Goal: Register for event/course: Register for event/course

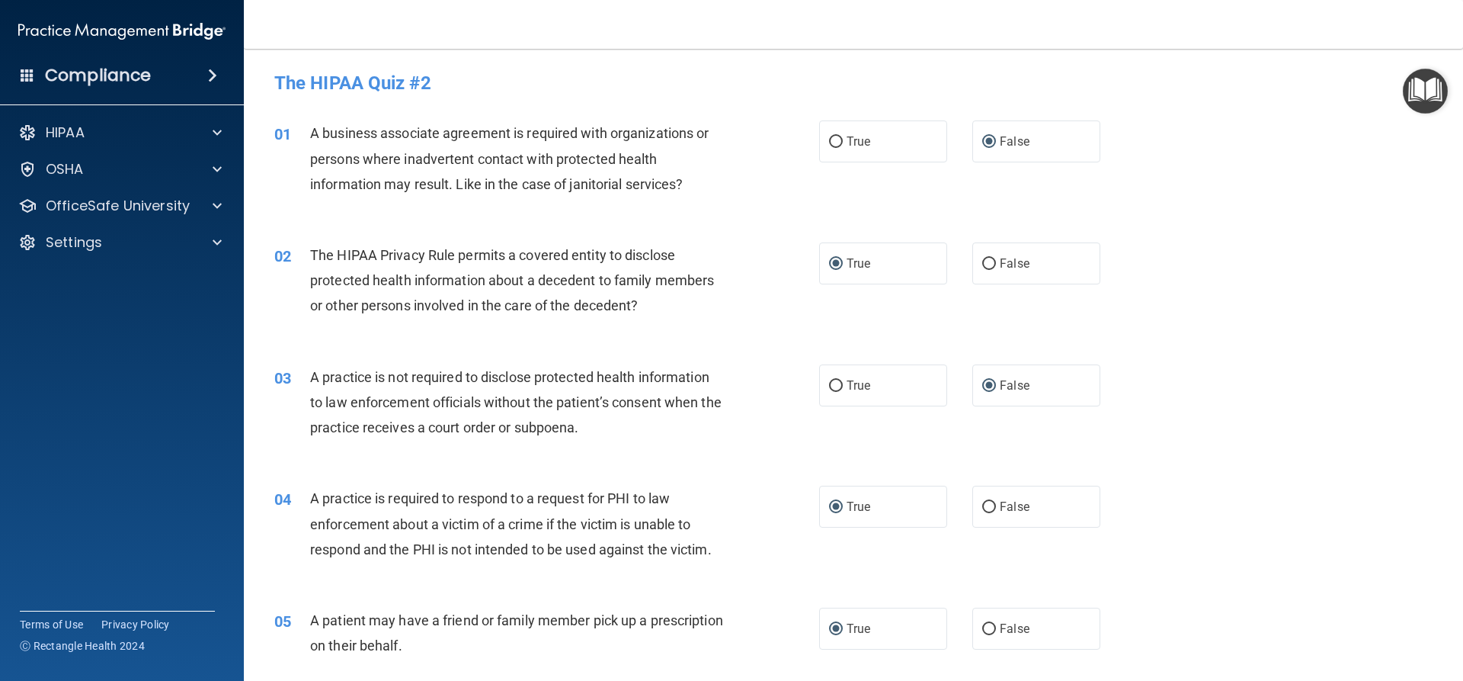
scroll to position [1143, 0]
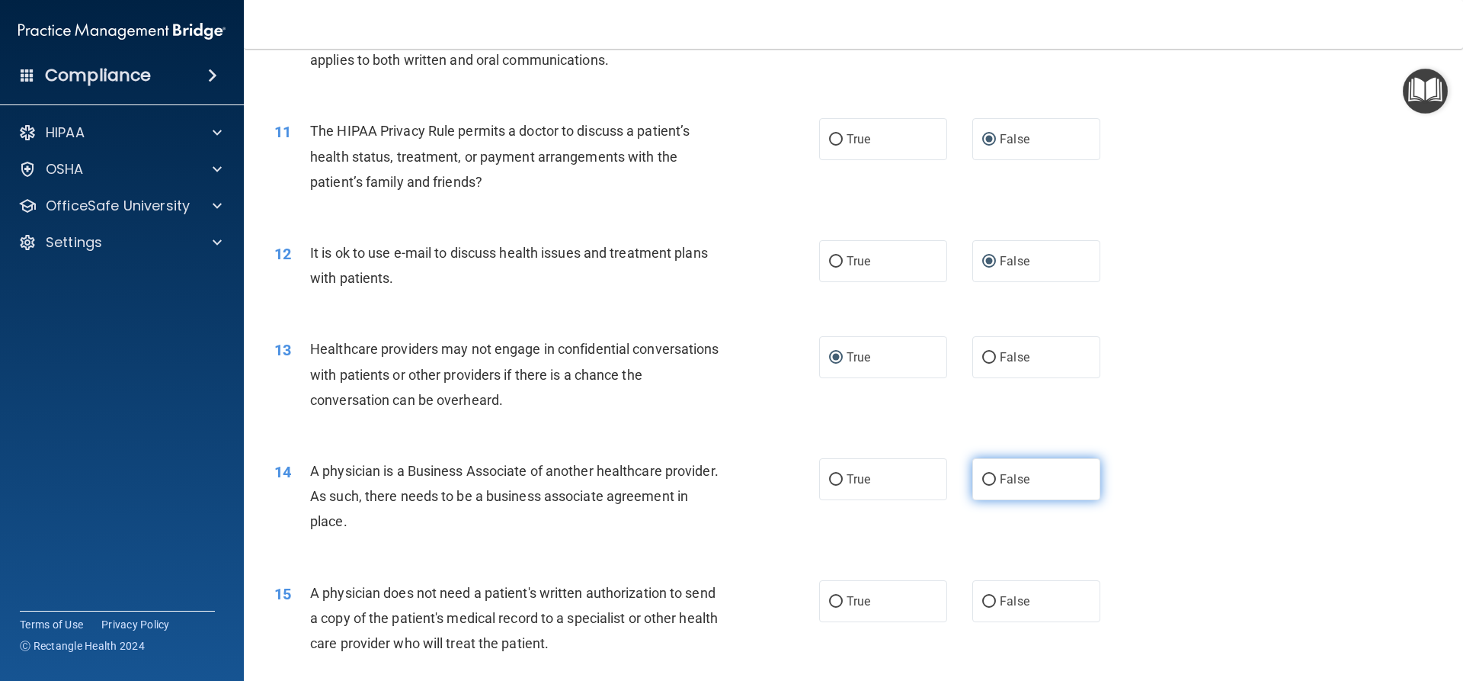
click at [985, 481] on input "False" at bounding box center [989, 479] width 14 height 11
radio input "true"
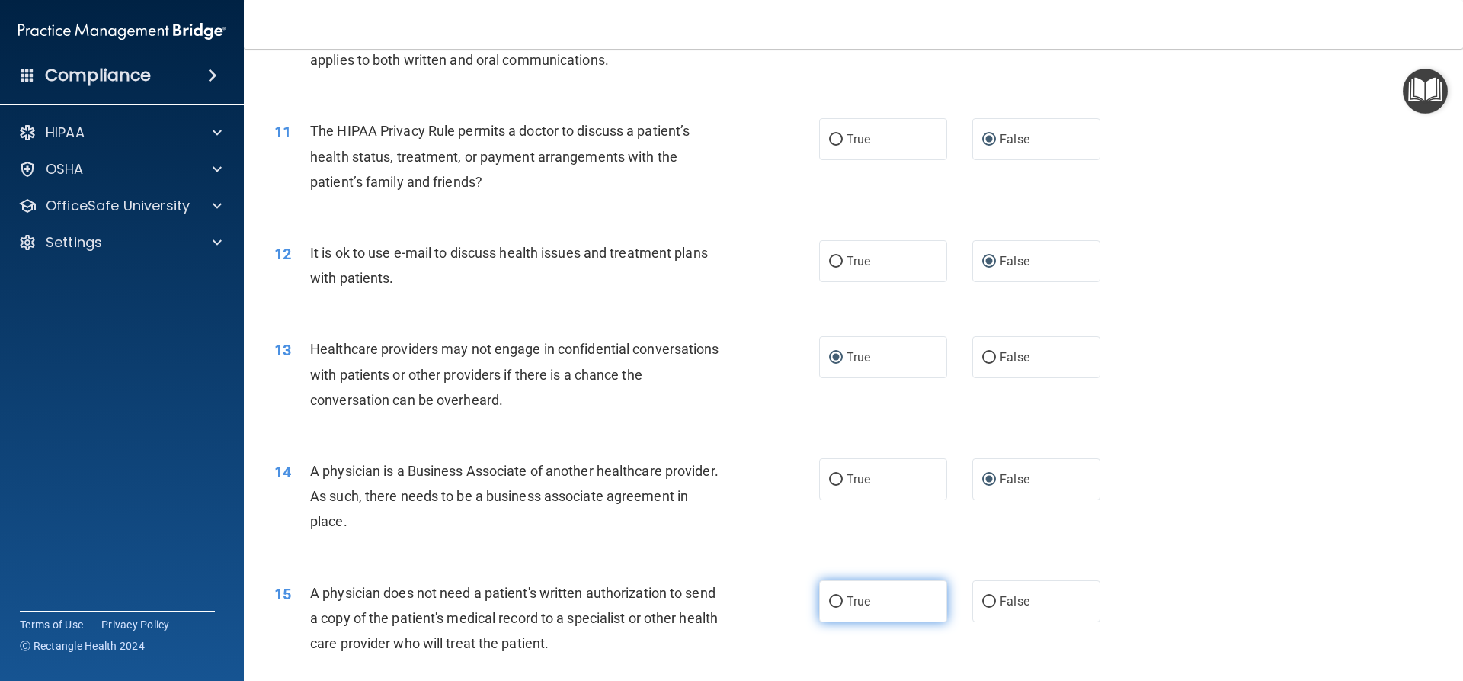
click at [829, 603] on input "True" at bounding box center [836, 601] width 14 height 11
radio input "true"
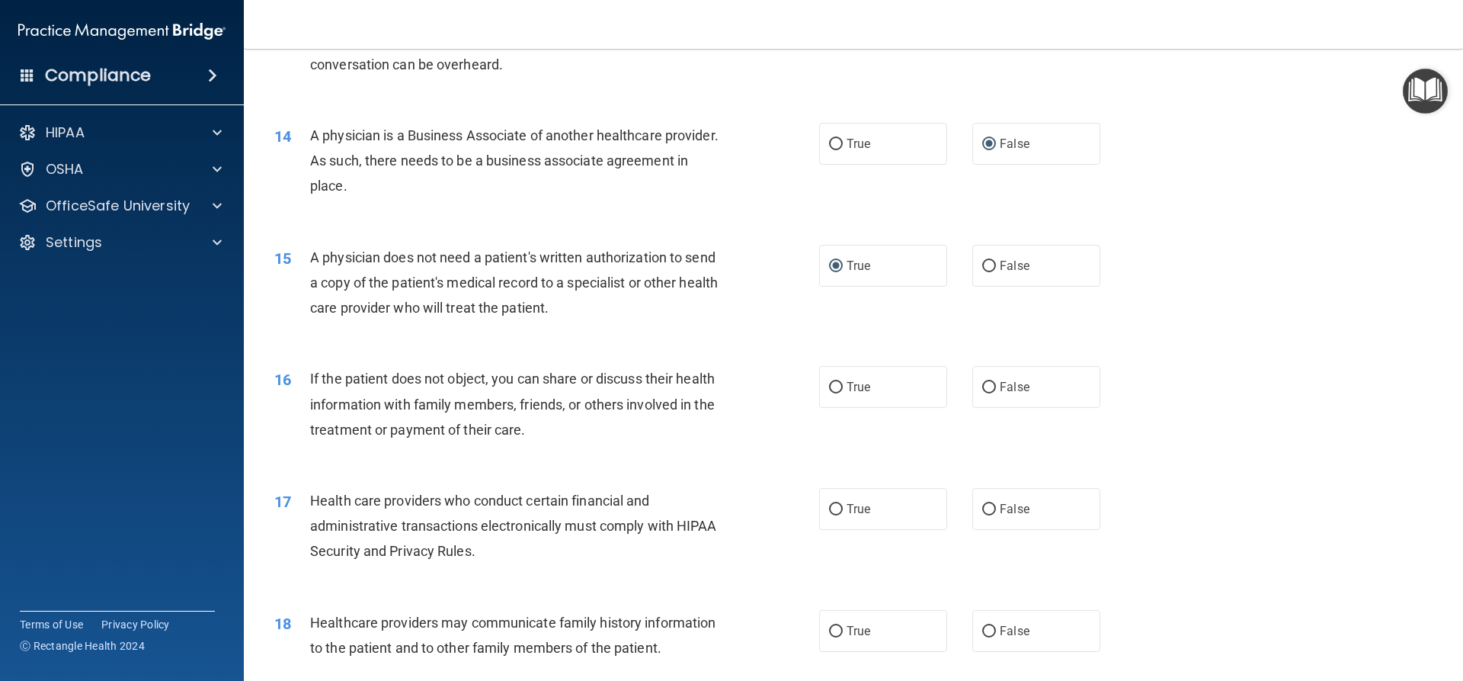
scroll to position [1509, 0]
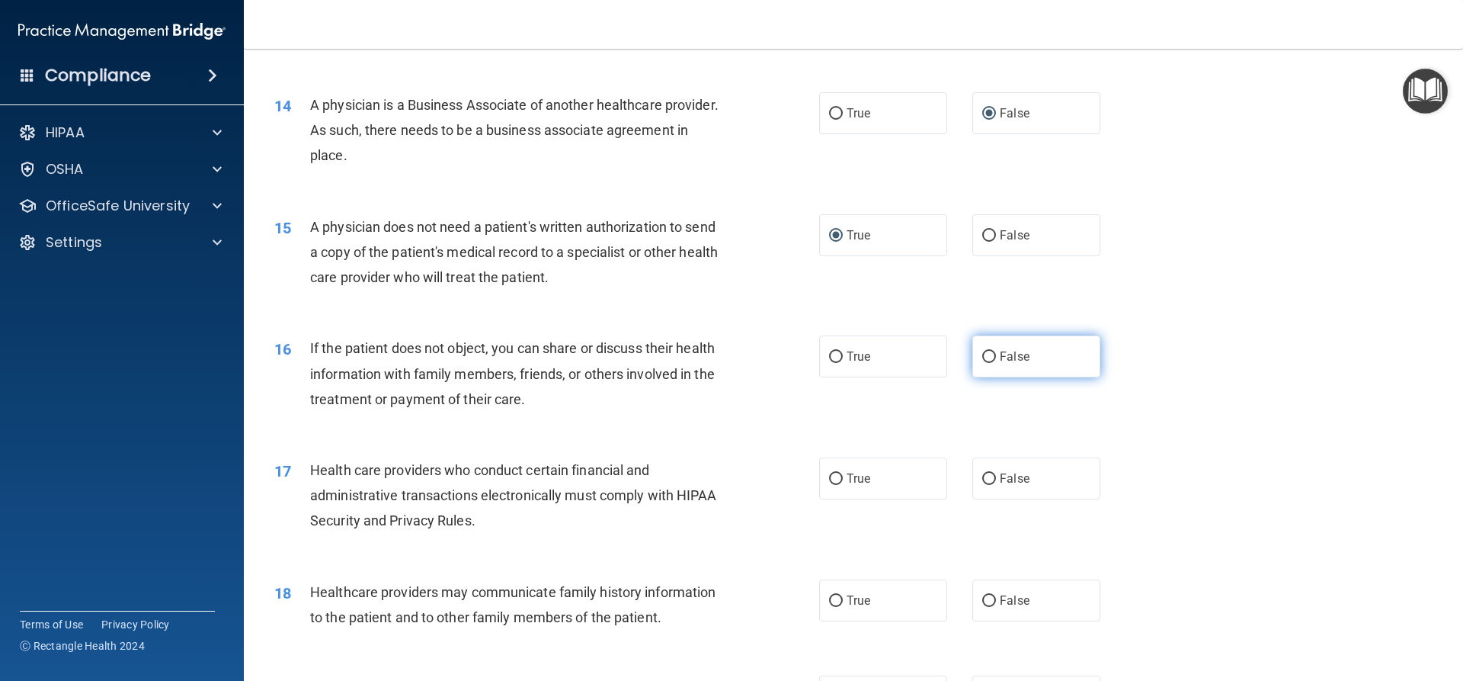
click at [982, 355] on input "False" at bounding box center [989, 356] width 14 height 11
radio input "true"
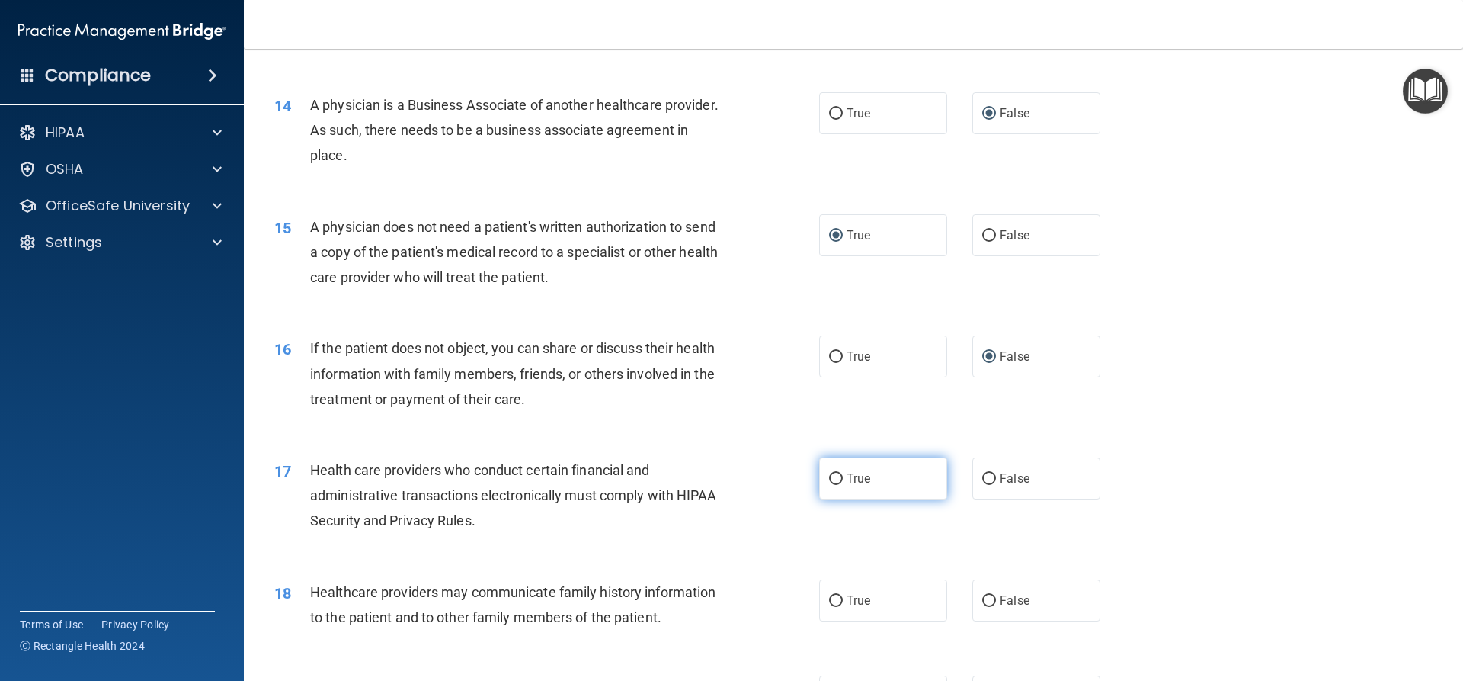
click at [834, 479] on input "True" at bounding box center [836, 478] width 14 height 11
radio input "true"
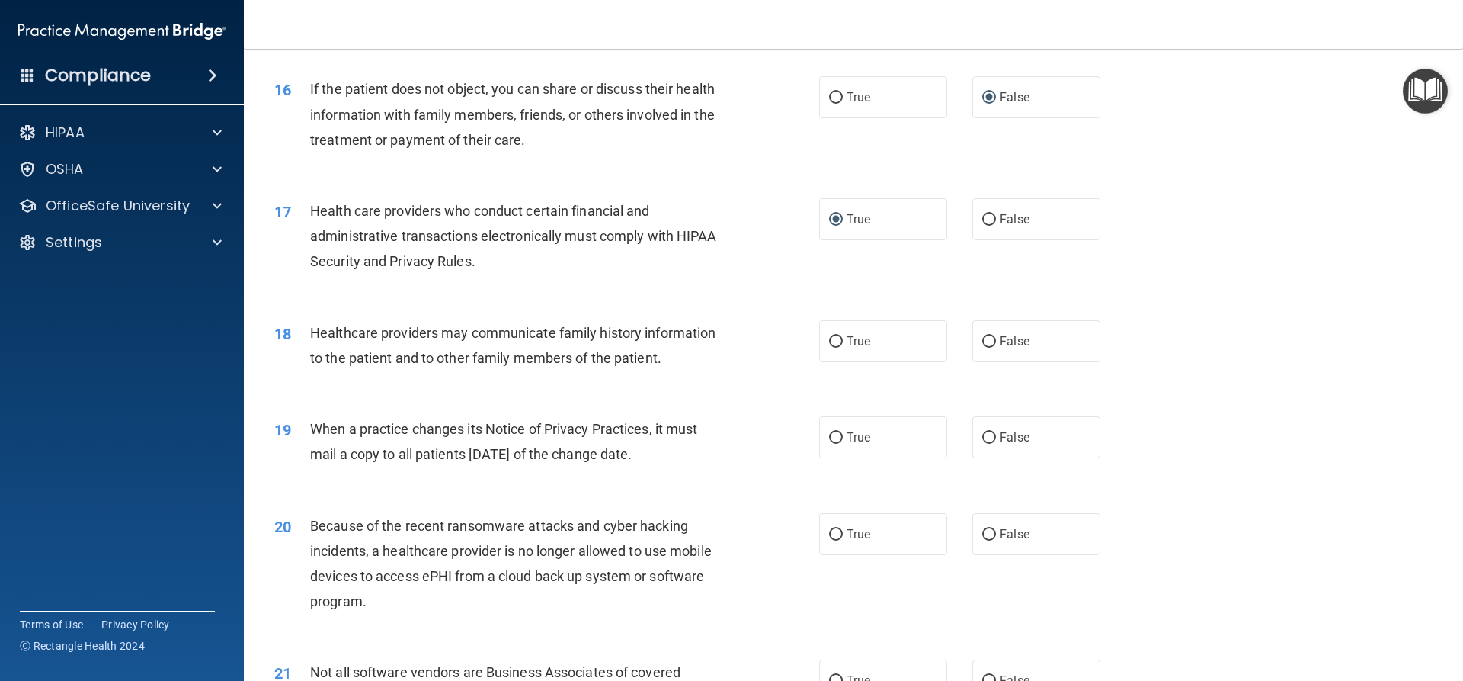
scroll to position [1783, 0]
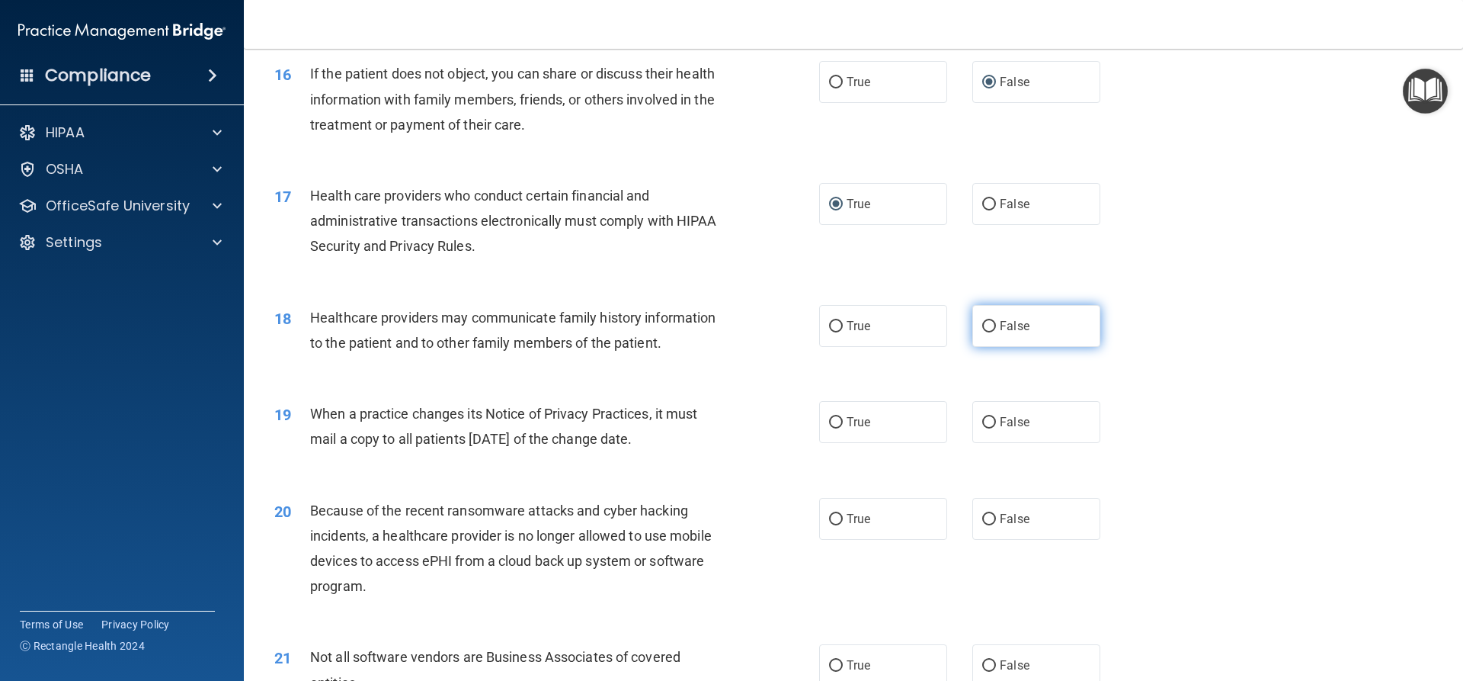
click at [986, 325] on input "False" at bounding box center [989, 326] width 14 height 11
radio input "true"
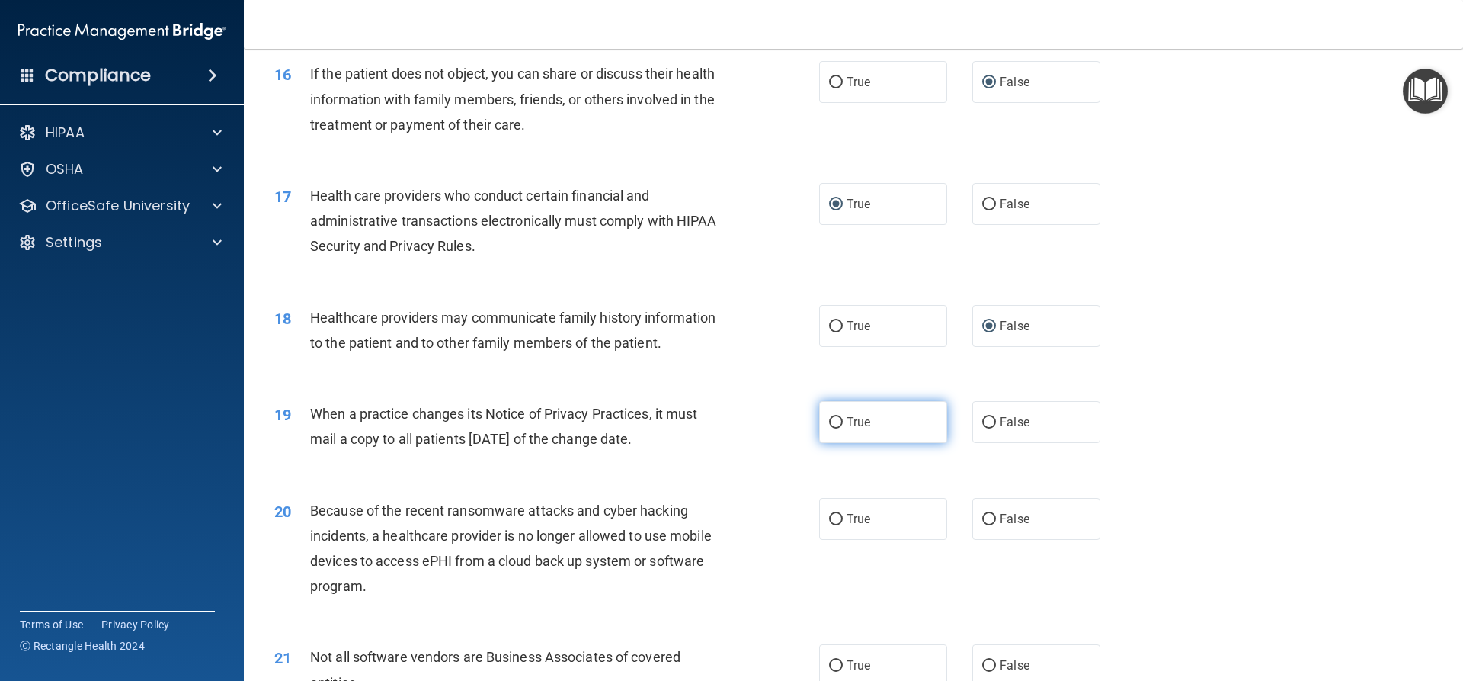
click at [833, 421] on input "True" at bounding box center [836, 422] width 14 height 11
radio input "true"
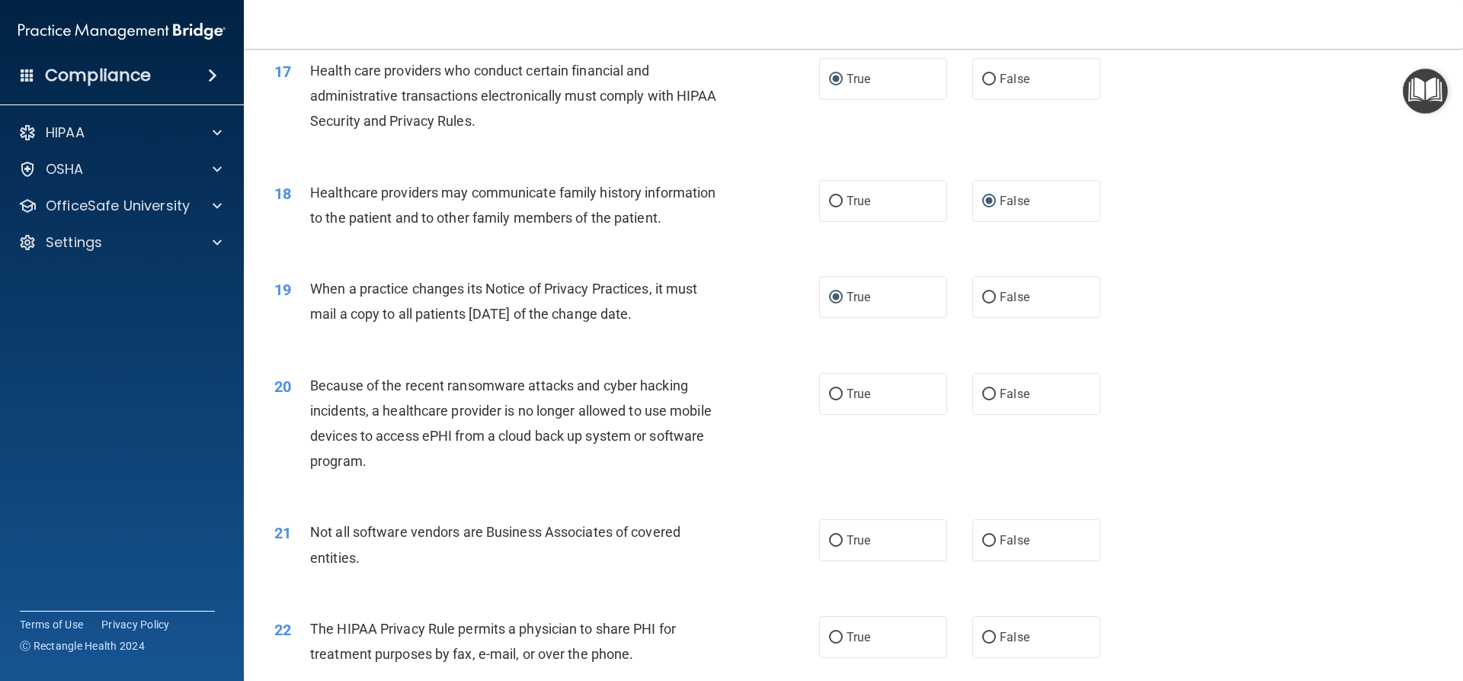
scroll to position [2012, 0]
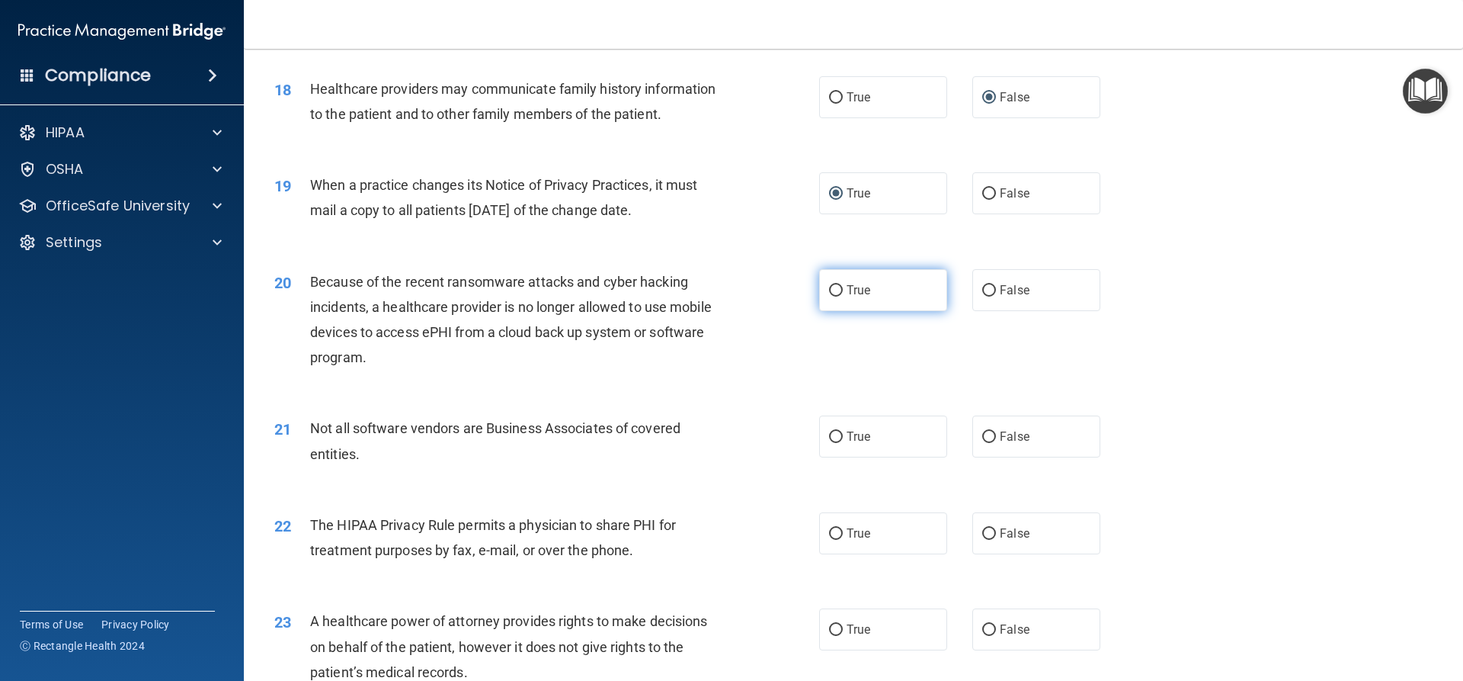
click at [829, 290] on input "True" at bounding box center [836, 290] width 14 height 11
radio input "true"
click at [830, 434] on input "True" at bounding box center [836, 436] width 14 height 11
radio input "true"
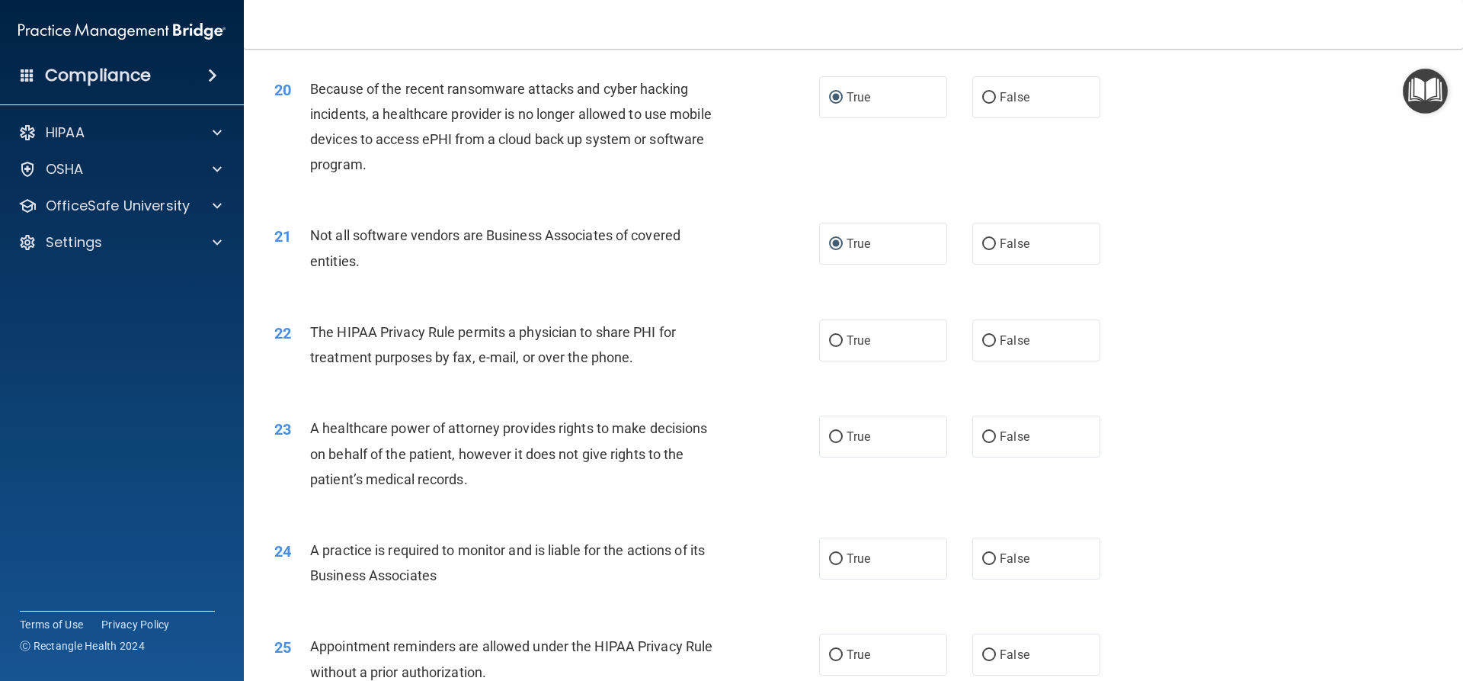
scroll to position [2240, 0]
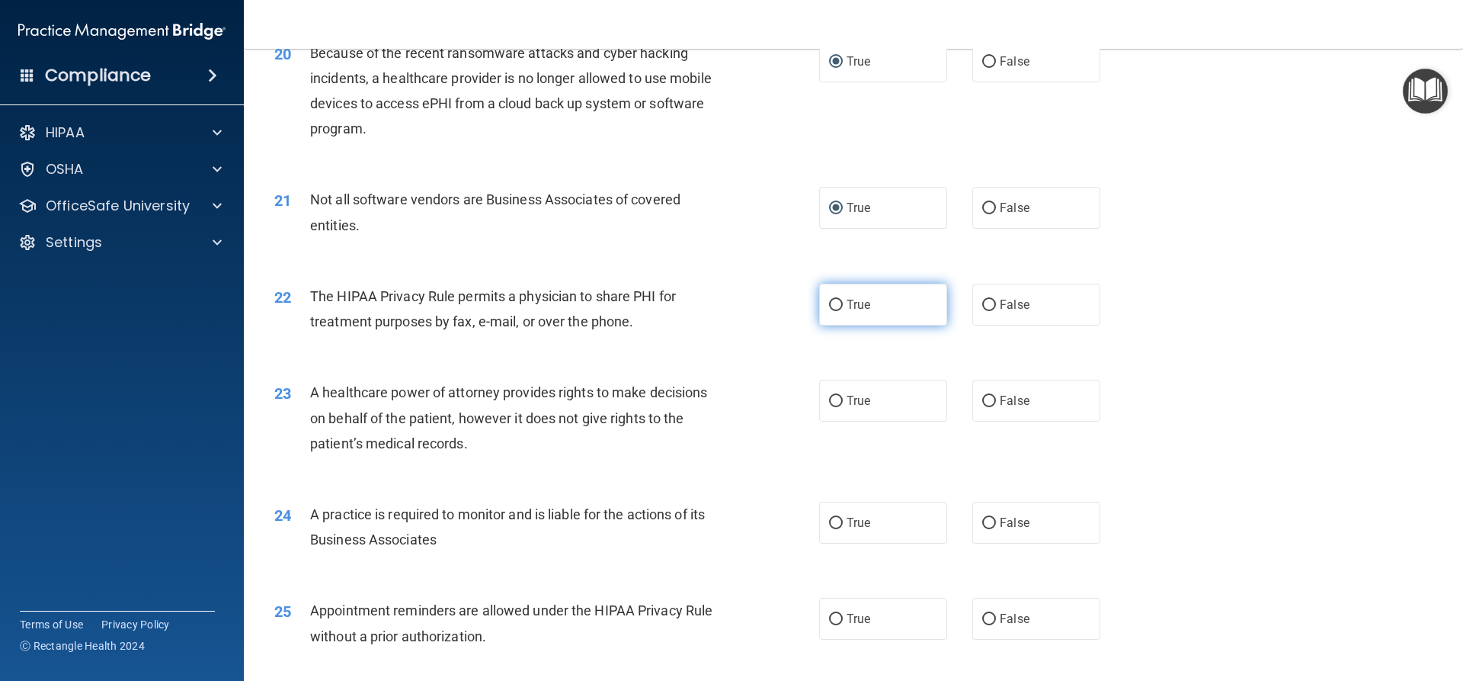
click at [834, 303] on input "True" at bounding box center [836, 304] width 14 height 11
radio input "true"
click at [829, 399] on input "True" at bounding box center [836, 401] width 14 height 11
radio input "true"
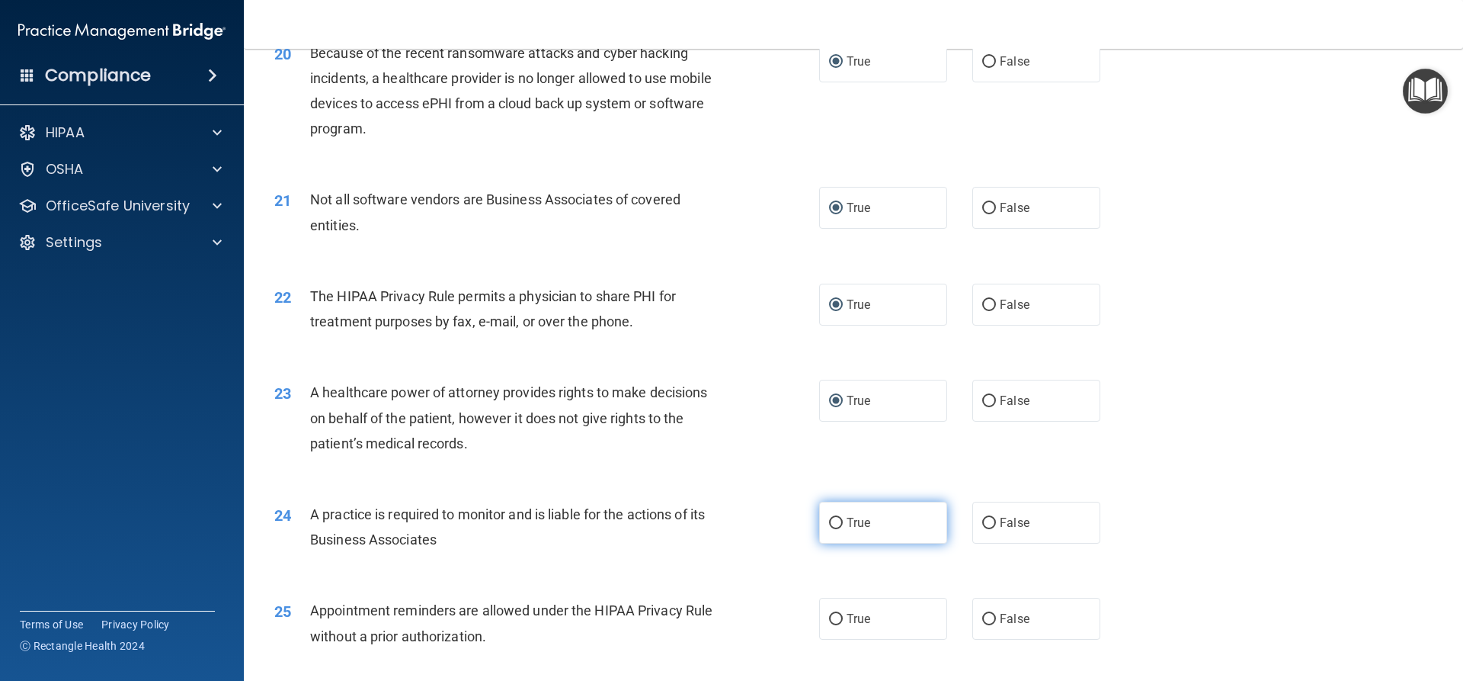
click at [831, 525] on input "True" at bounding box center [836, 522] width 14 height 11
radio input "true"
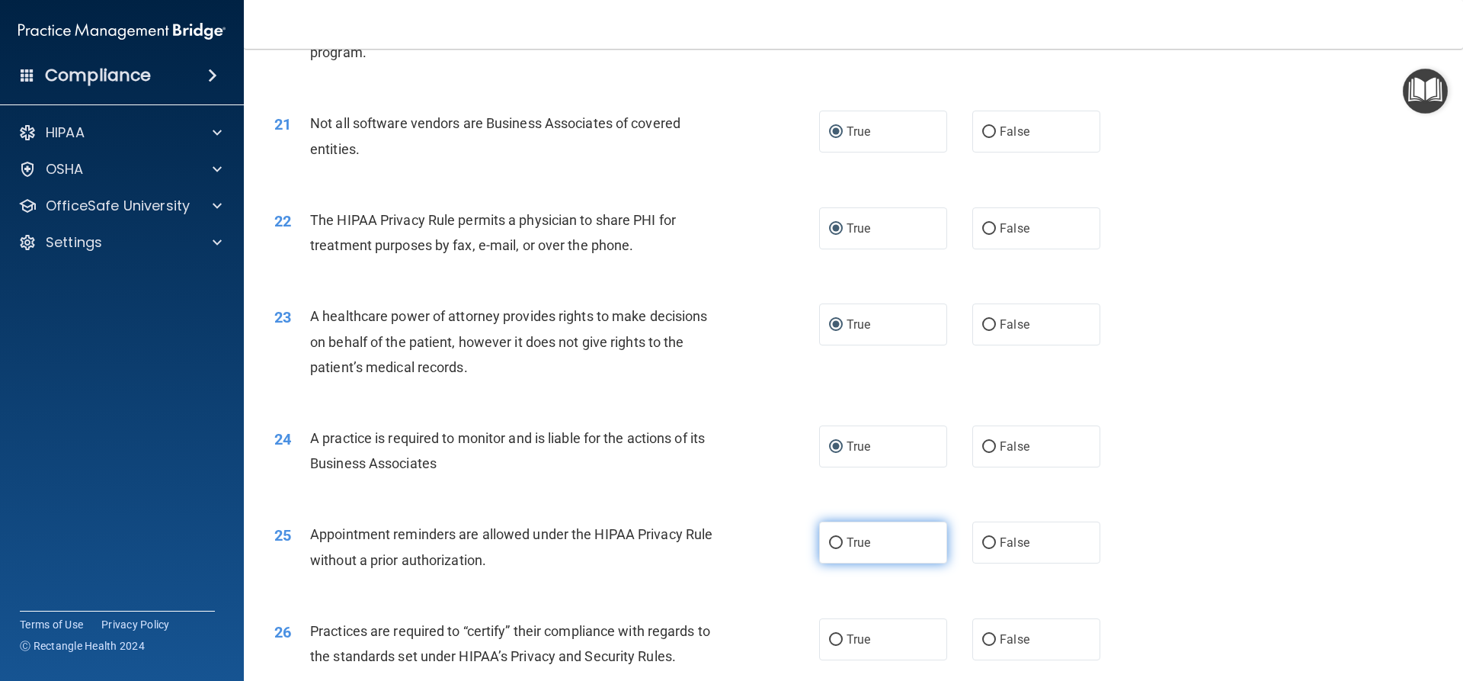
scroll to position [2469, 0]
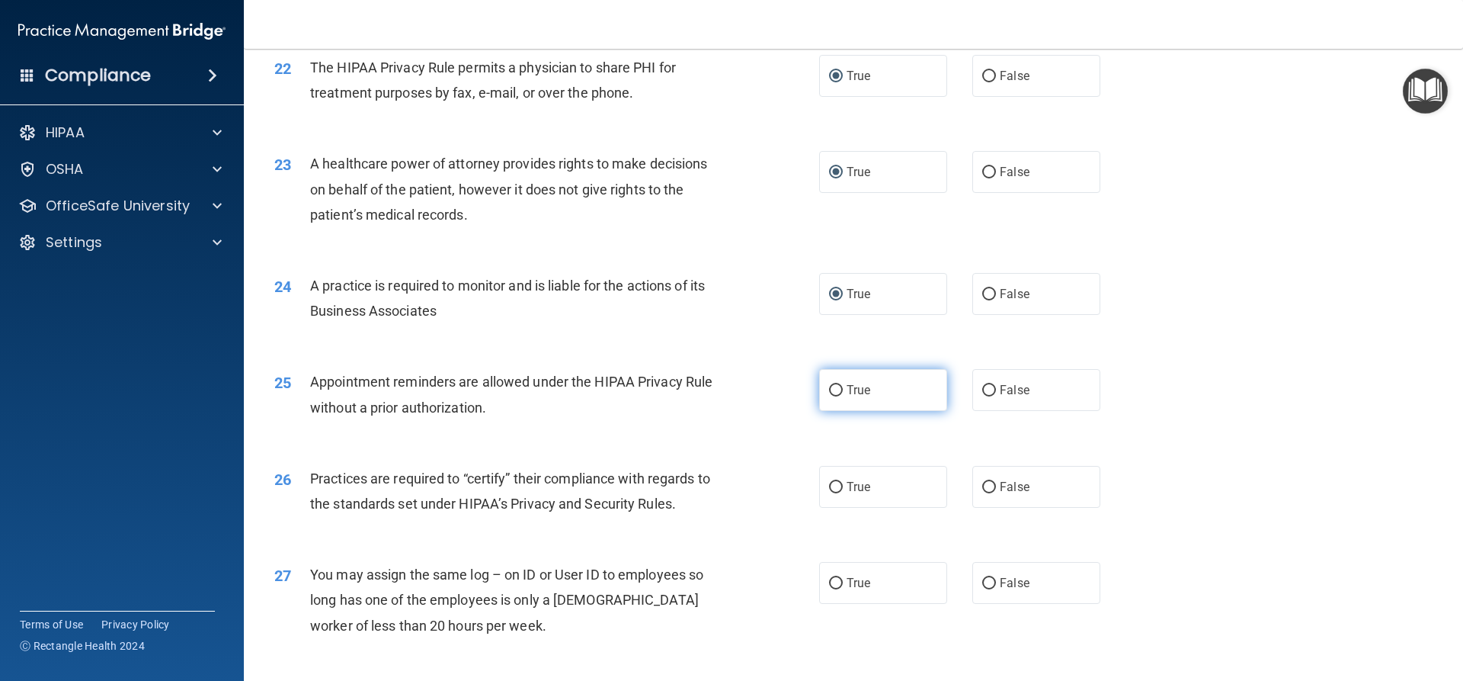
click at [832, 387] on input "True" at bounding box center [836, 390] width 14 height 11
radio input "true"
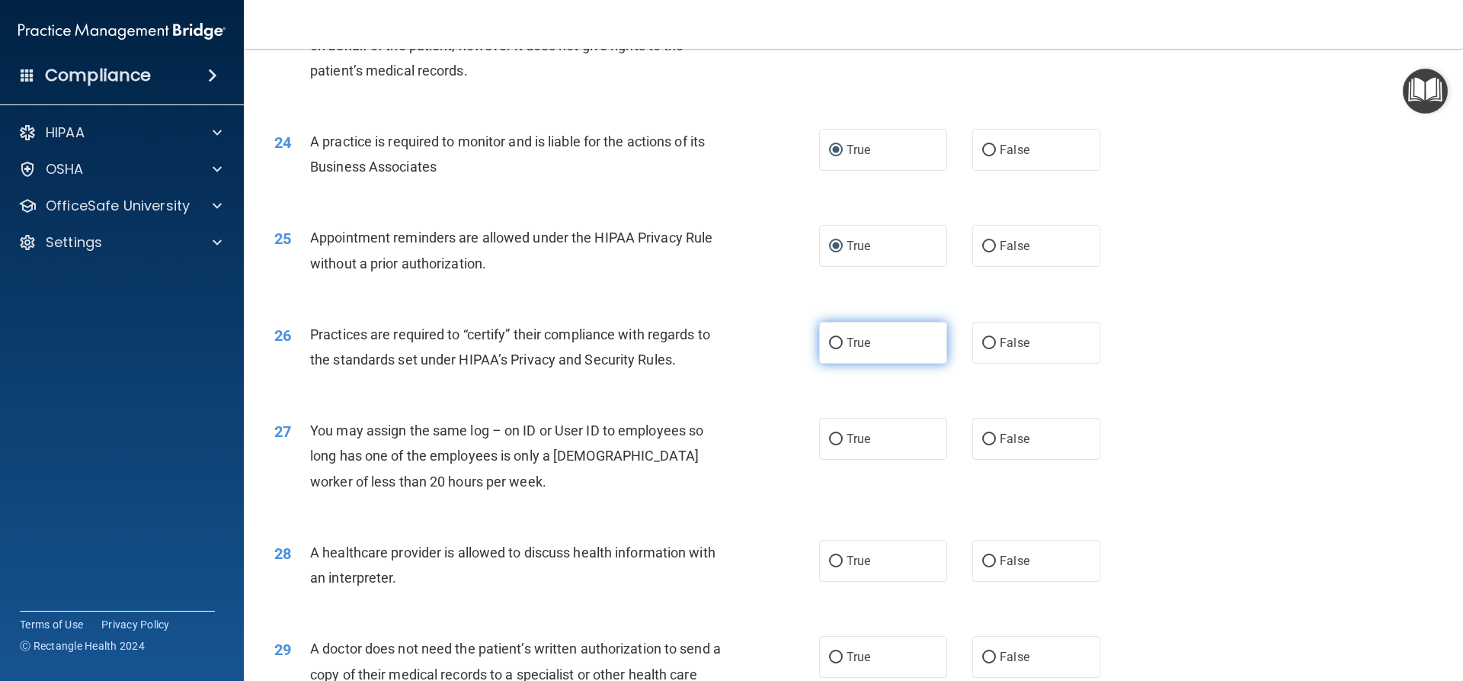
scroll to position [2621, 0]
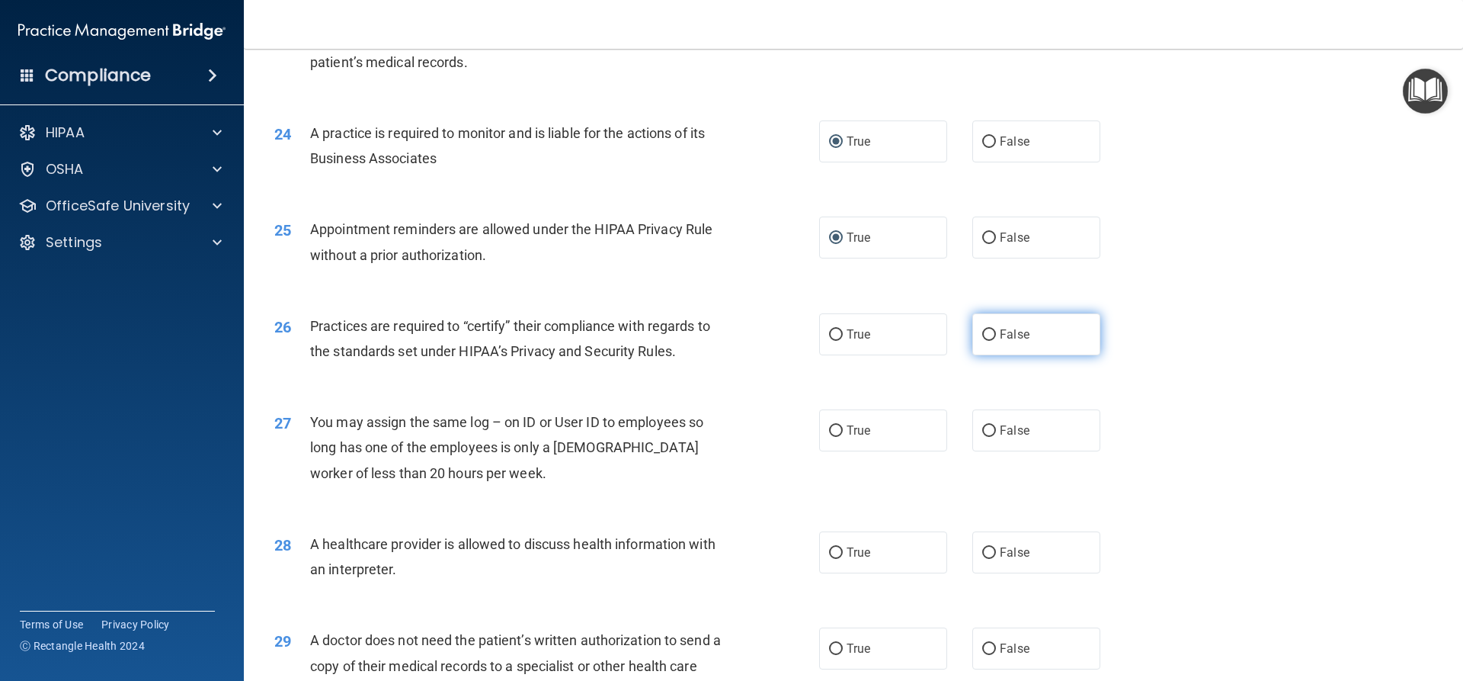
click at [982, 335] on input "False" at bounding box center [989, 334] width 14 height 11
radio input "true"
click at [982, 433] on input "False" at bounding box center [989, 430] width 14 height 11
radio input "true"
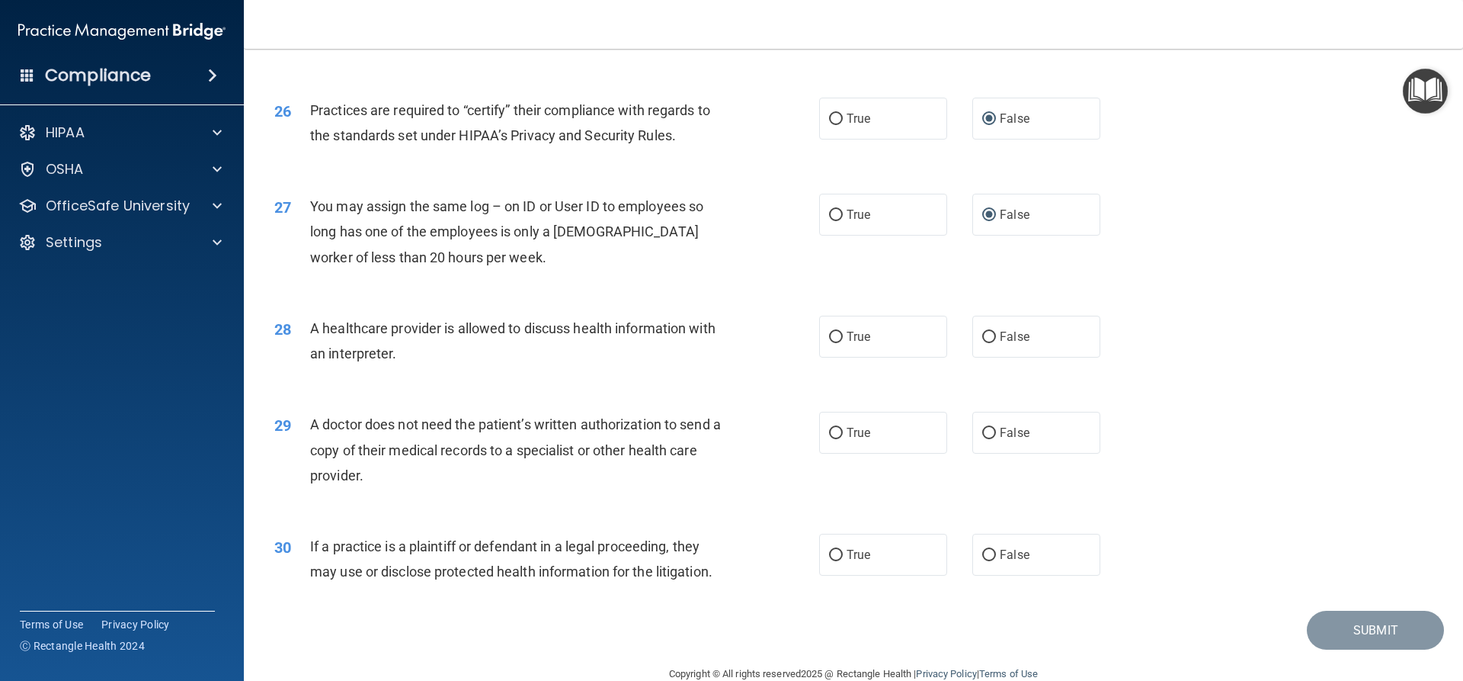
scroll to position [2850, 0]
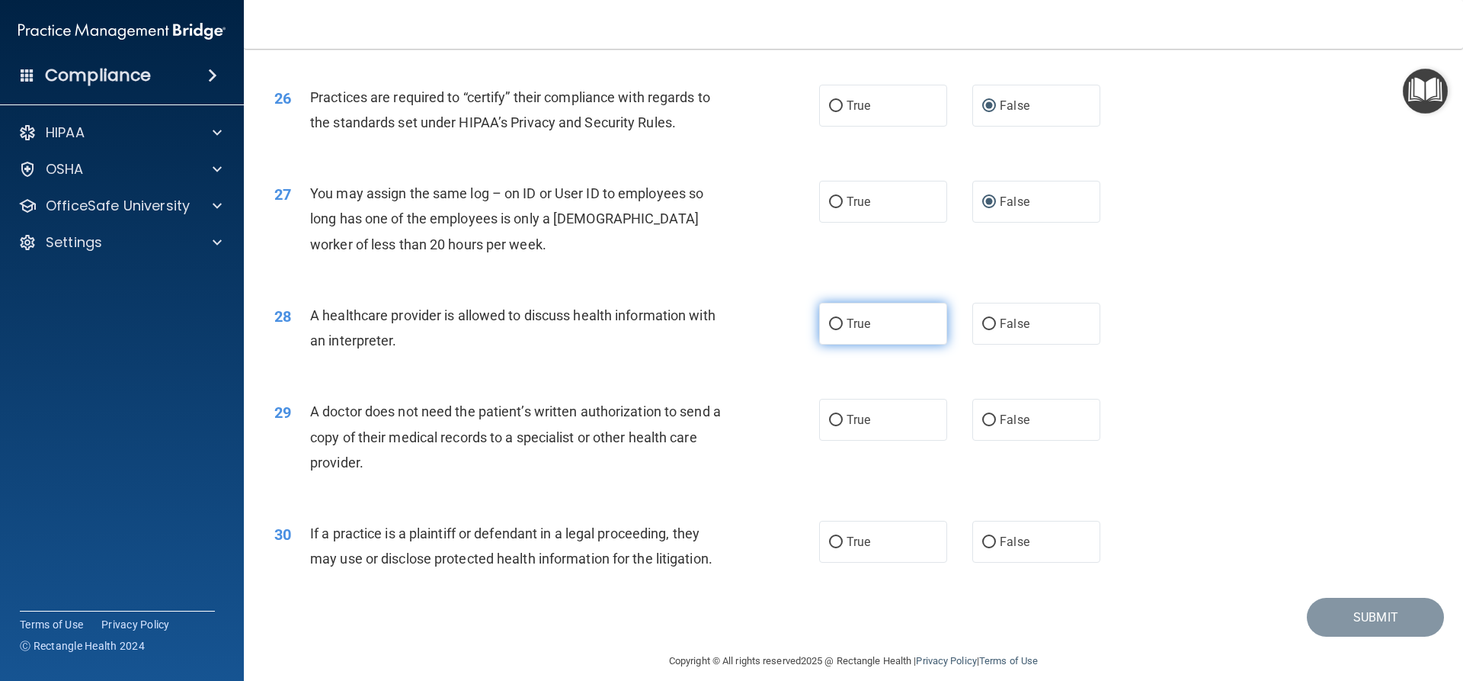
click at [831, 321] on input "True" at bounding box center [836, 324] width 14 height 11
radio input "true"
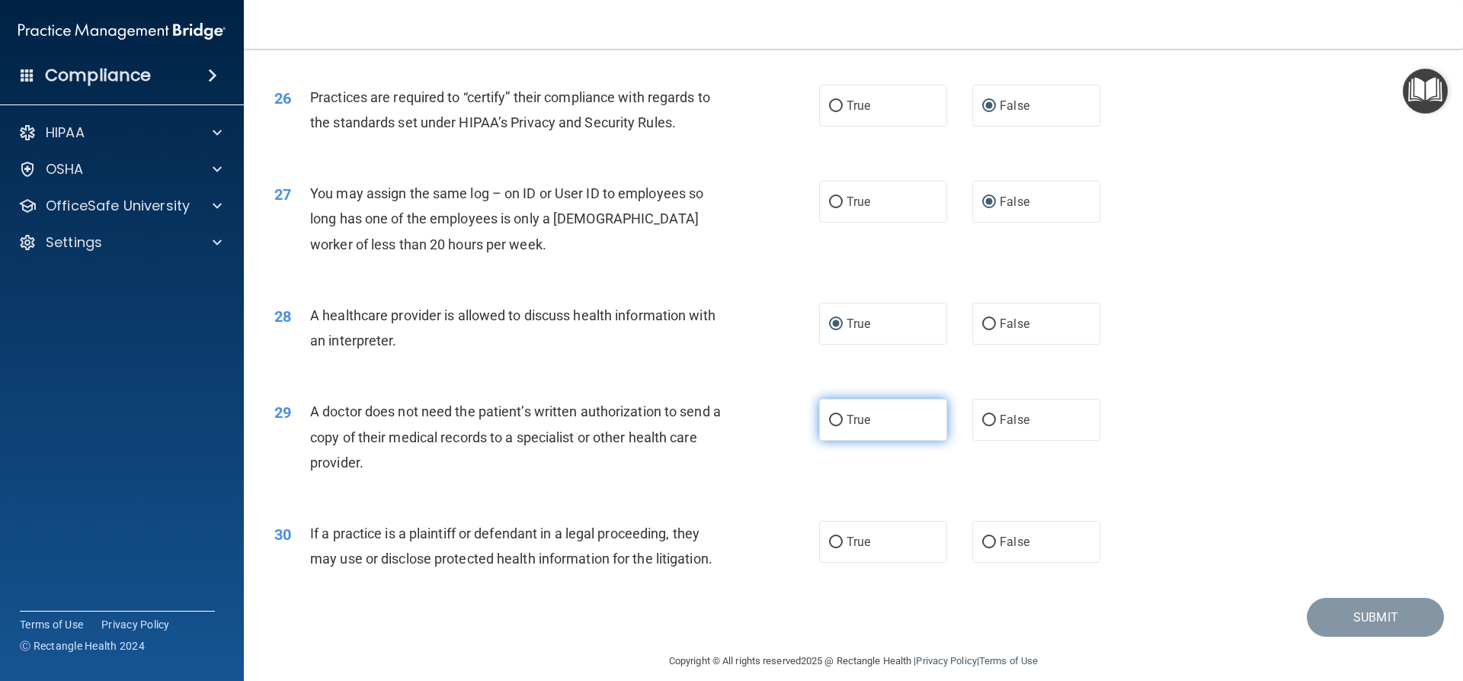
click at [830, 422] on input "True" at bounding box center [836, 420] width 14 height 11
radio input "true"
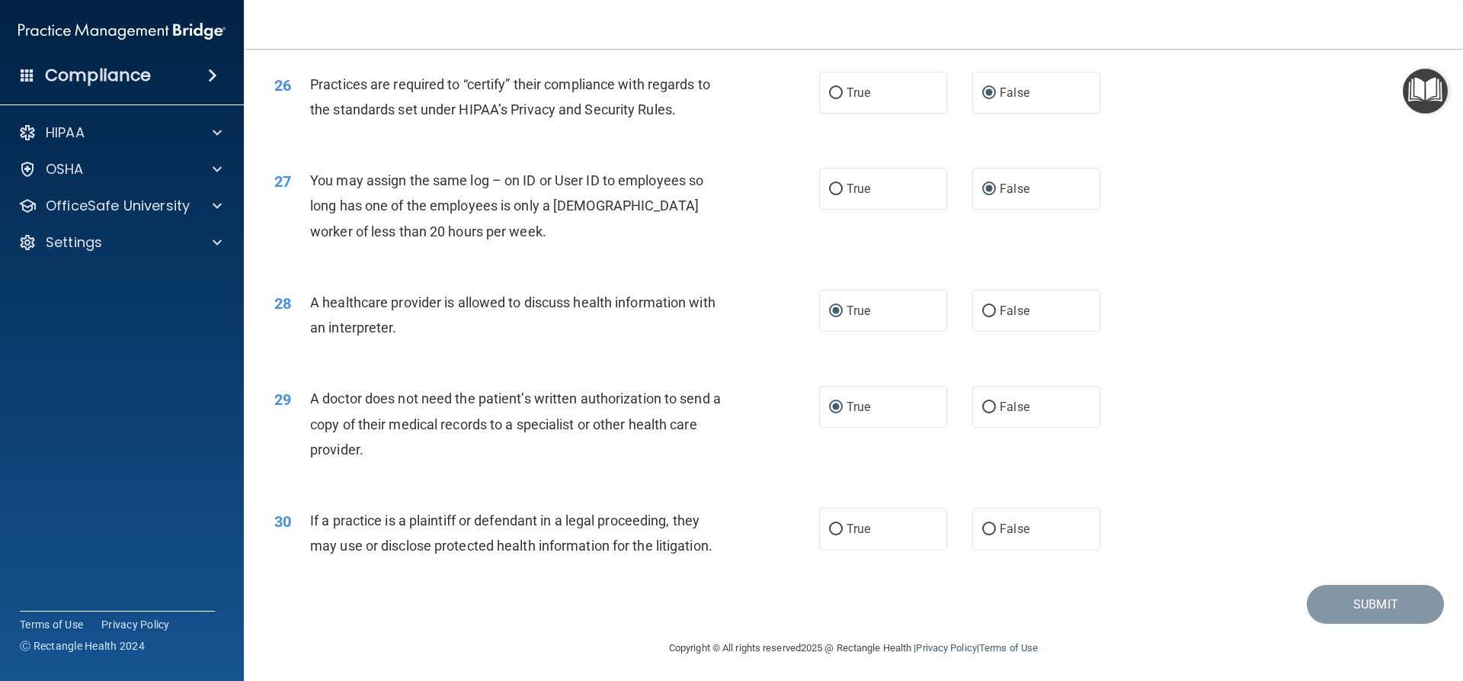
scroll to position [2867, 0]
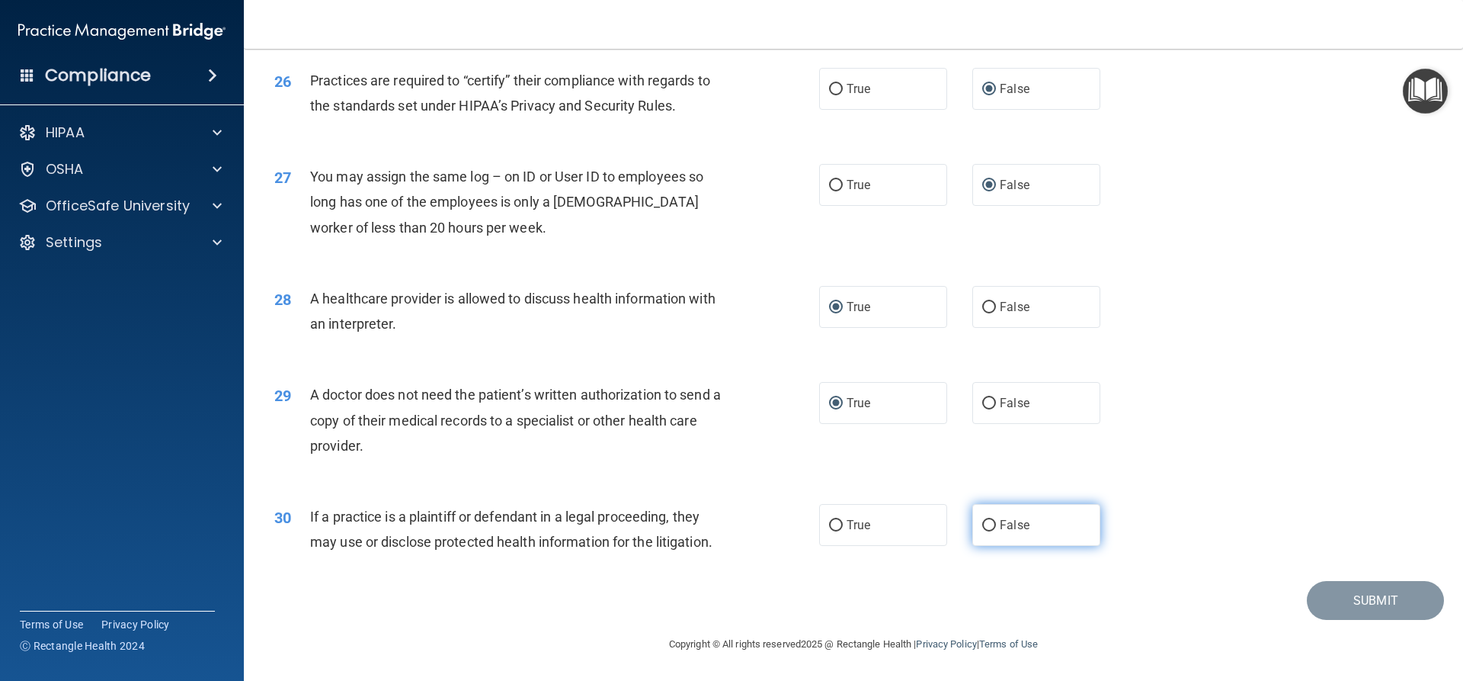
click at [985, 526] on input "False" at bounding box center [989, 525] width 14 height 11
radio input "true"
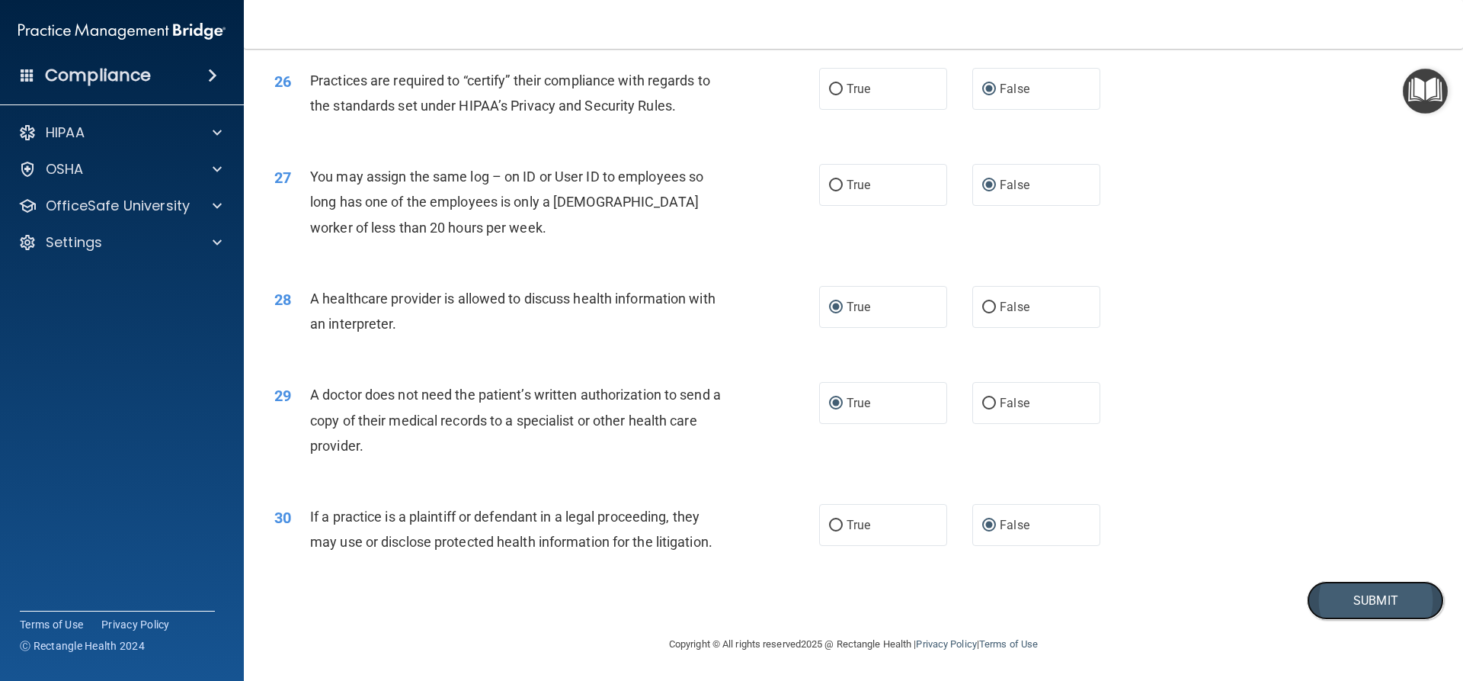
click at [1365, 597] on button "Submit" at bounding box center [1375, 600] width 137 height 39
click at [1343, 604] on button "Submit" at bounding box center [1375, 600] width 137 height 39
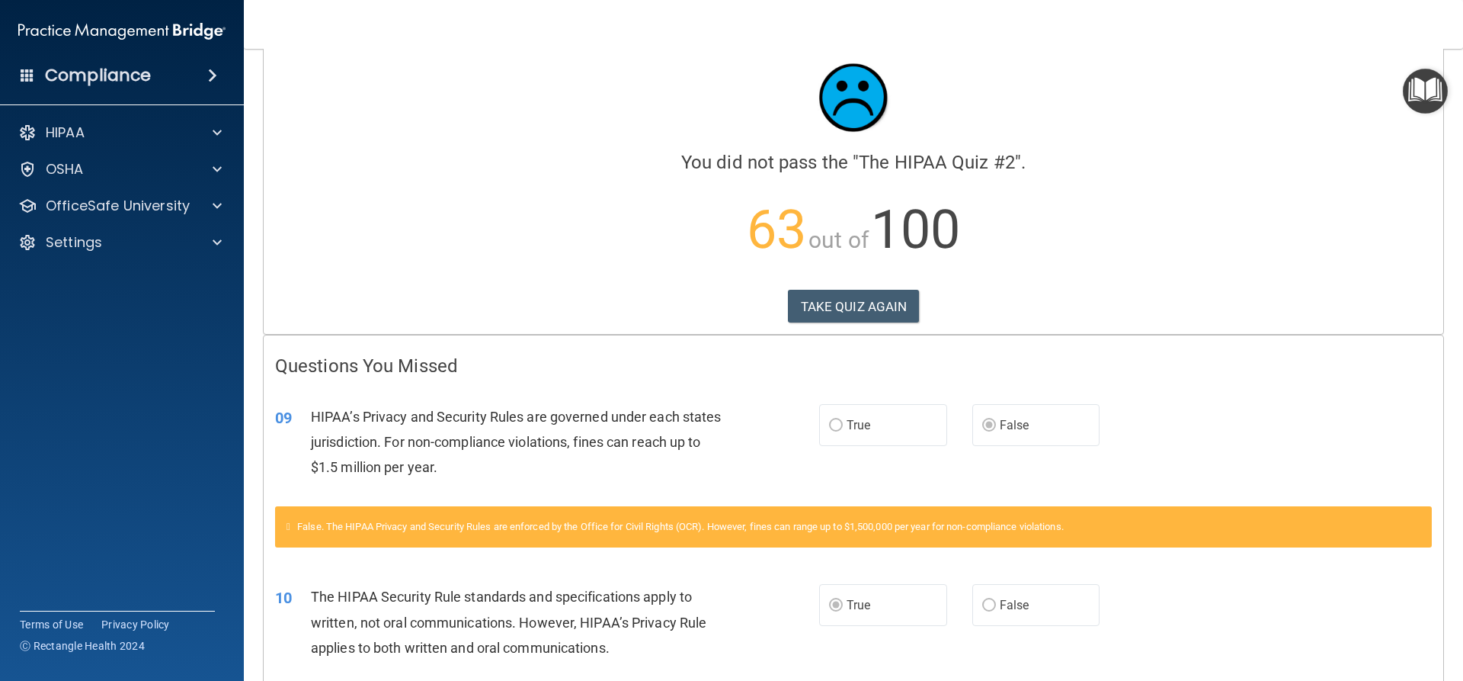
scroll to position [2, 0]
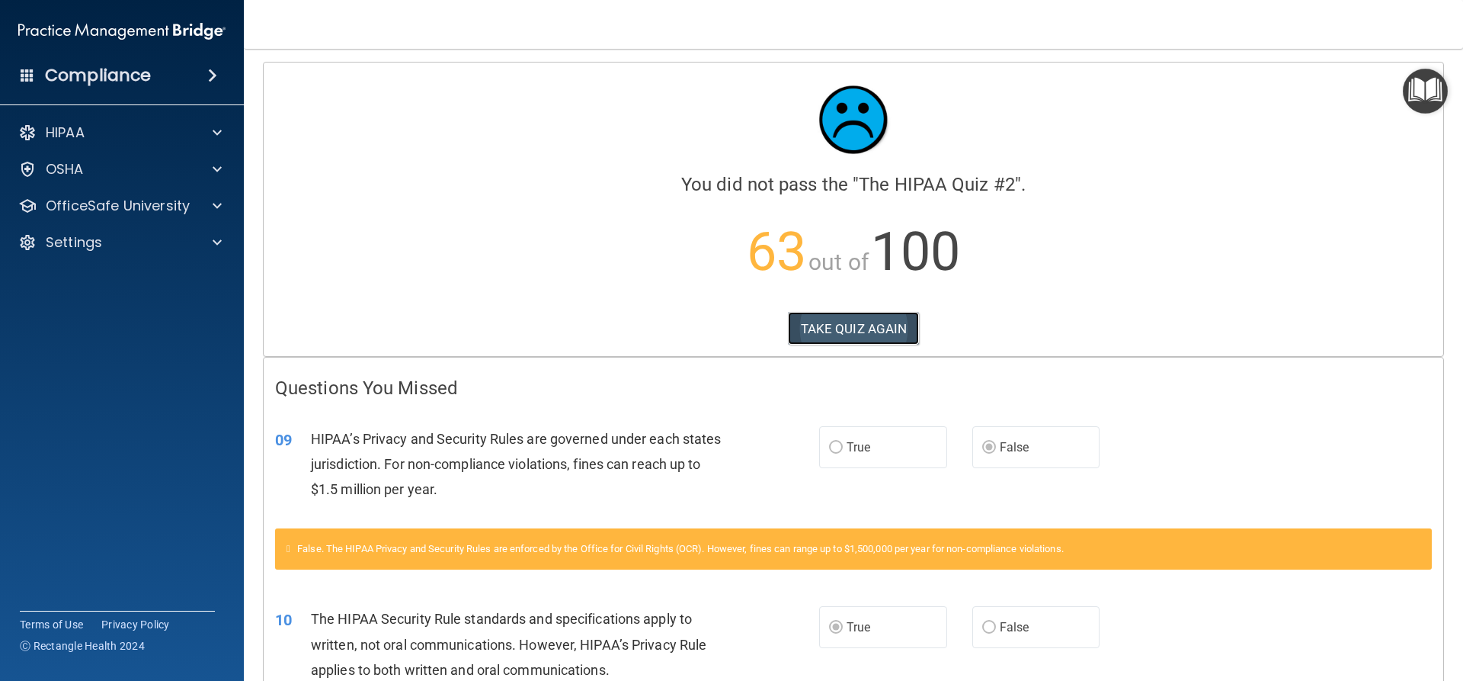
click at [853, 327] on button "TAKE QUIZ AGAIN" at bounding box center [854, 329] width 132 height 34
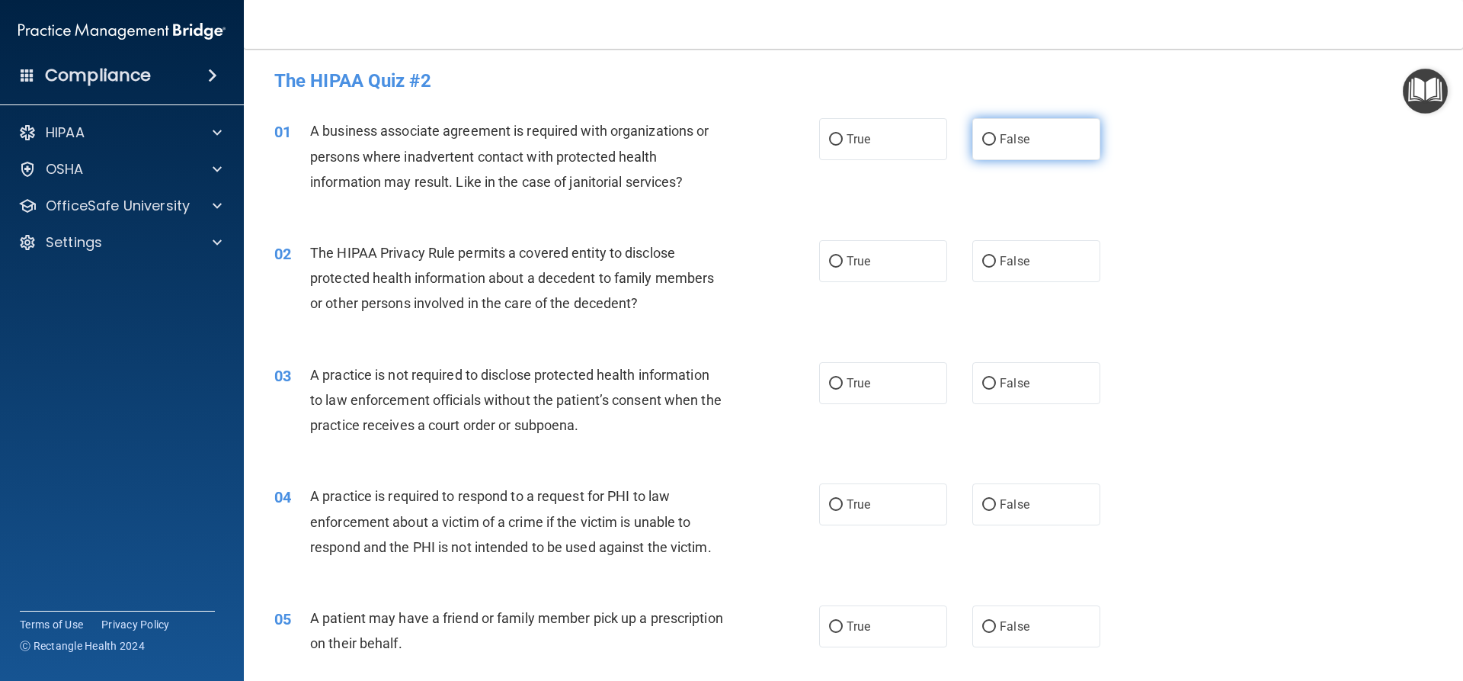
click at [984, 136] on input "False" at bounding box center [989, 139] width 14 height 11
radio input "true"
click at [834, 259] on input "True" at bounding box center [836, 261] width 14 height 11
radio input "true"
click at [983, 380] on input "False" at bounding box center [989, 383] width 14 height 11
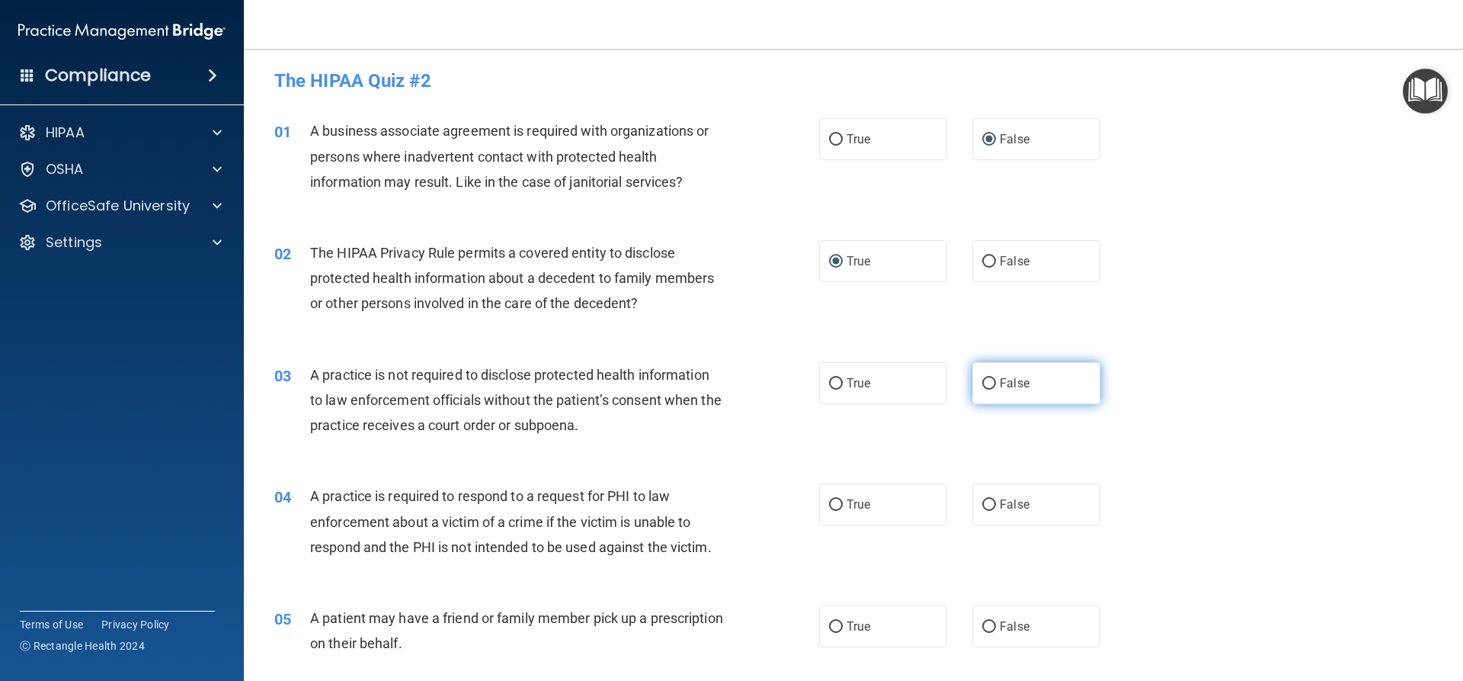
radio input "true"
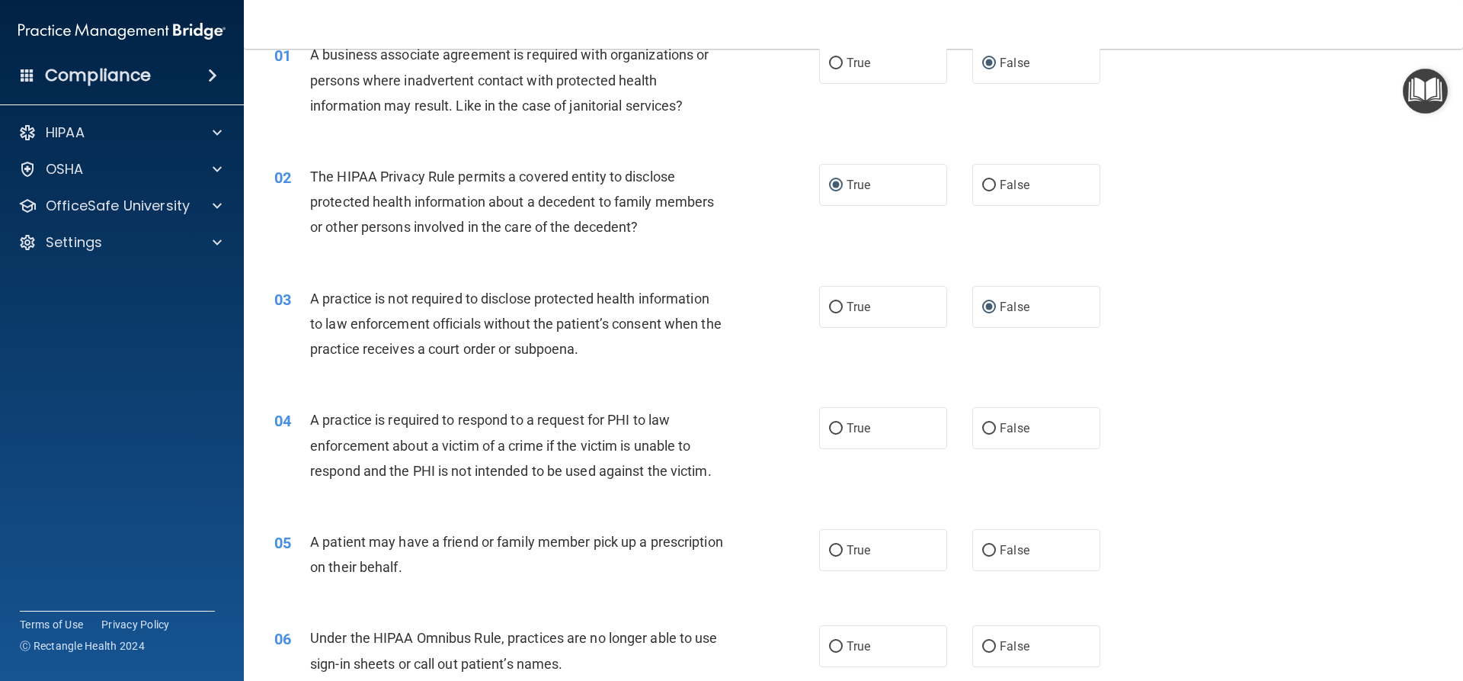
scroll to position [155, 0]
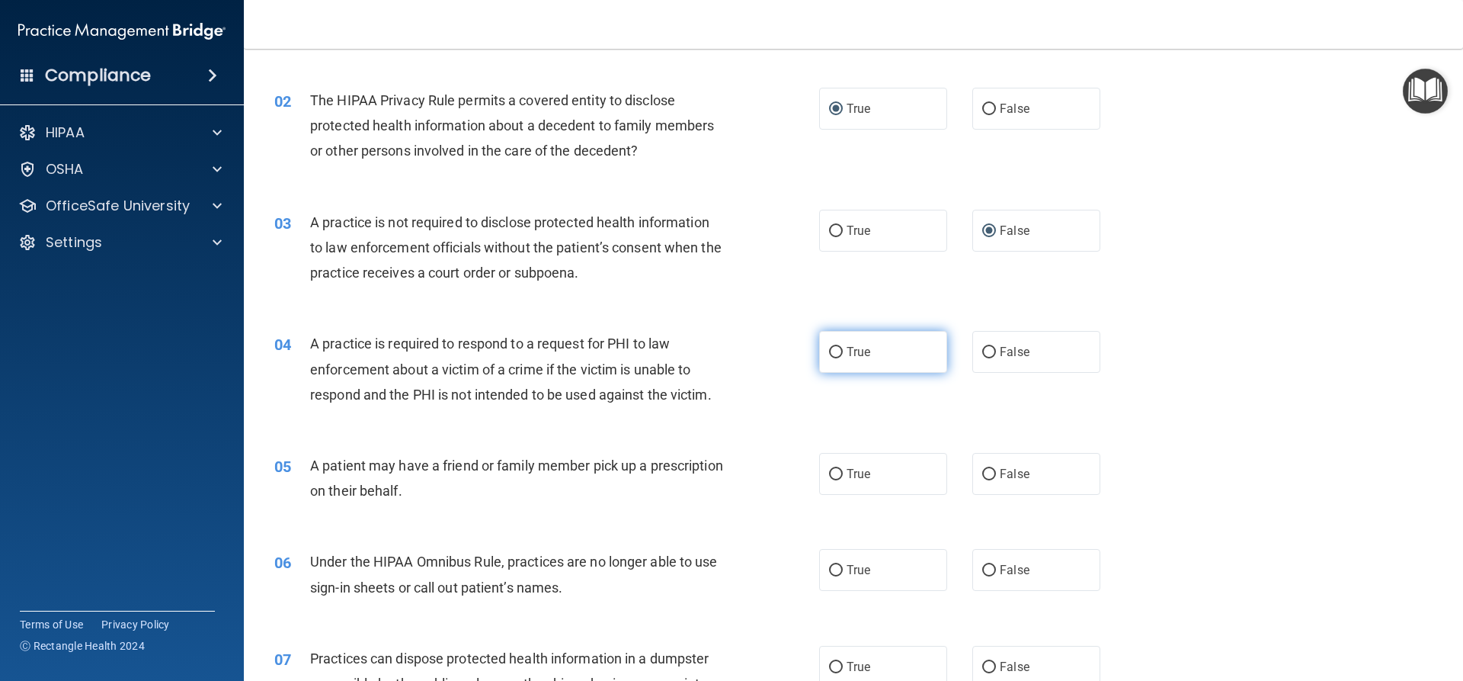
click at [833, 351] on input "True" at bounding box center [836, 352] width 14 height 11
radio input "true"
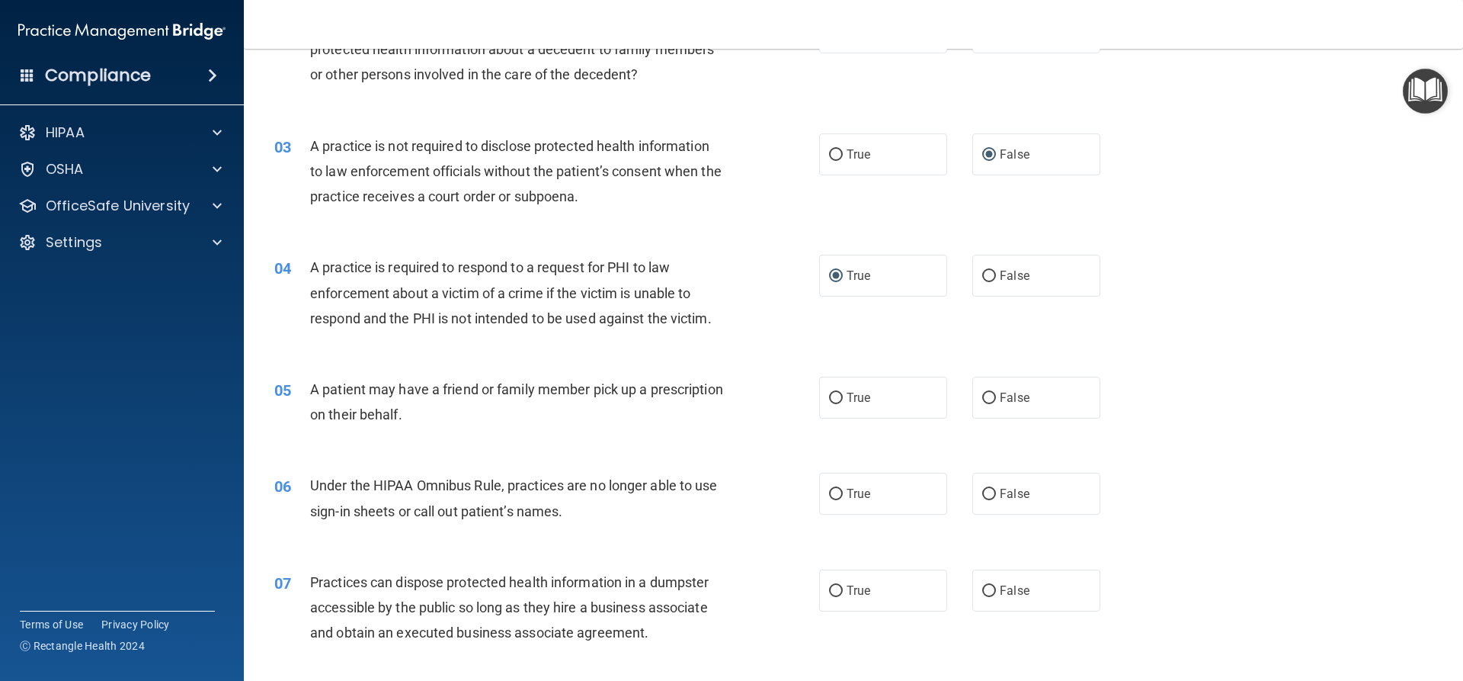
scroll to position [307, 0]
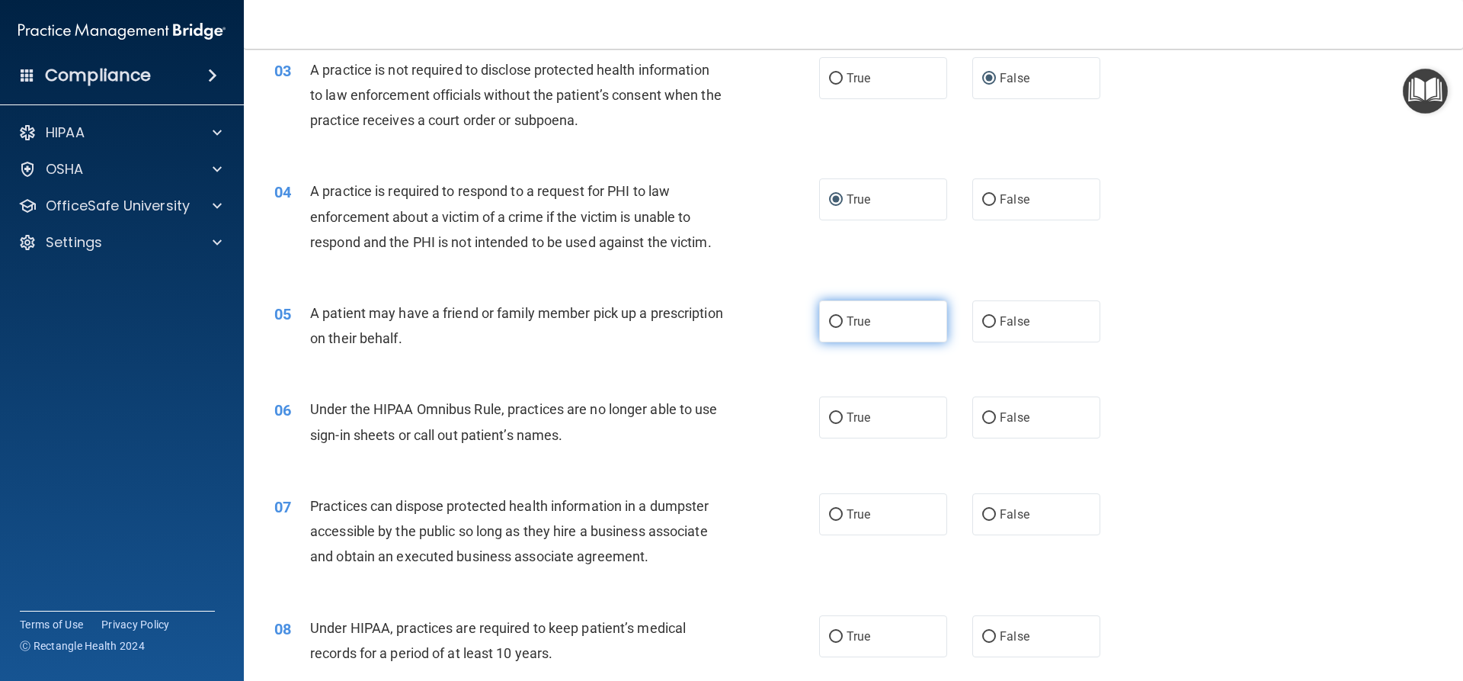
click at [830, 318] on input "True" at bounding box center [836, 321] width 14 height 11
radio input "true"
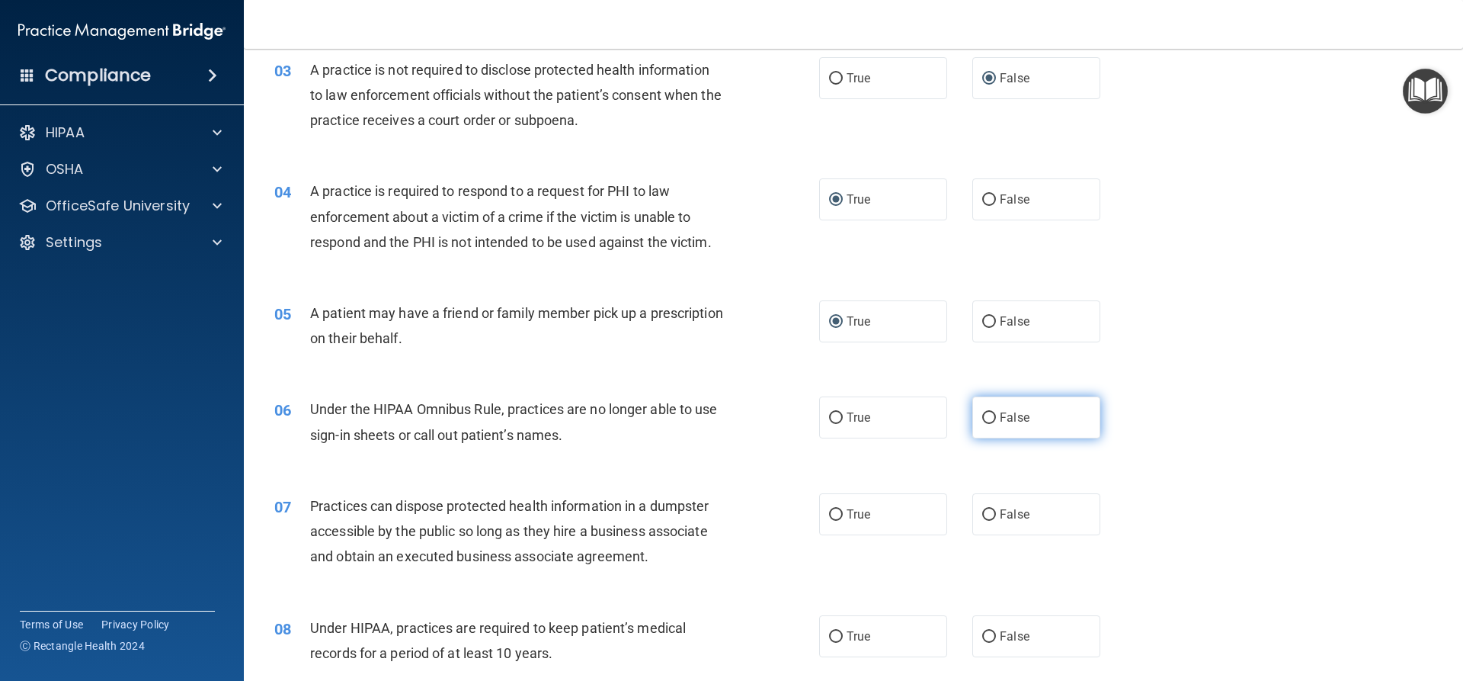
click at [982, 412] on input "False" at bounding box center [989, 417] width 14 height 11
radio input "true"
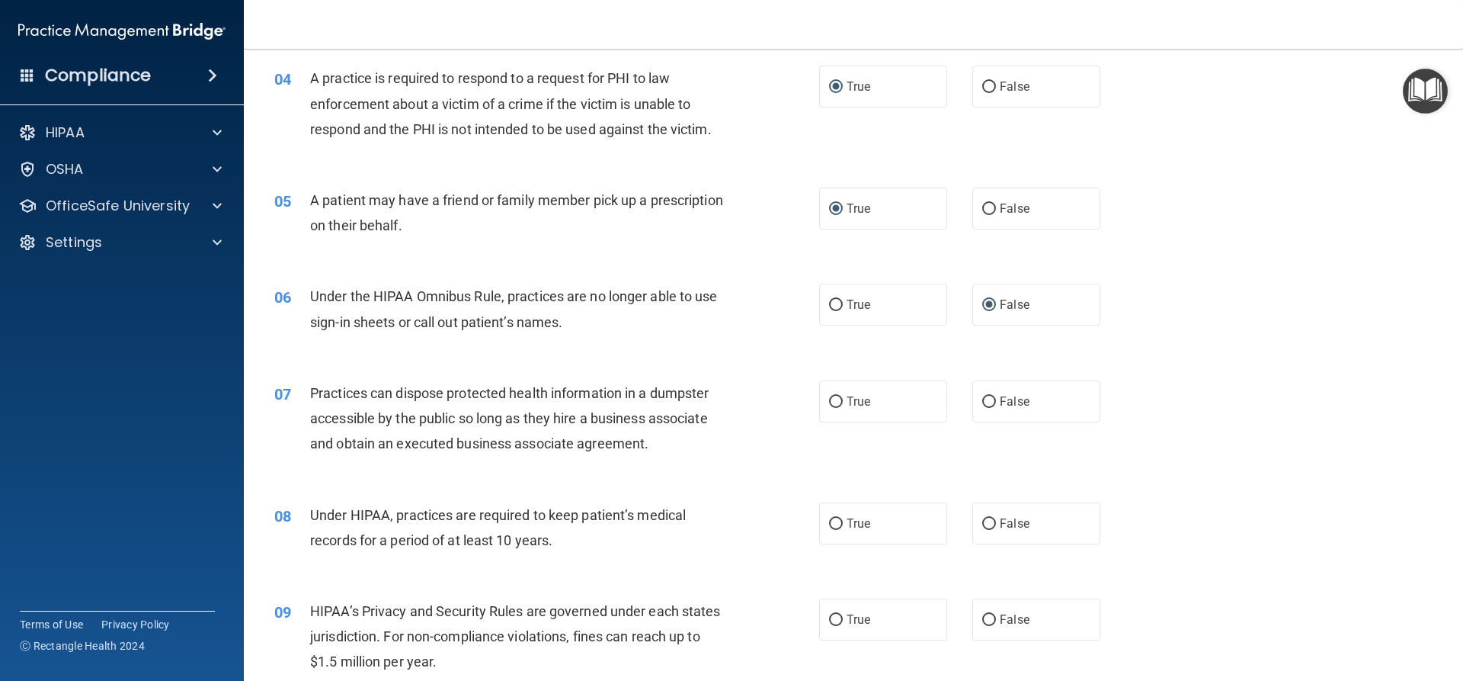
scroll to position [460, 0]
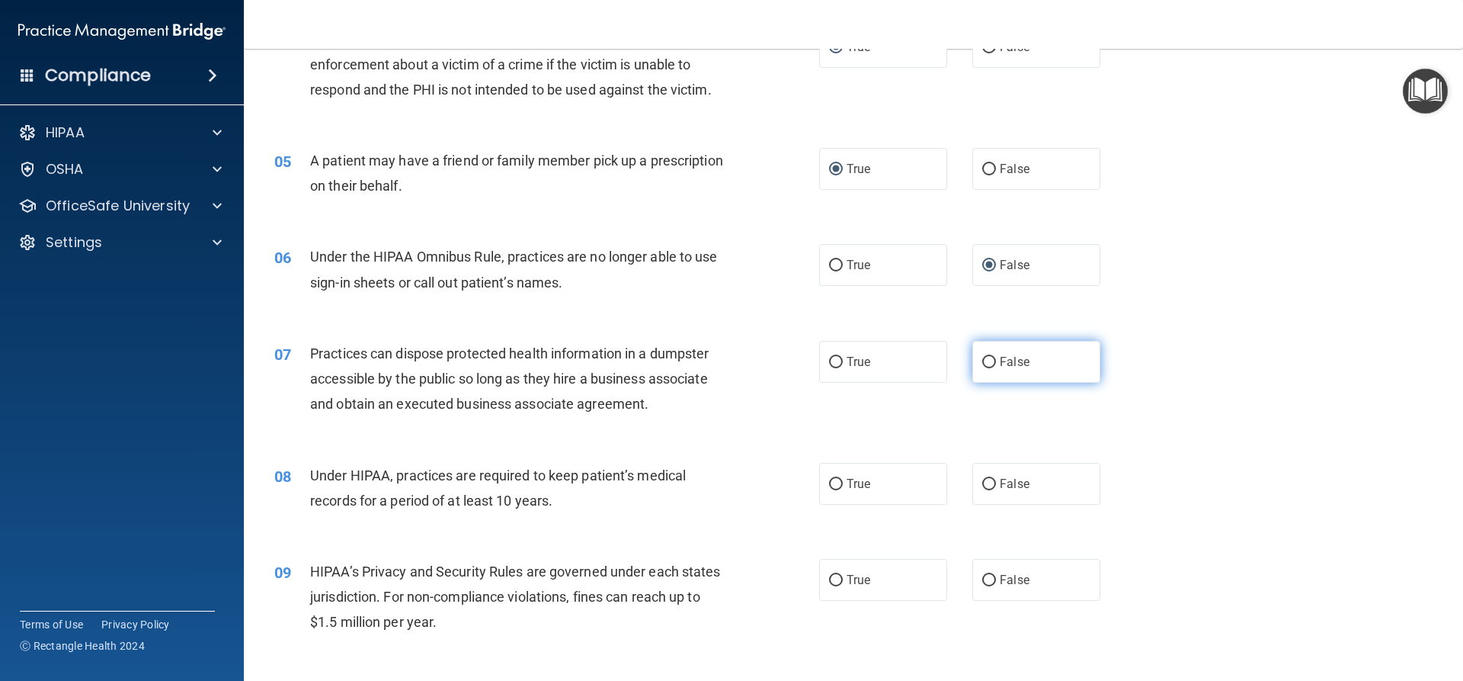
click at [982, 360] on input "False" at bounding box center [989, 362] width 14 height 11
radio input "true"
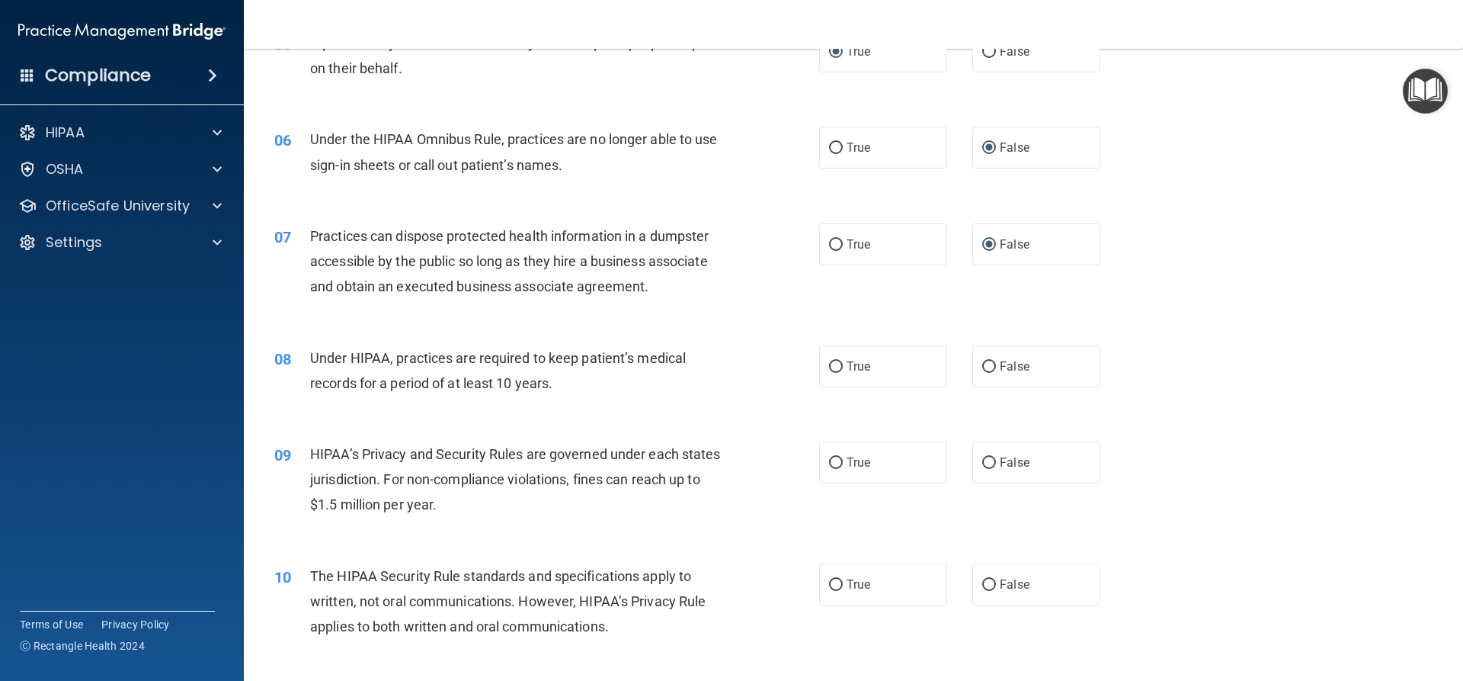
scroll to position [612, 0]
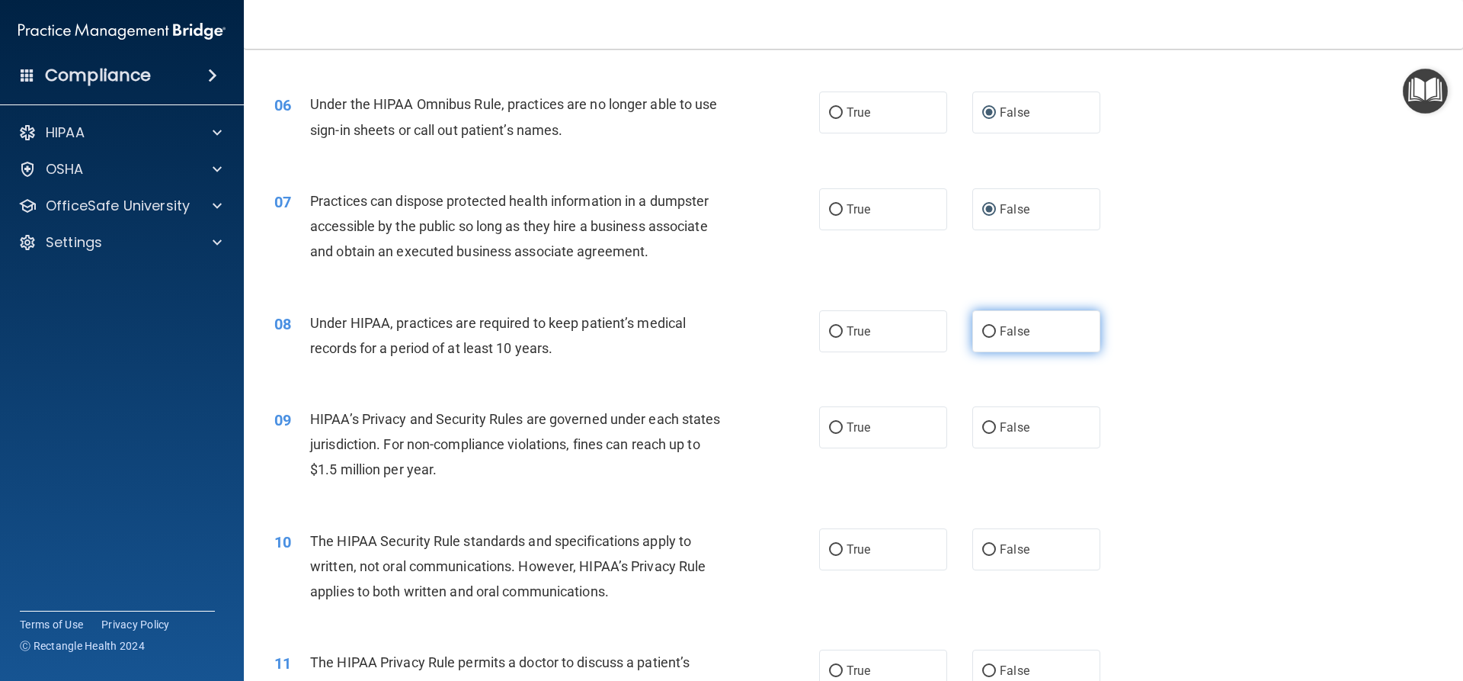
click at [988, 332] on input "False" at bounding box center [989, 331] width 14 height 11
radio input "true"
click at [985, 426] on input "False" at bounding box center [989, 427] width 14 height 11
radio input "true"
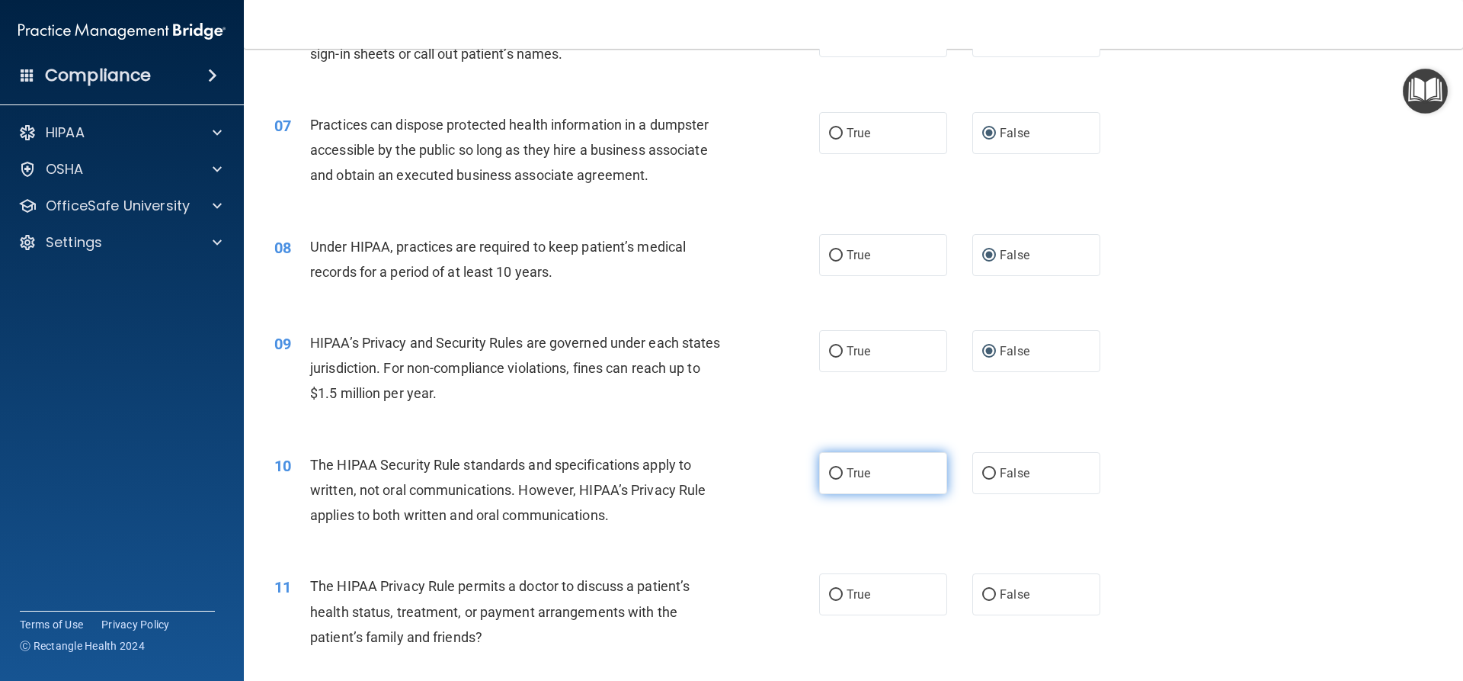
click at [832, 470] on input "True" at bounding box center [836, 473] width 14 height 11
radio input "true"
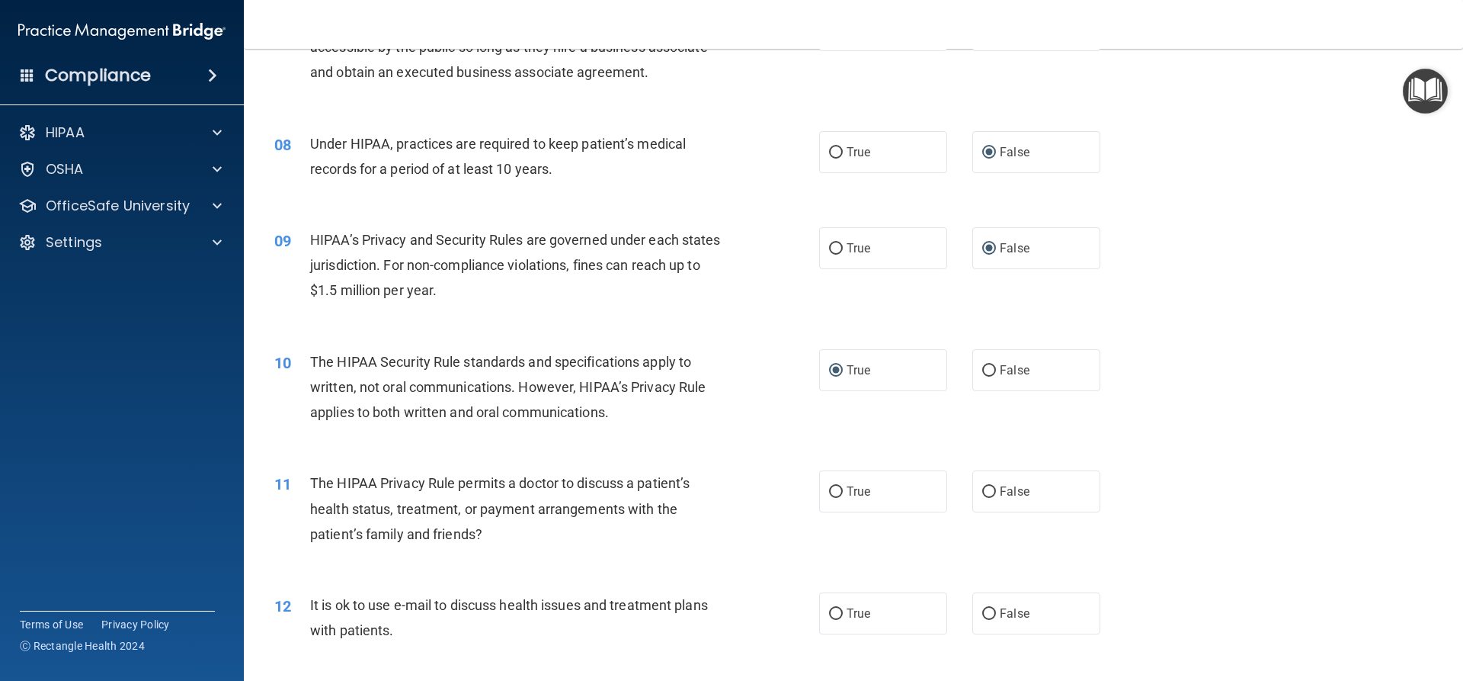
scroll to position [841, 0]
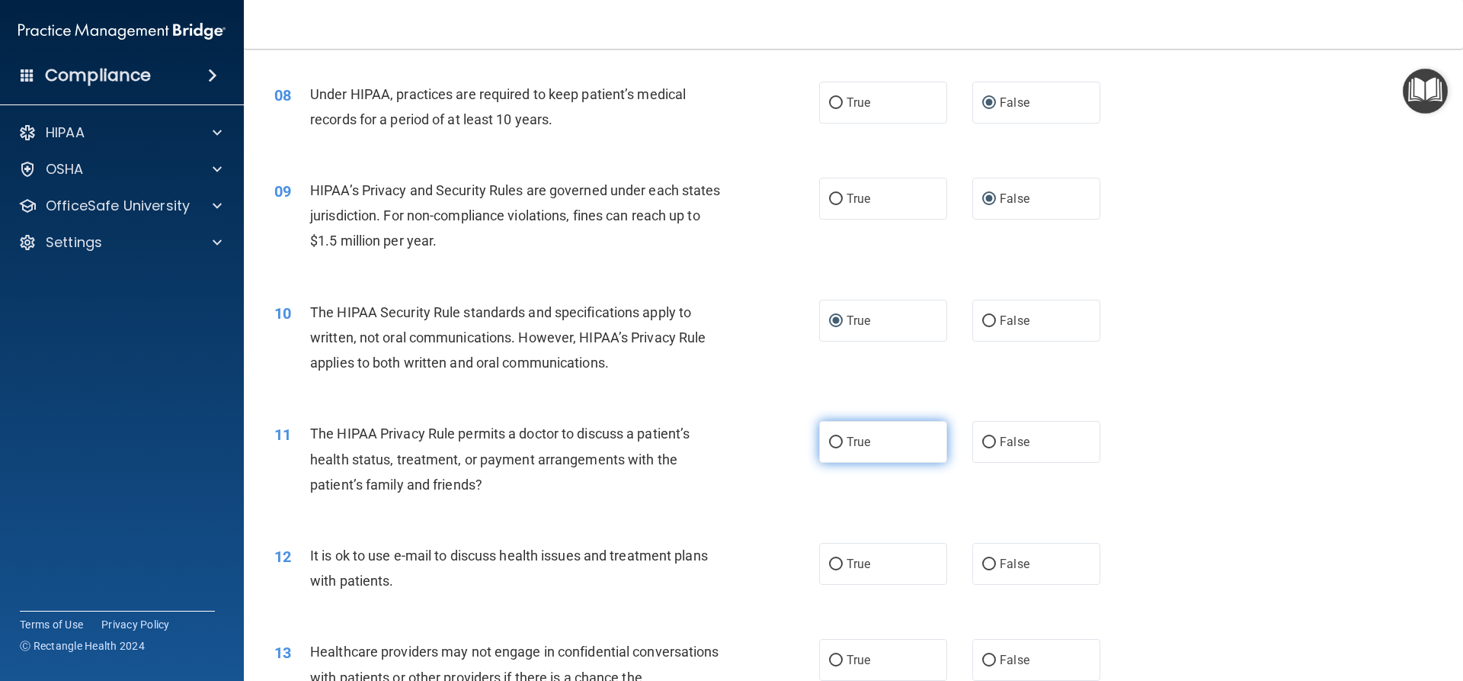
click at [829, 444] on input "True" at bounding box center [836, 442] width 14 height 11
radio input "true"
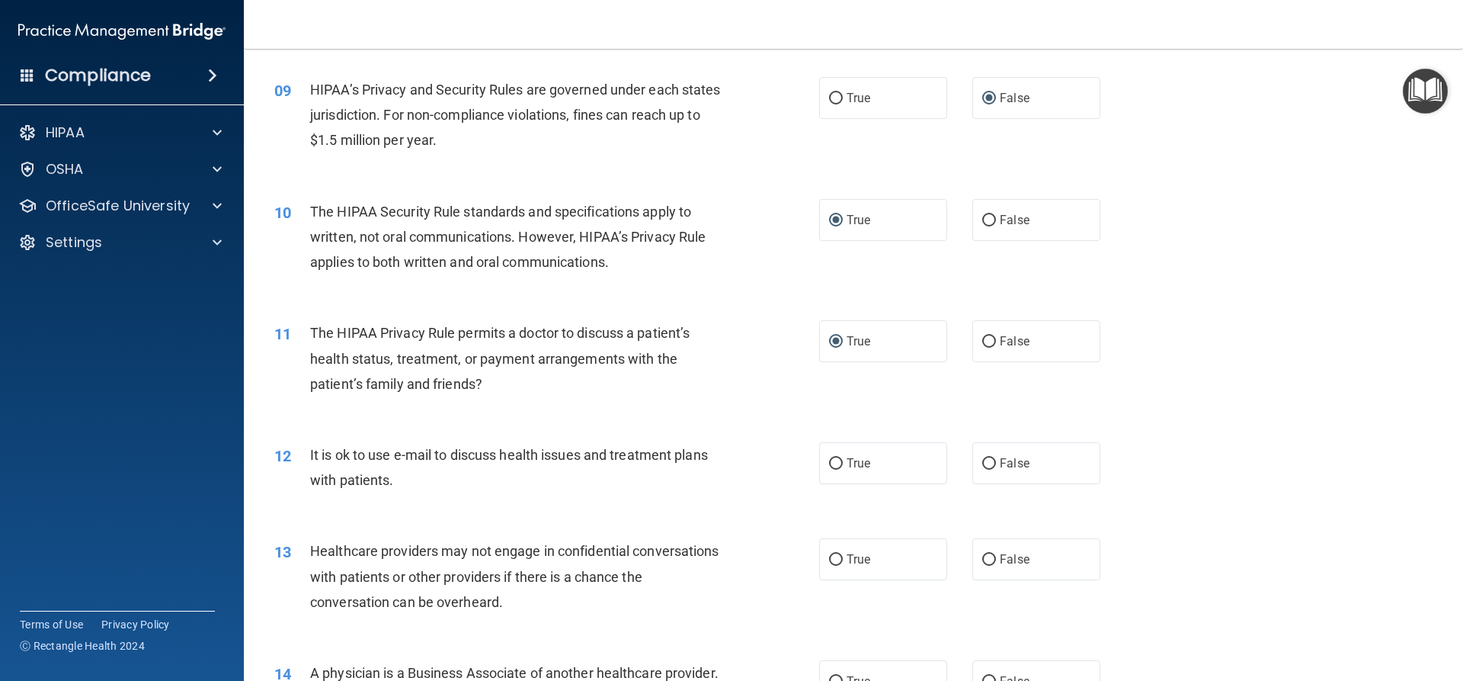
scroll to position [993, 0]
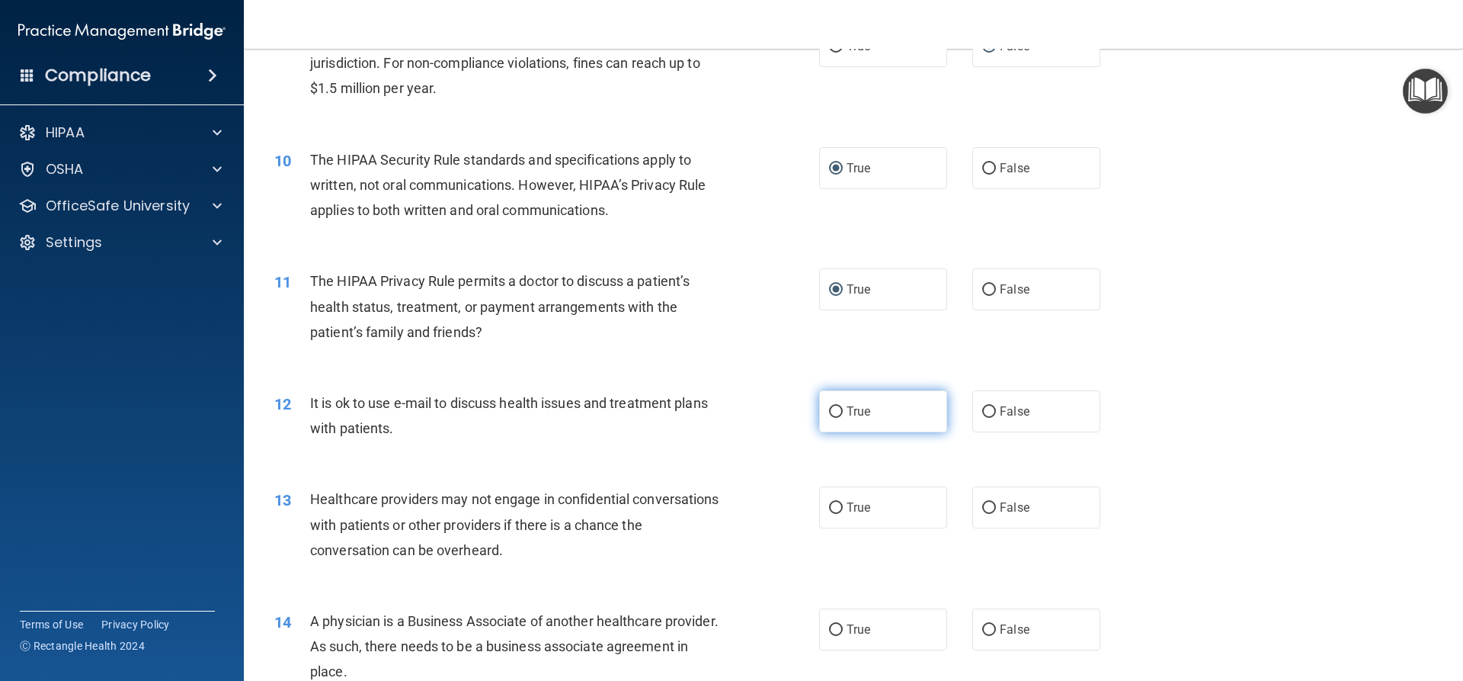
click at [832, 409] on input "True" at bounding box center [836, 411] width 14 height 11
radio input "true"
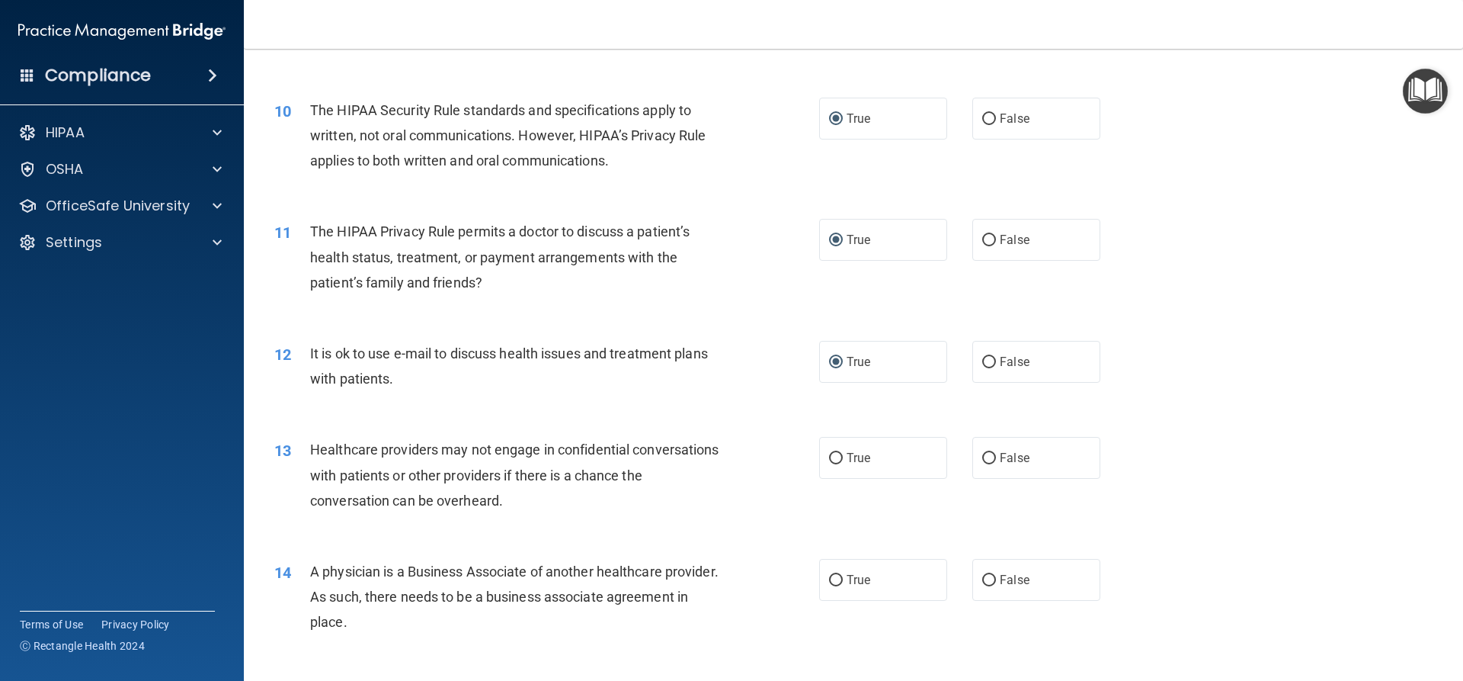
scroll to position [1069, 0]
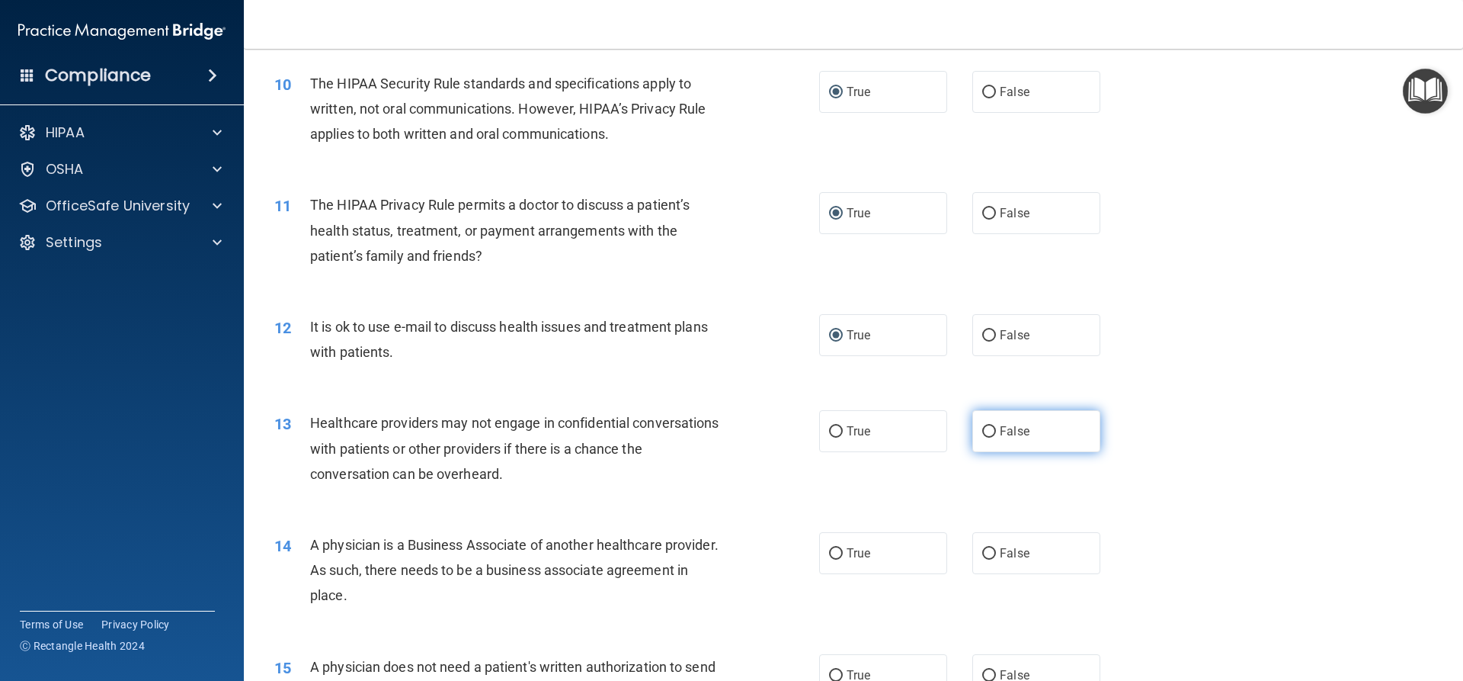
click at [982, 430] on input "False" at bounding box center [989, 431] width 14 height 11
radio input "true"
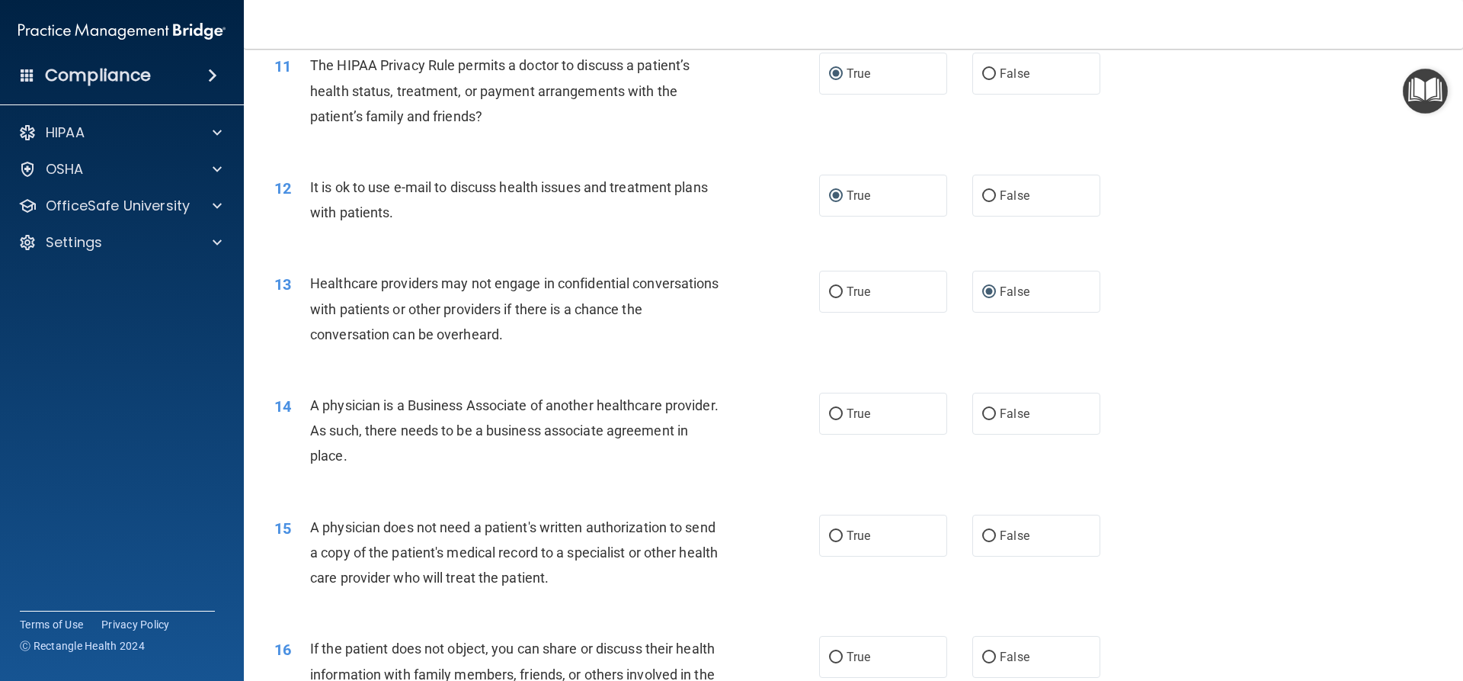
scroll to position [1222, 0]
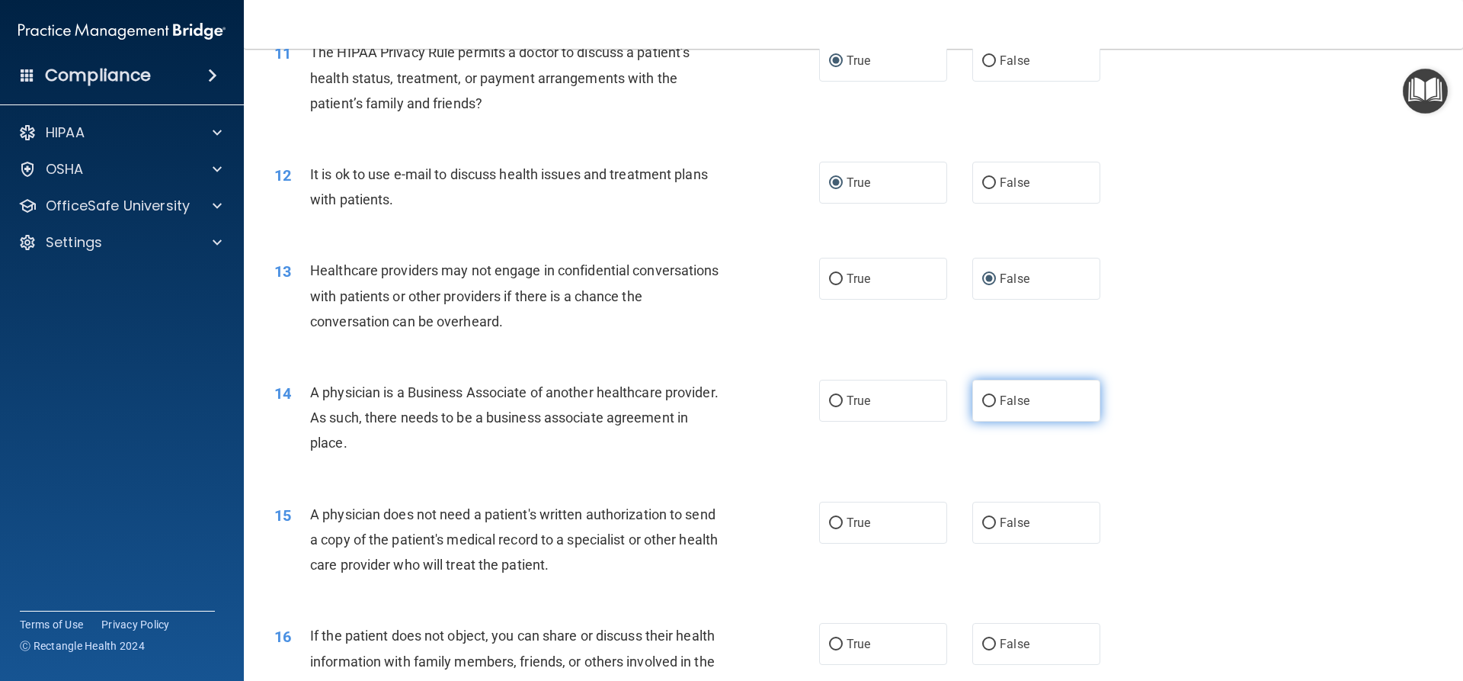
click at [982, 400] on input "False" at bounding box center [989, 401] width 14 height 11
radio input "true"
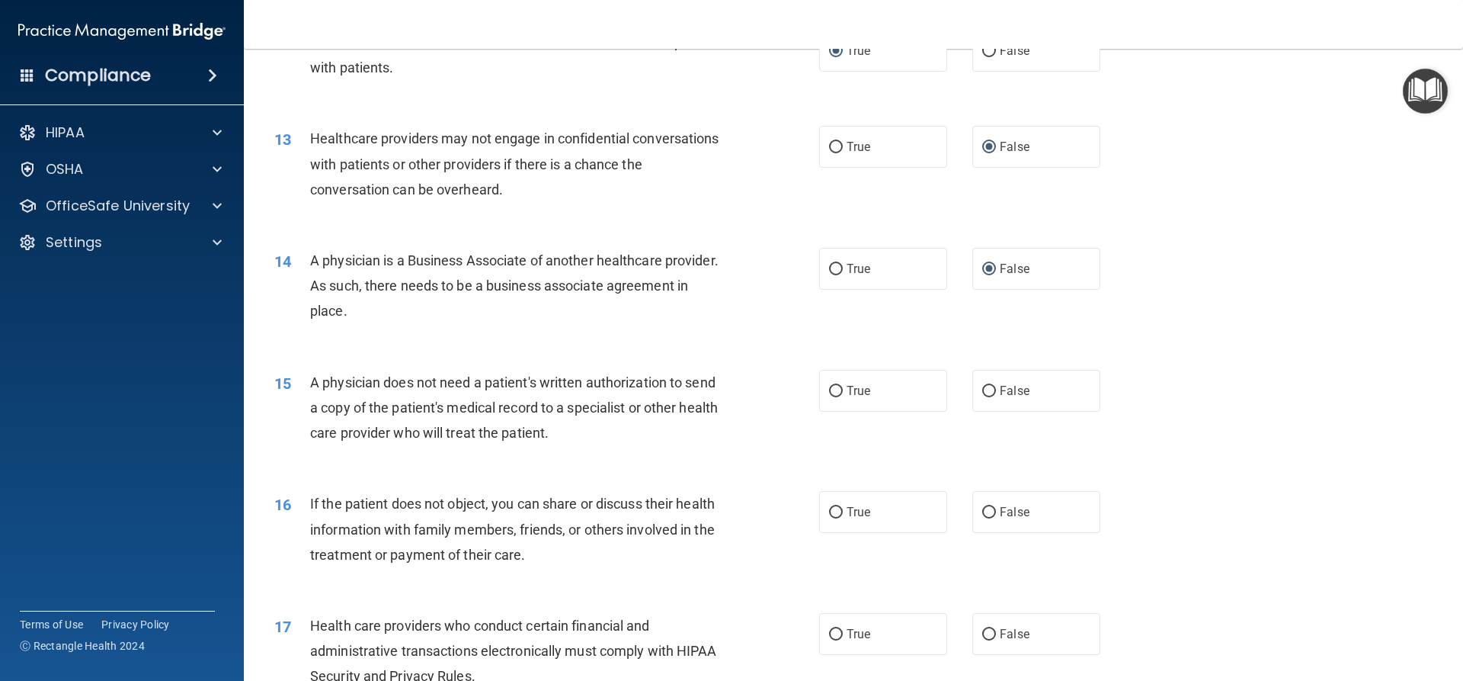
scroll to position [1374, 0]
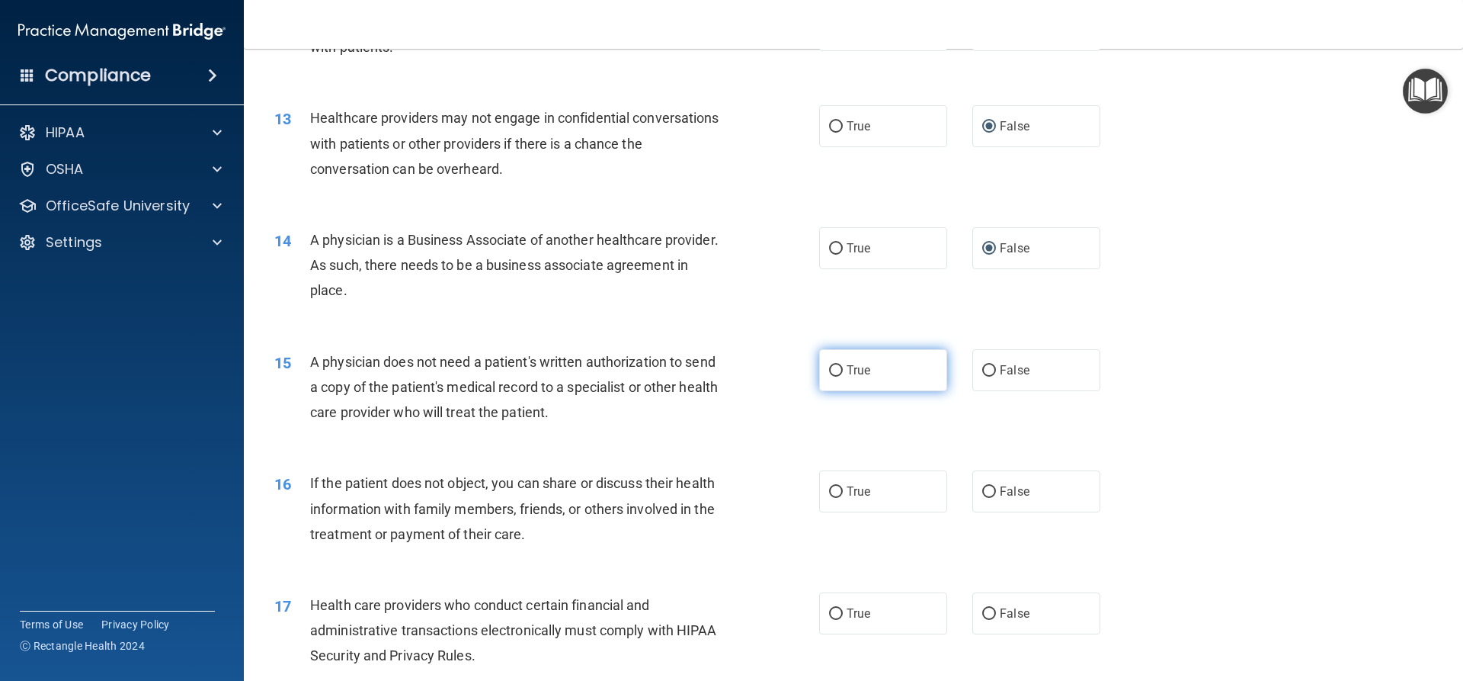
click at [830, 365] on input "True" at bounding box center [836, 370] width 14 height 11
radio input "true"
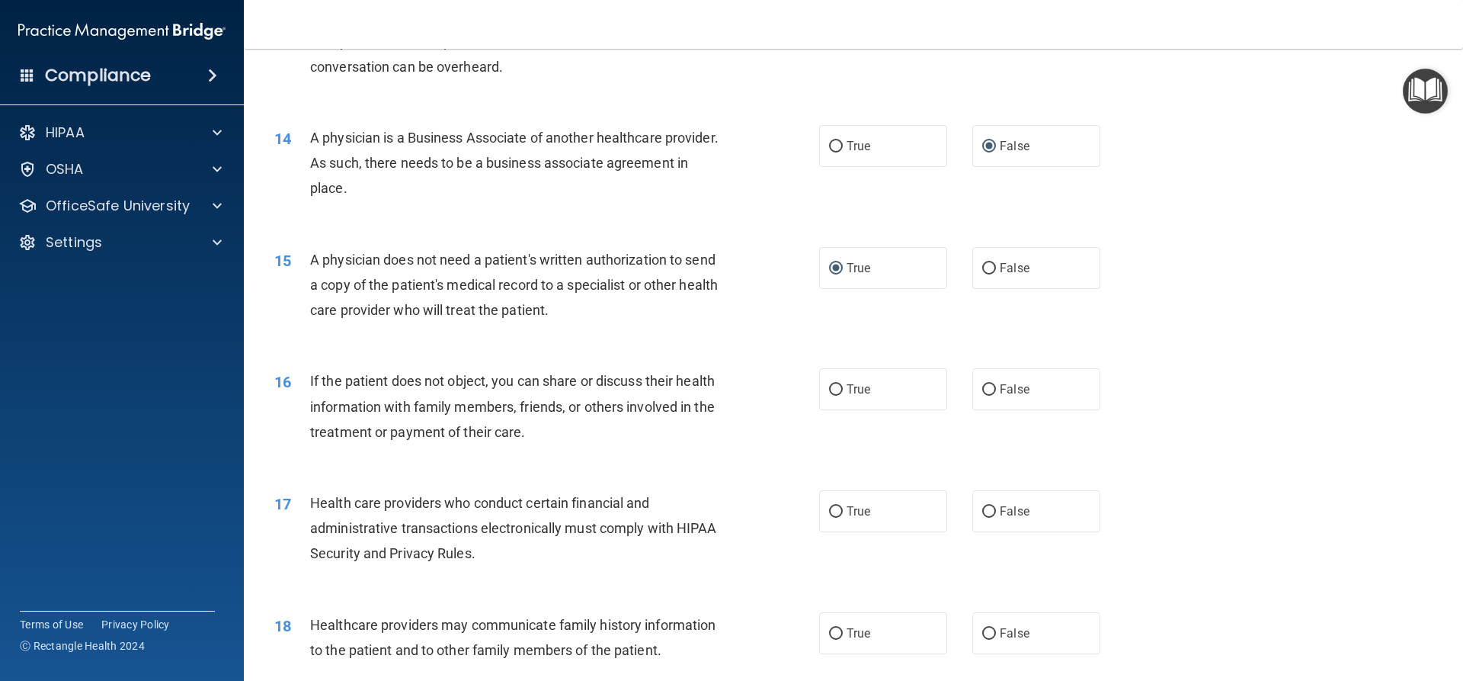
scroll to position [1526, 0]
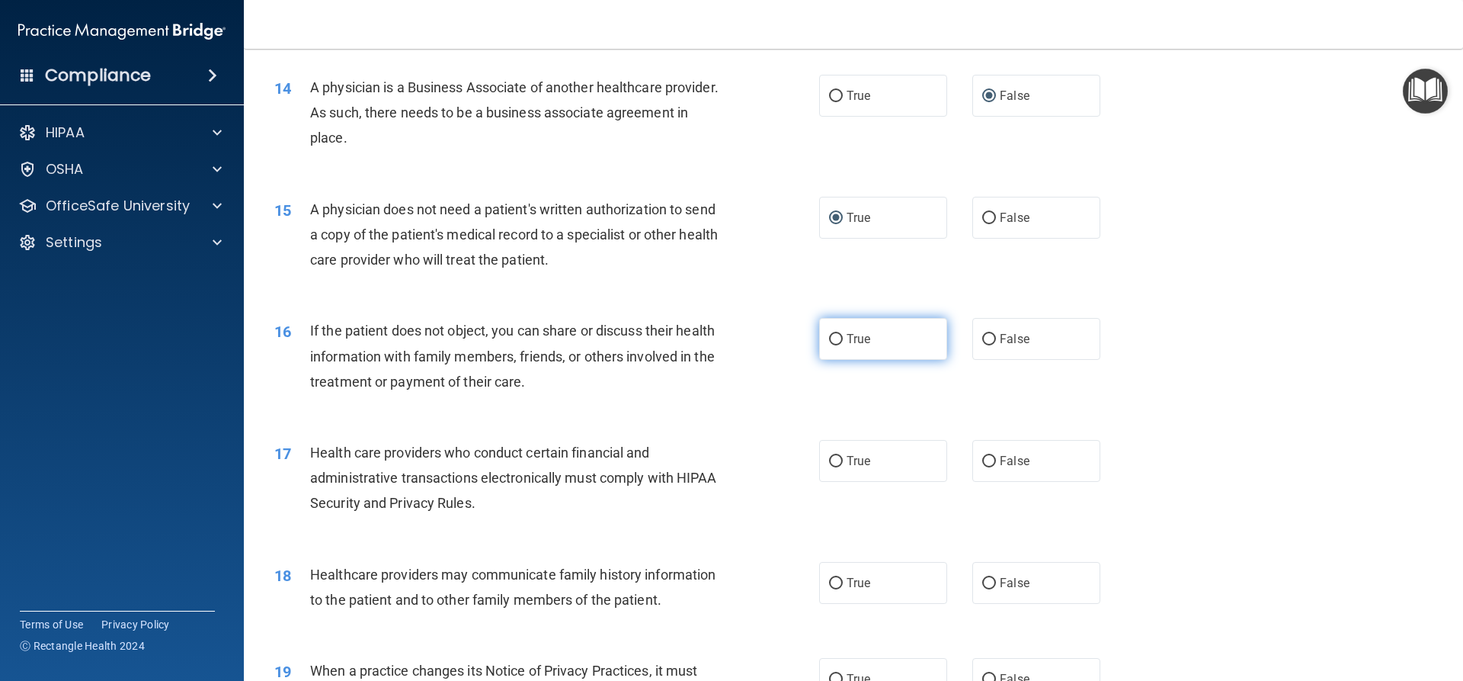
click at [831, 340] on input "True" at bounding box center [836, 339] width 14 height 11
radio input "true"
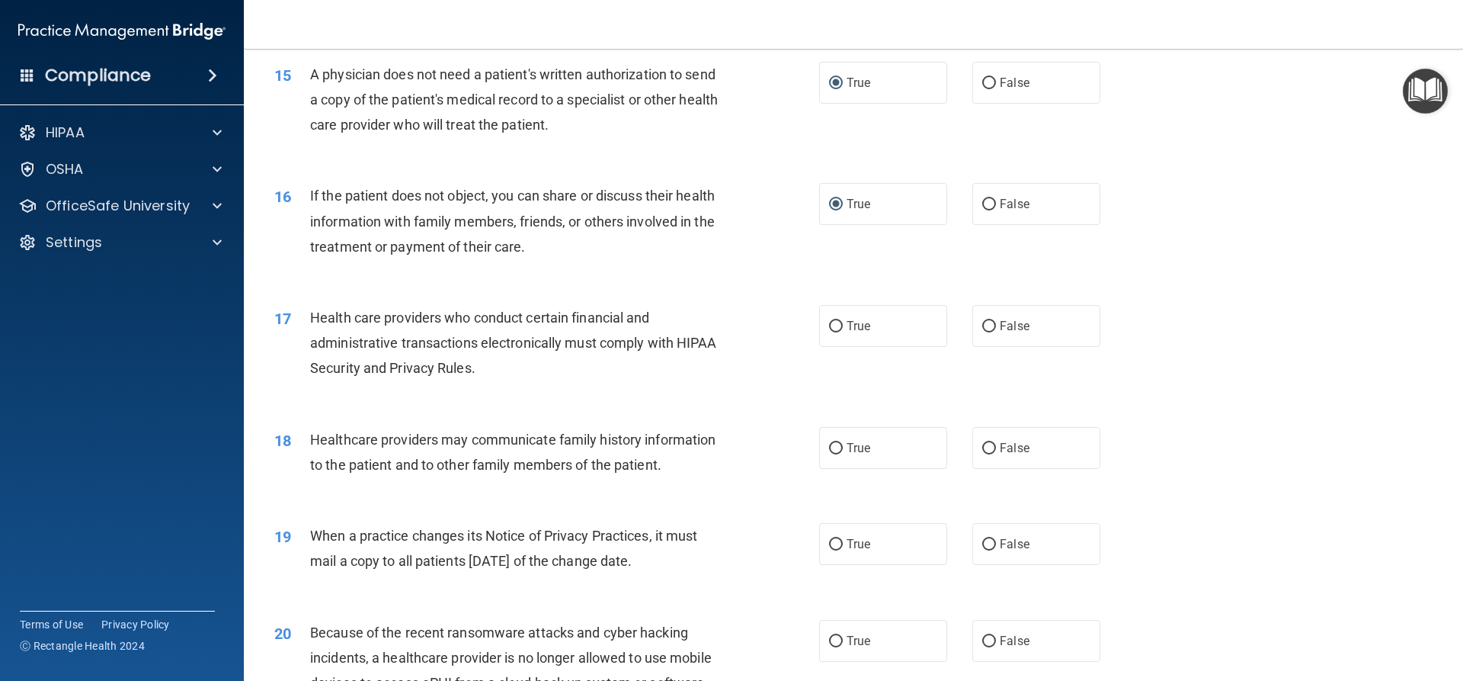
scroll to position [1679, 0]
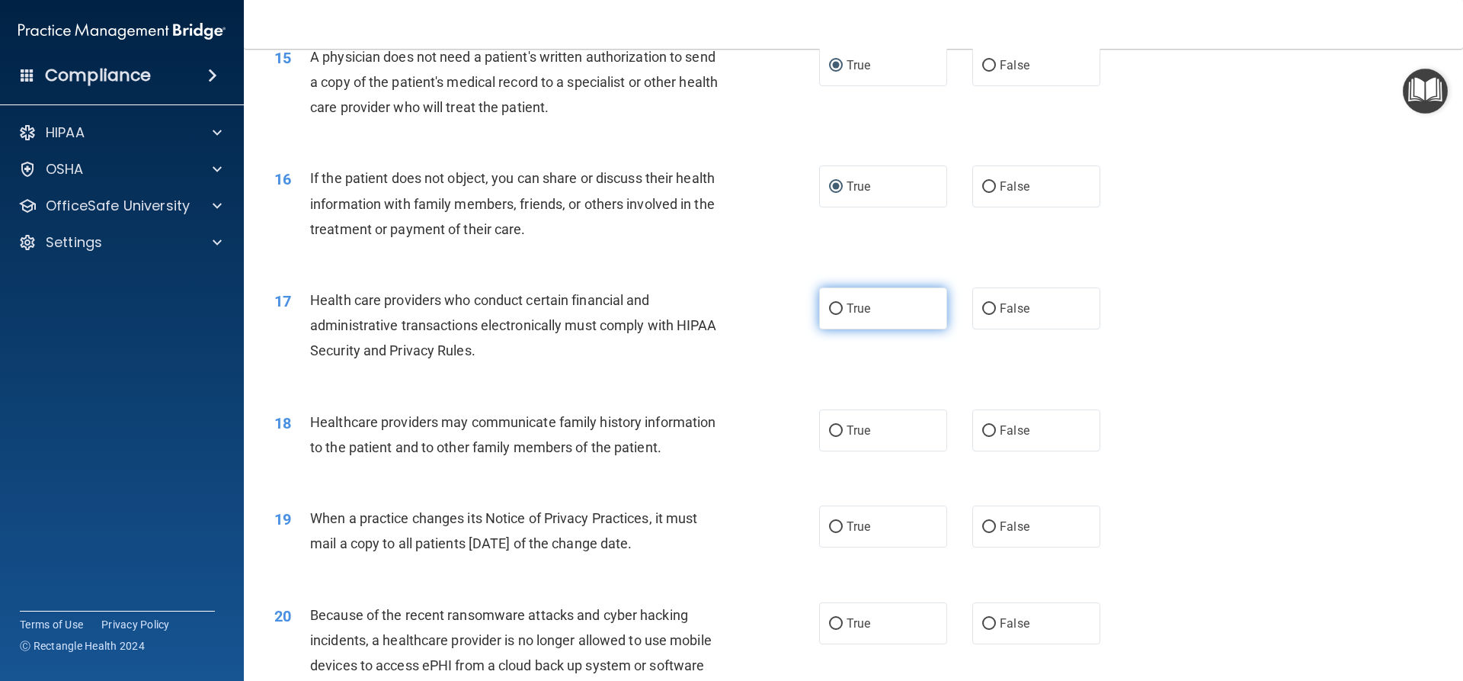
click at [829, 307] on input "True" at bounding box center [836, 308] width 14 height 11
radio input "true"
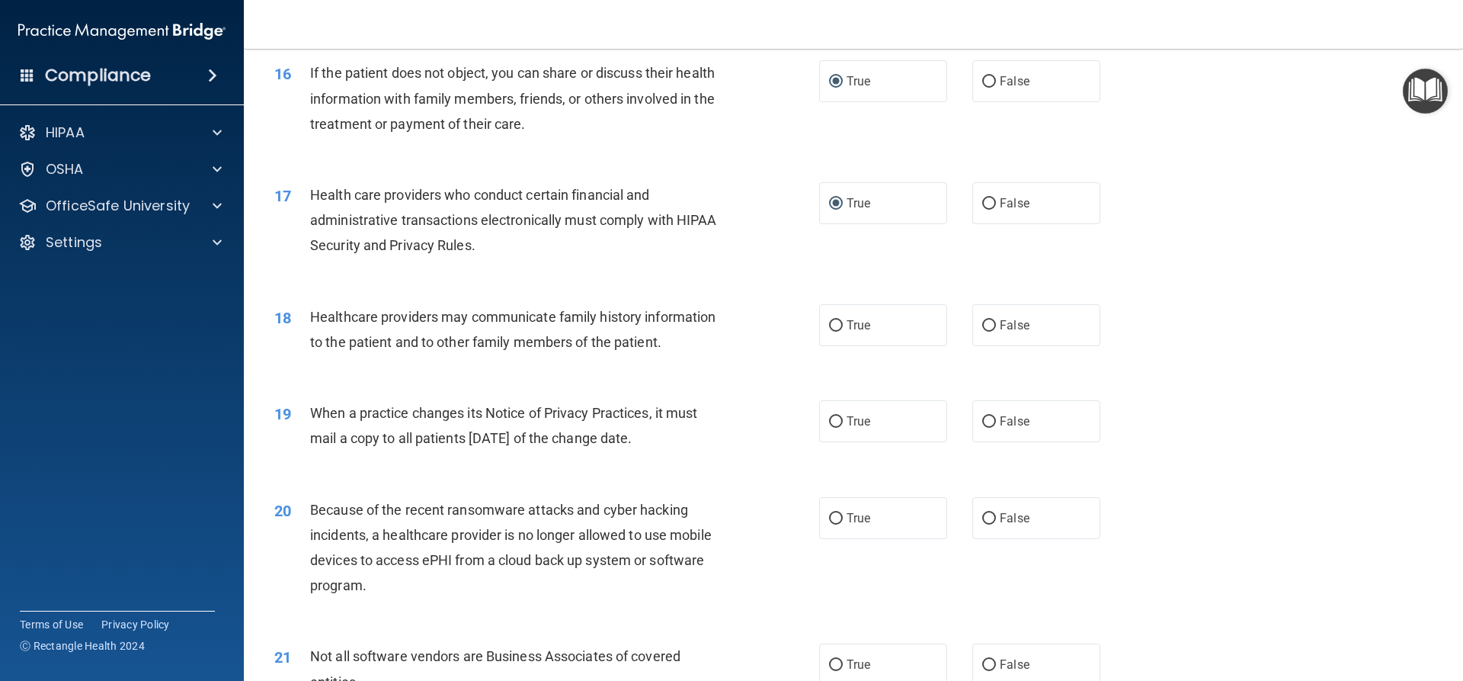
scroll to position [1831, 0]
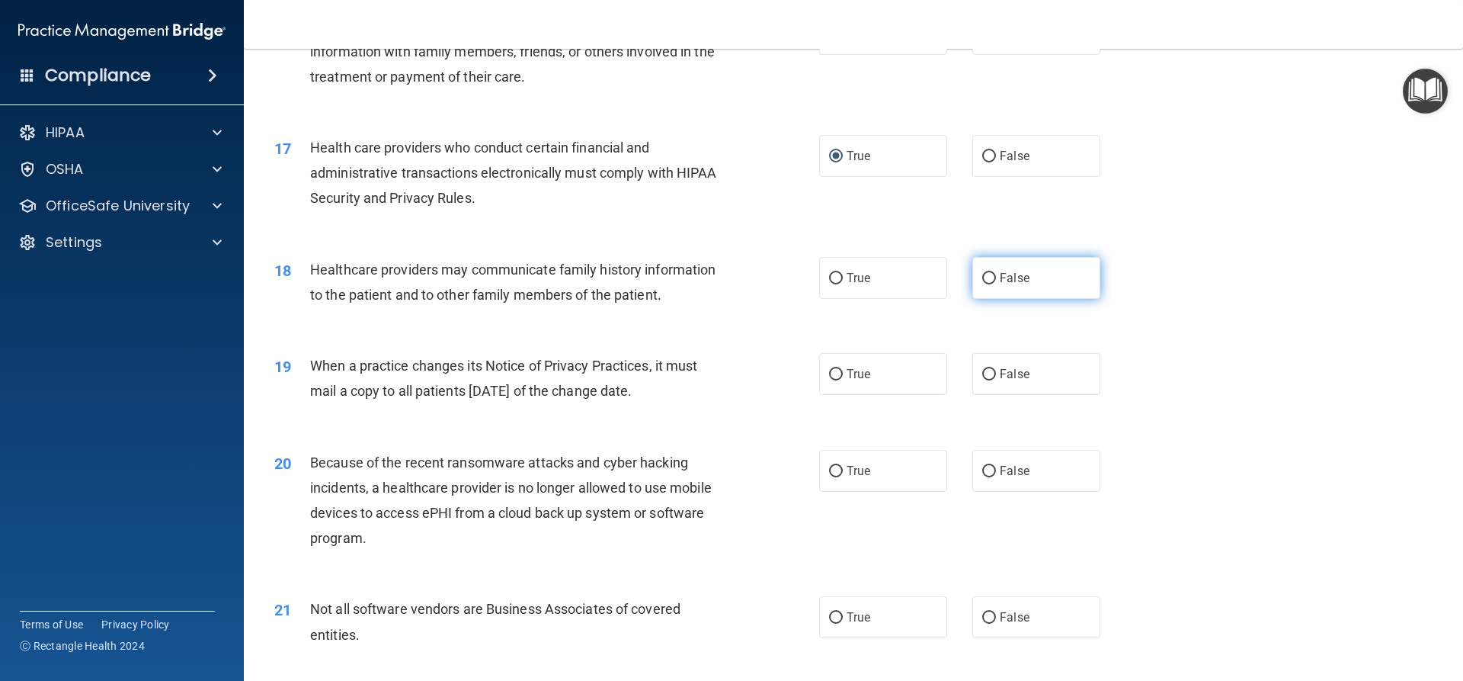
click at [982, 276] on input "False" at bounding box center [989, 278] width 14 height 11
radio input "true"
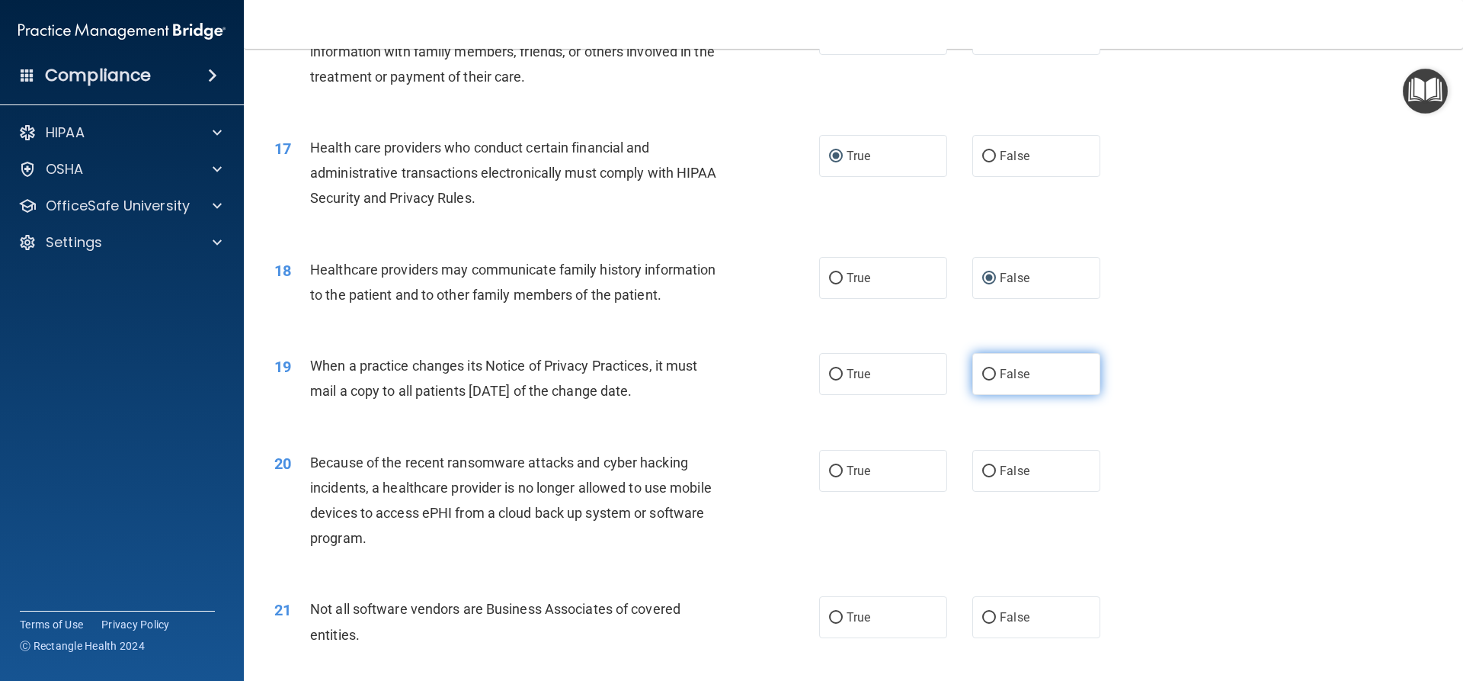
click at [972, 373] on label "False" at bounding box center [1036, 374] width 128 height 42
click at [982, 373] on input "False" at bounding box center [989, 374] width 14 height 11
radio input "true"
click at [984, 471] on input "False" at bounding box center [989, 471] width 14 height 11
radio input "true"
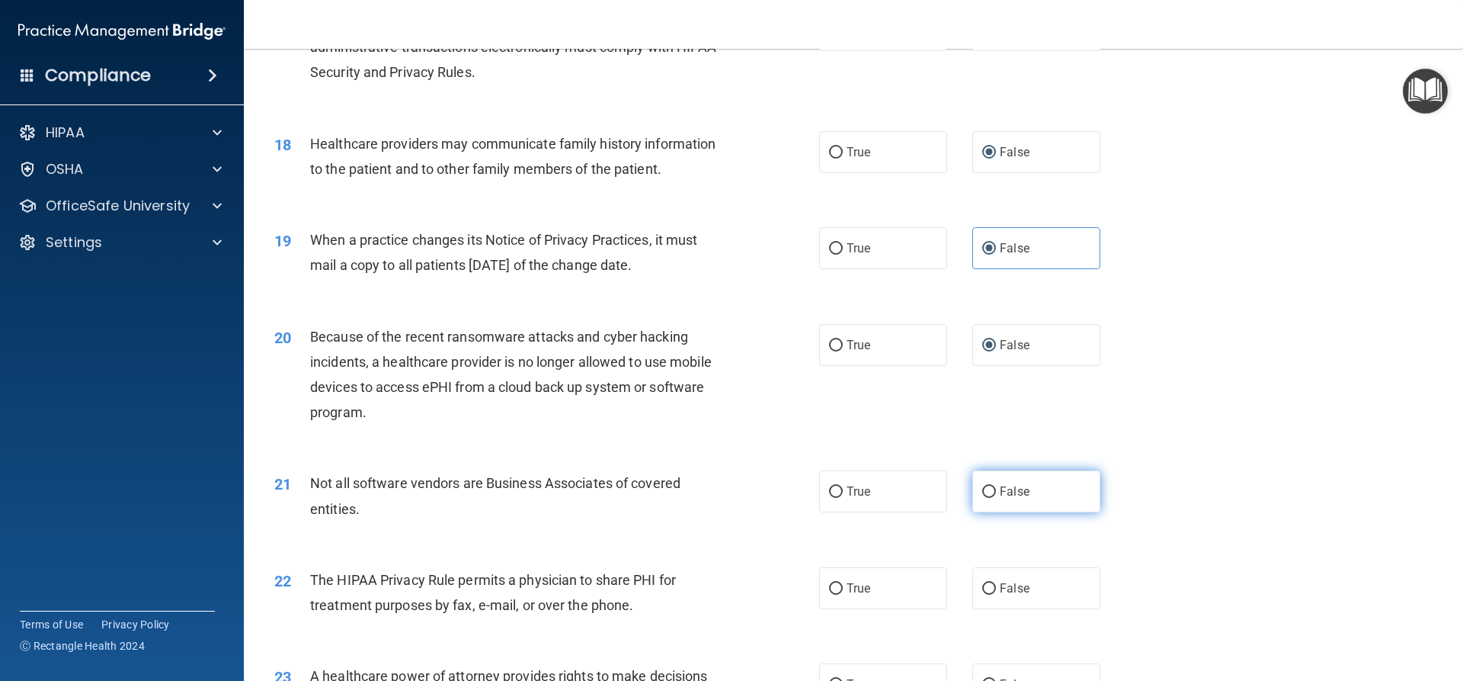
scroll to position [1984, 0]
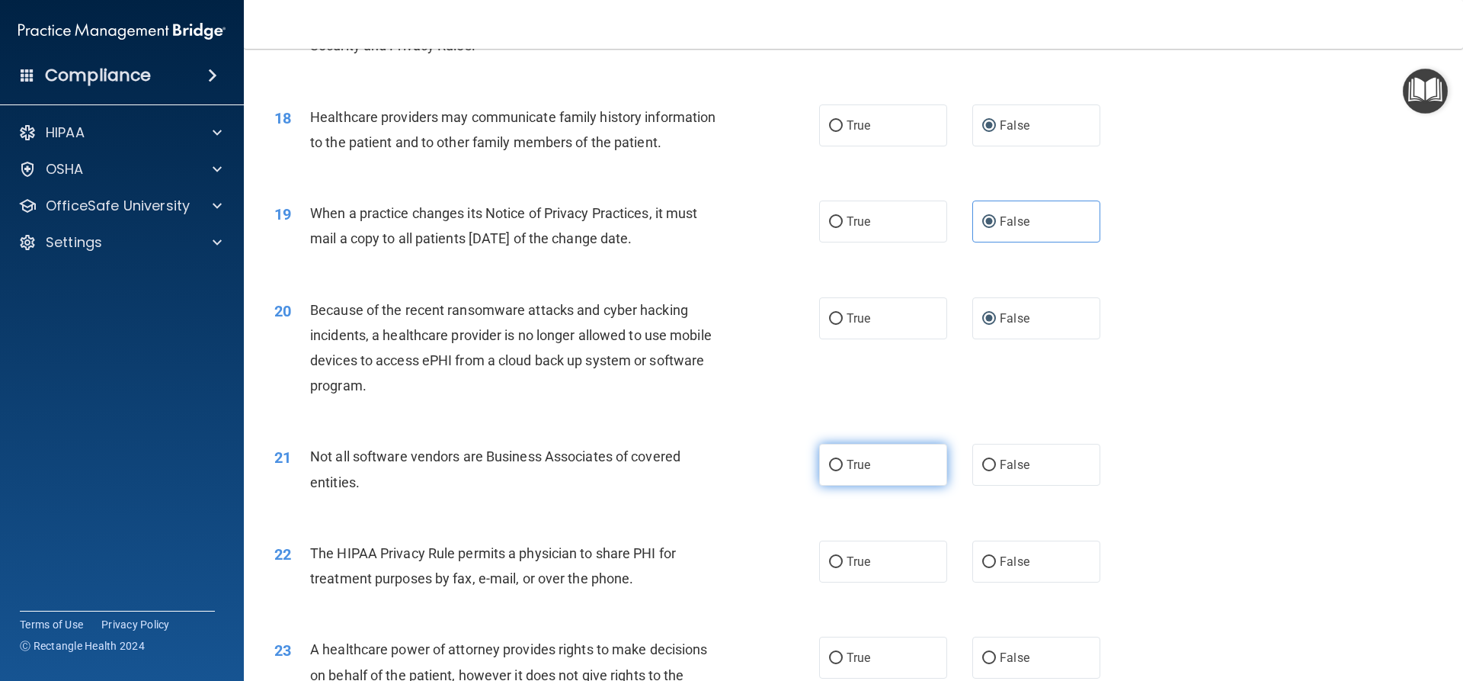
click at [830, 461] on input "True" at bounding box center [836, 465] width 14 height 11
radio input "true"
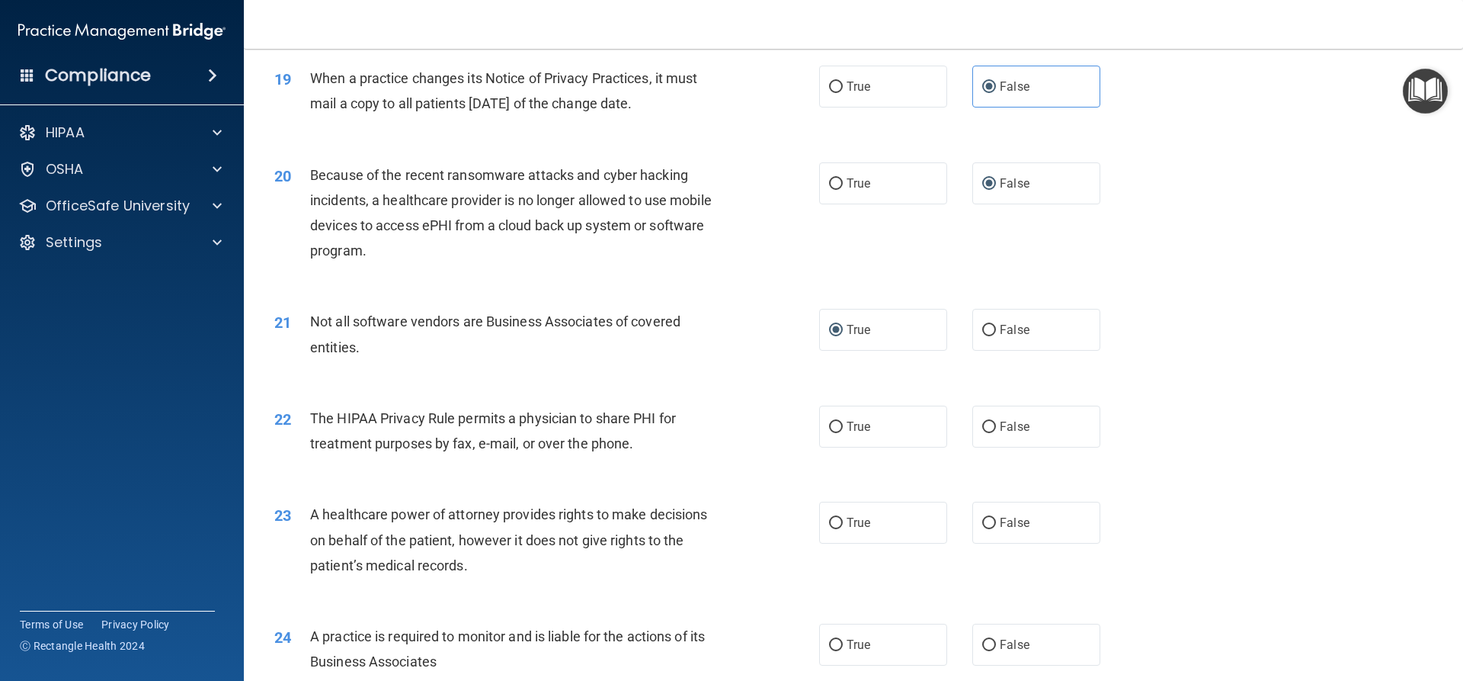
scroll to position [2136, 0]
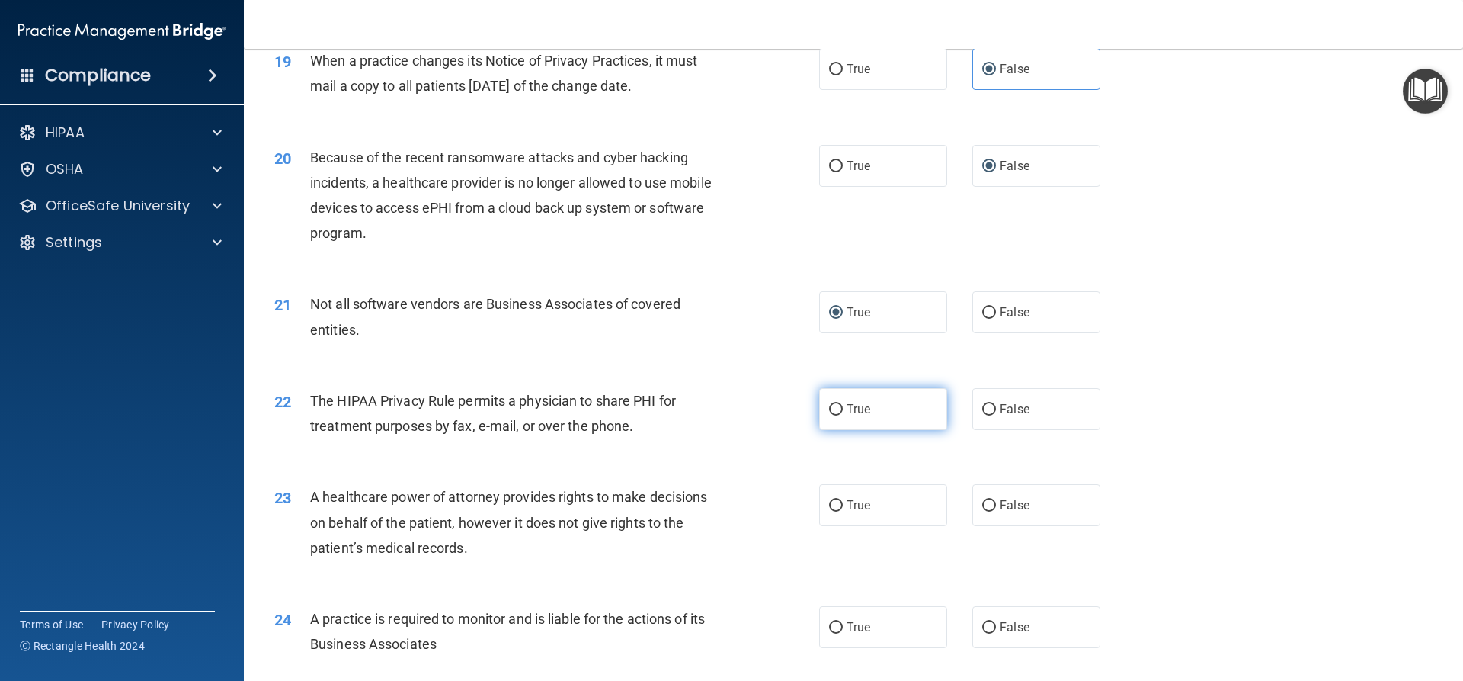
click at [829, 409] on input "True" at bounding box center [836, 409] width 14 height 11
radio input "true"
click at [991, 502] on label "False" at bounding box center [1036, 505] width 128 height 42
click at [991, 502] on input "False" at bounding box center [989, 505] width 14 height 11
radio input "true"
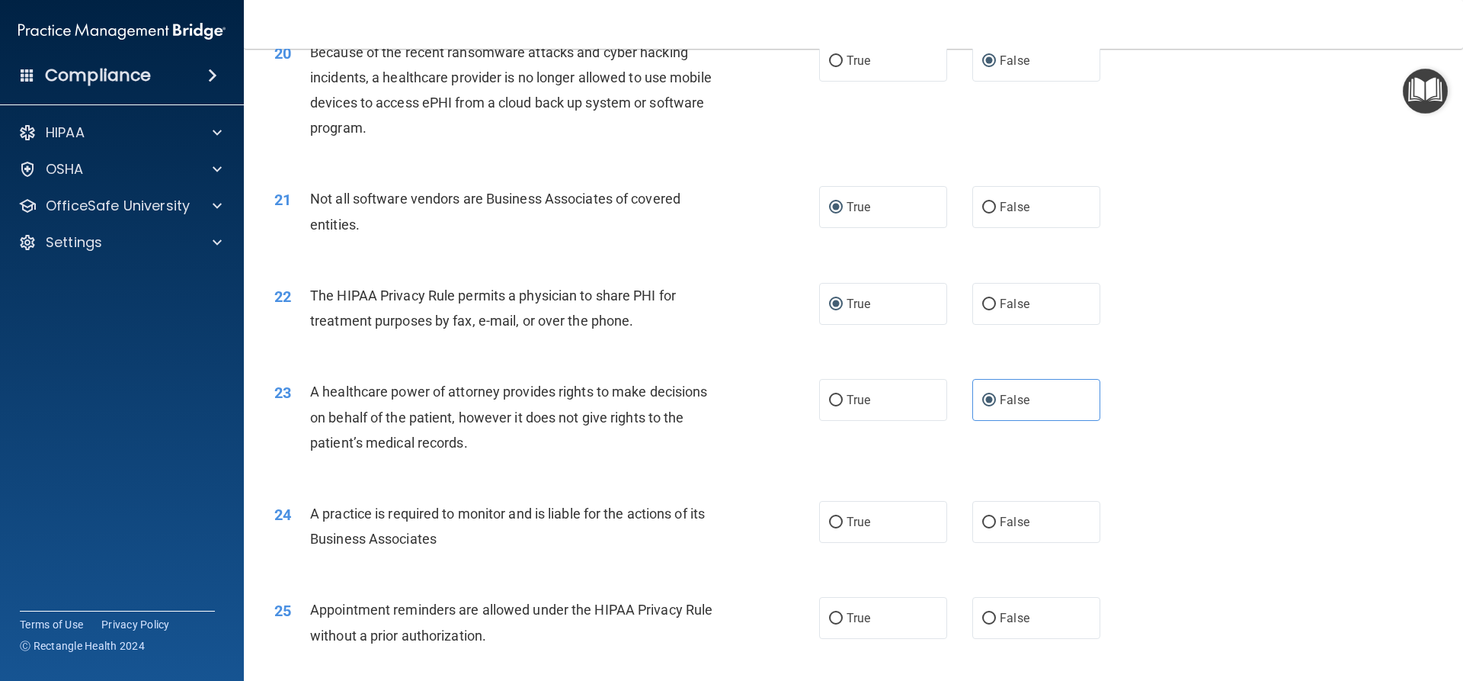
scroll to position [2288, 0]
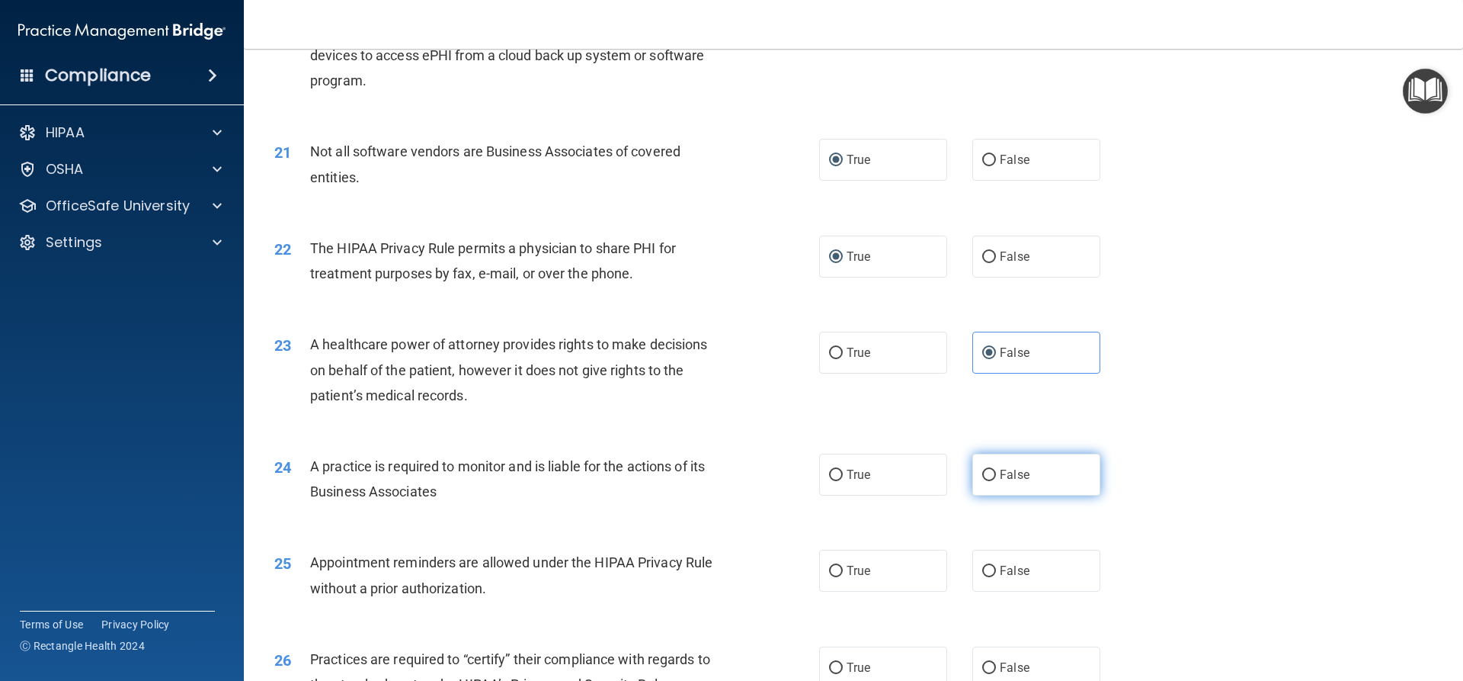
click at [982, 474] on input "False" at bounding box center [989, 474] width 14 height 11
radio input "true"
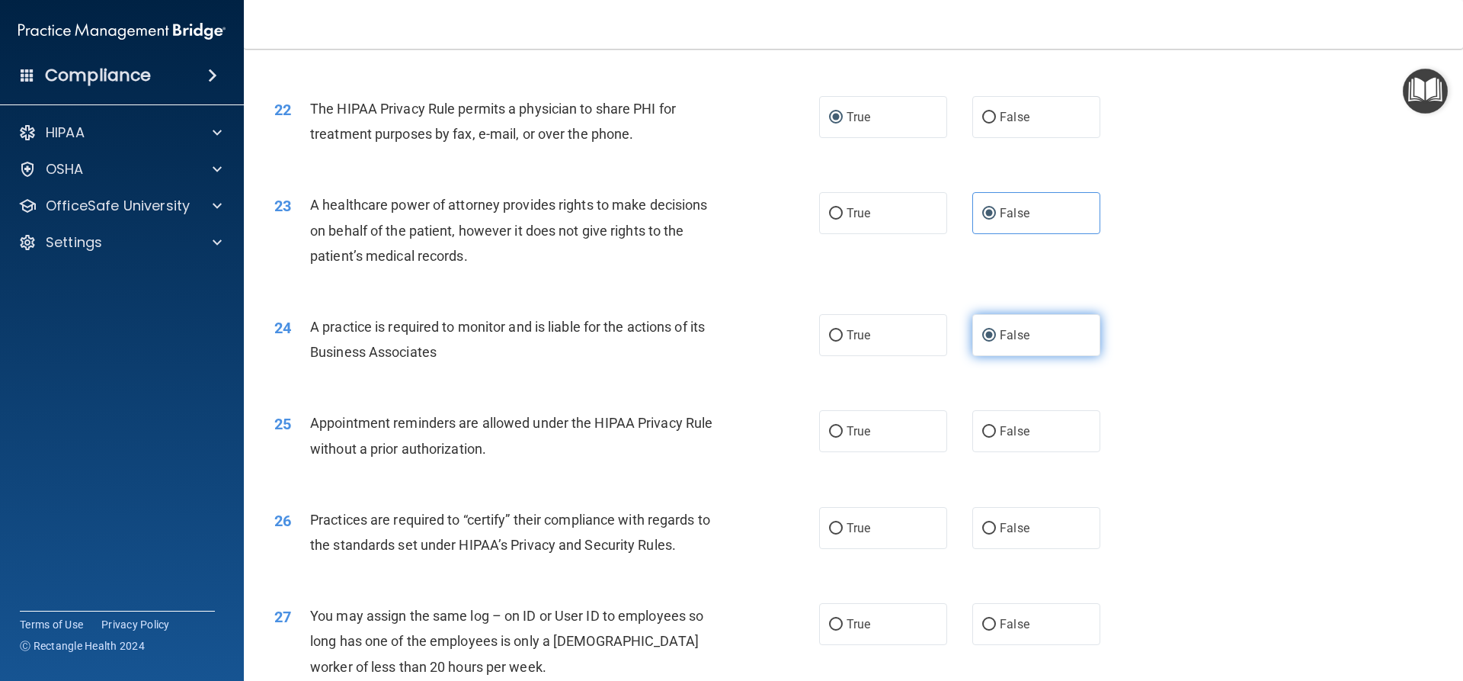
scroll to position [2441, 0]
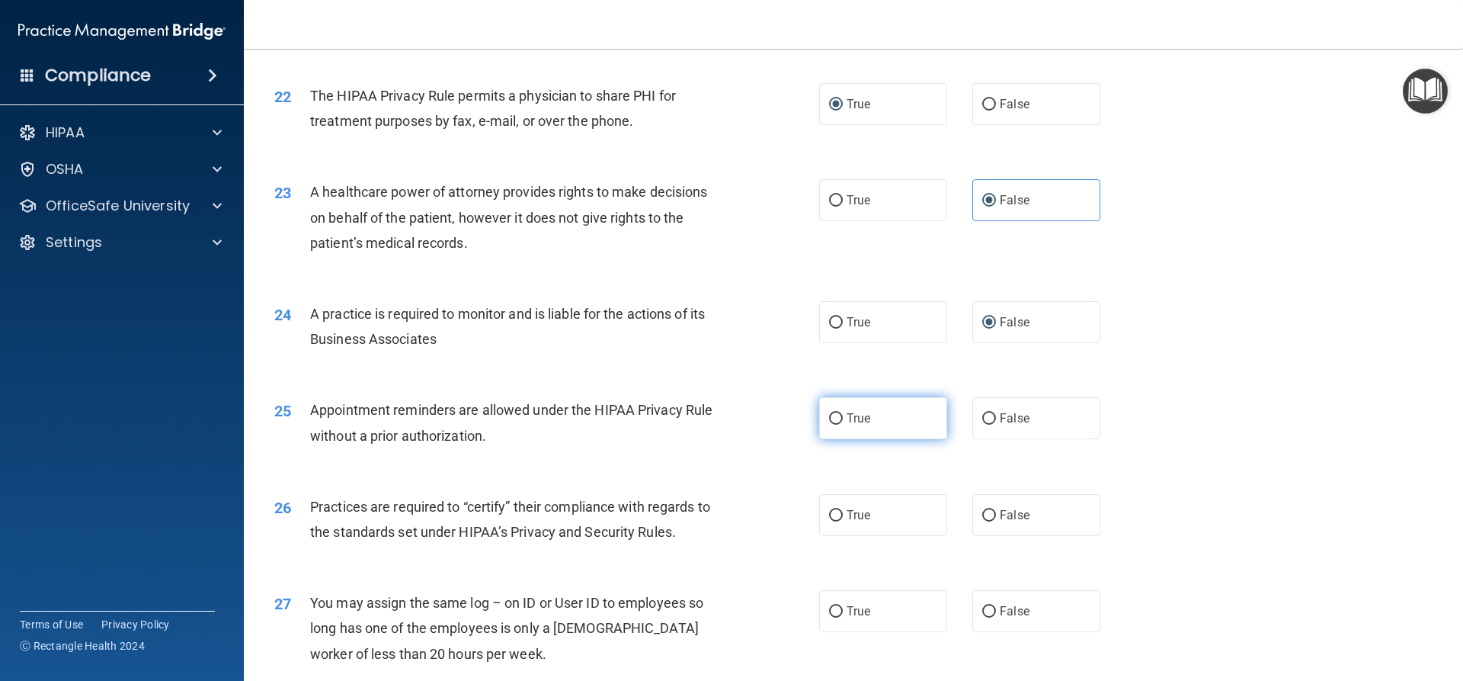
click at [829, 416] on input "True" at bounding box center [836, 418] width 14 height 11
radio input "true"
click at [982, 513] on input "False" at bounding box center [989, 515] width 14 height 11
radio input "true"
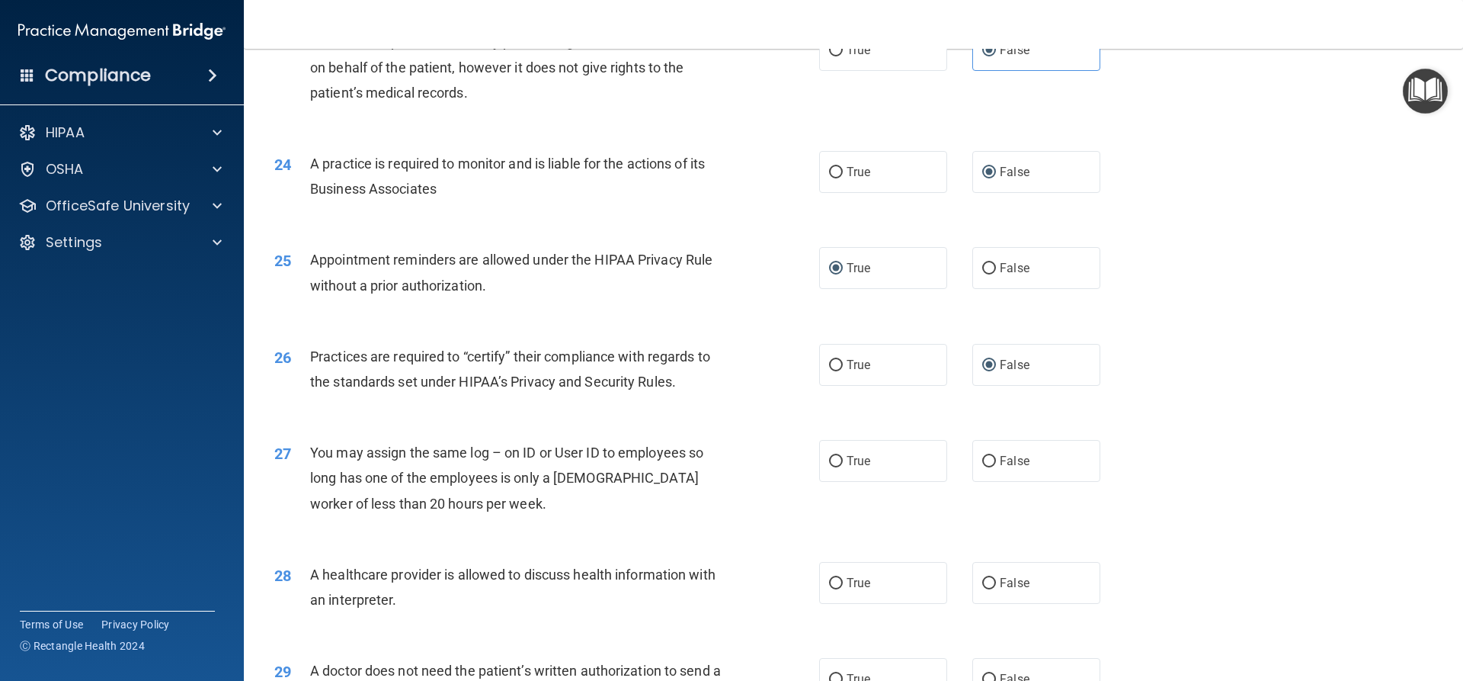
scroll to position [2593, 0]
click at [972, 457] on label "False" at bounding box center [1036, 458] width 128 height 42
click at [982, 457] on input "False" at bounding box center [989, 458] width 14 height 11
radio input "true"
click at [829, 578] on input "True" at bounding box center [836, 580] width 14 height 11
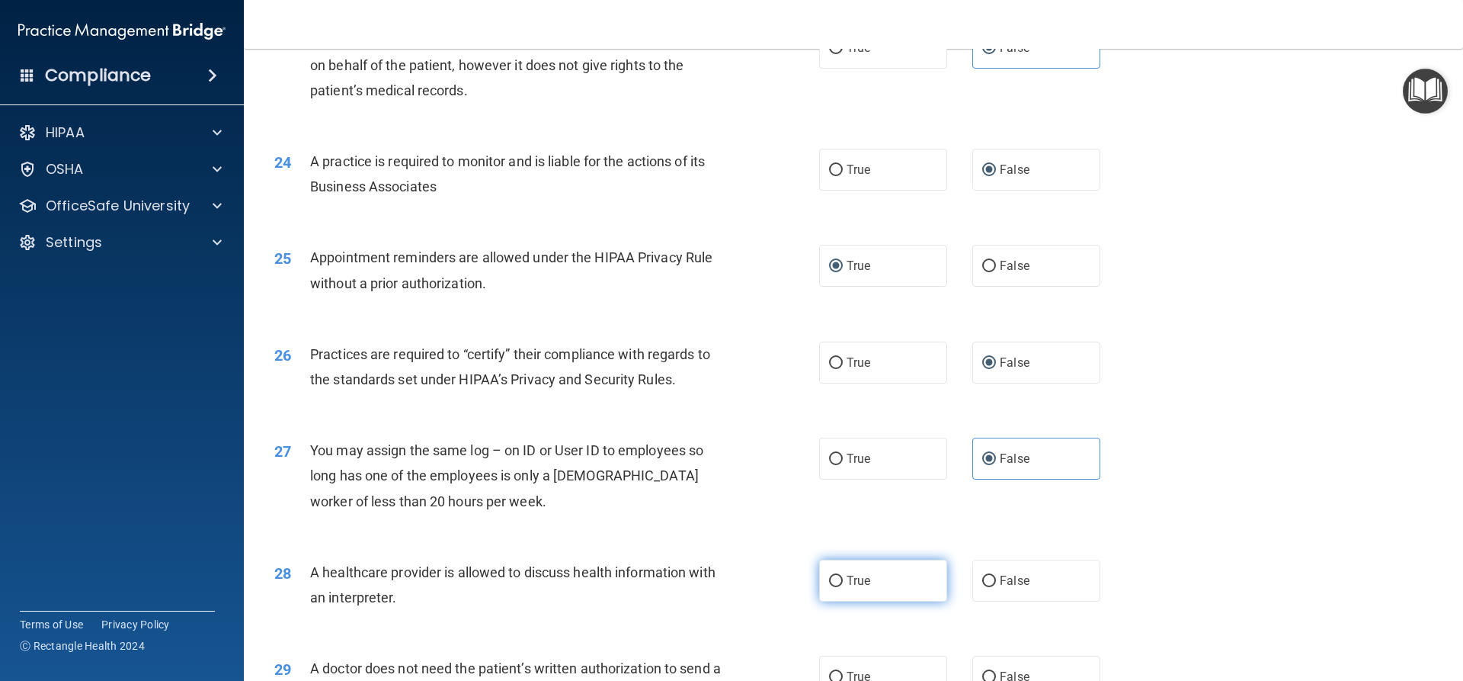
radio input "true"
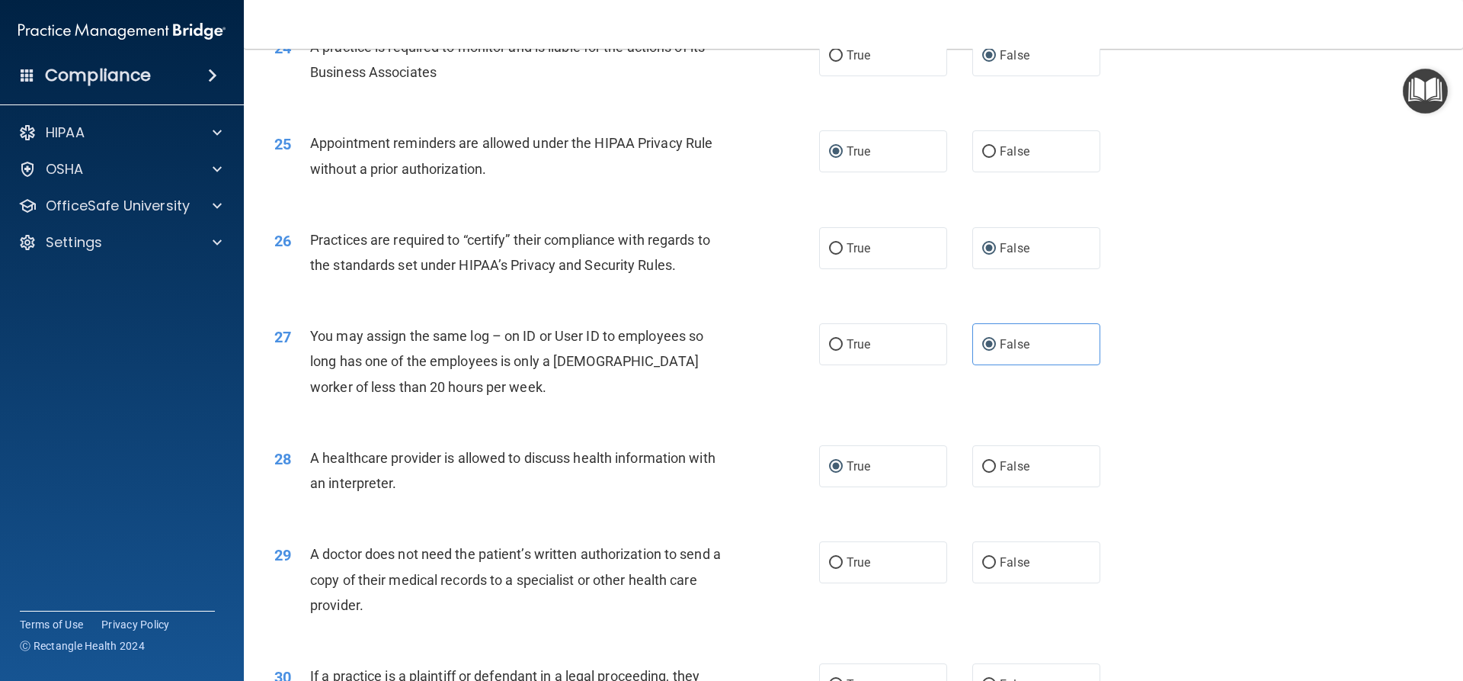
scroll to position [2746, 0]
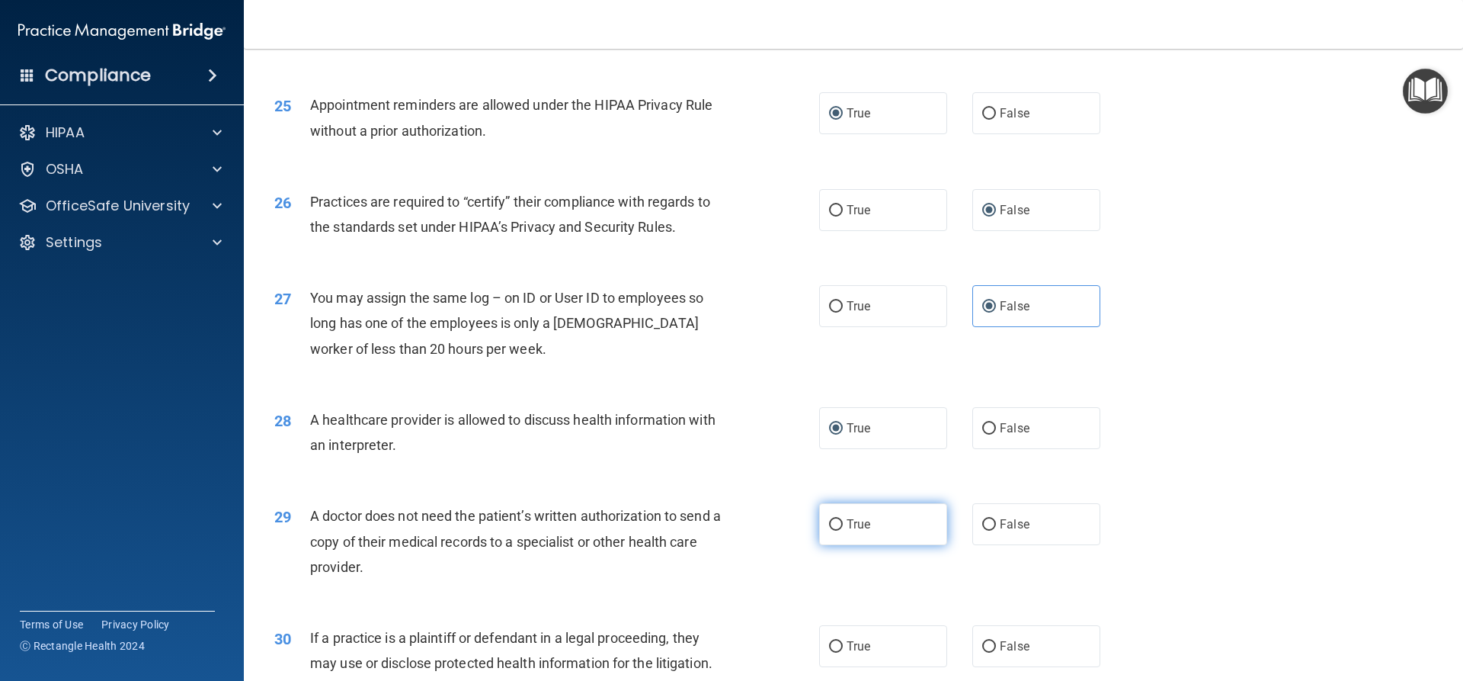
click at [829, 522] on input "True" at bounding box center [836, 524] width 14 height 11
radio input "true"
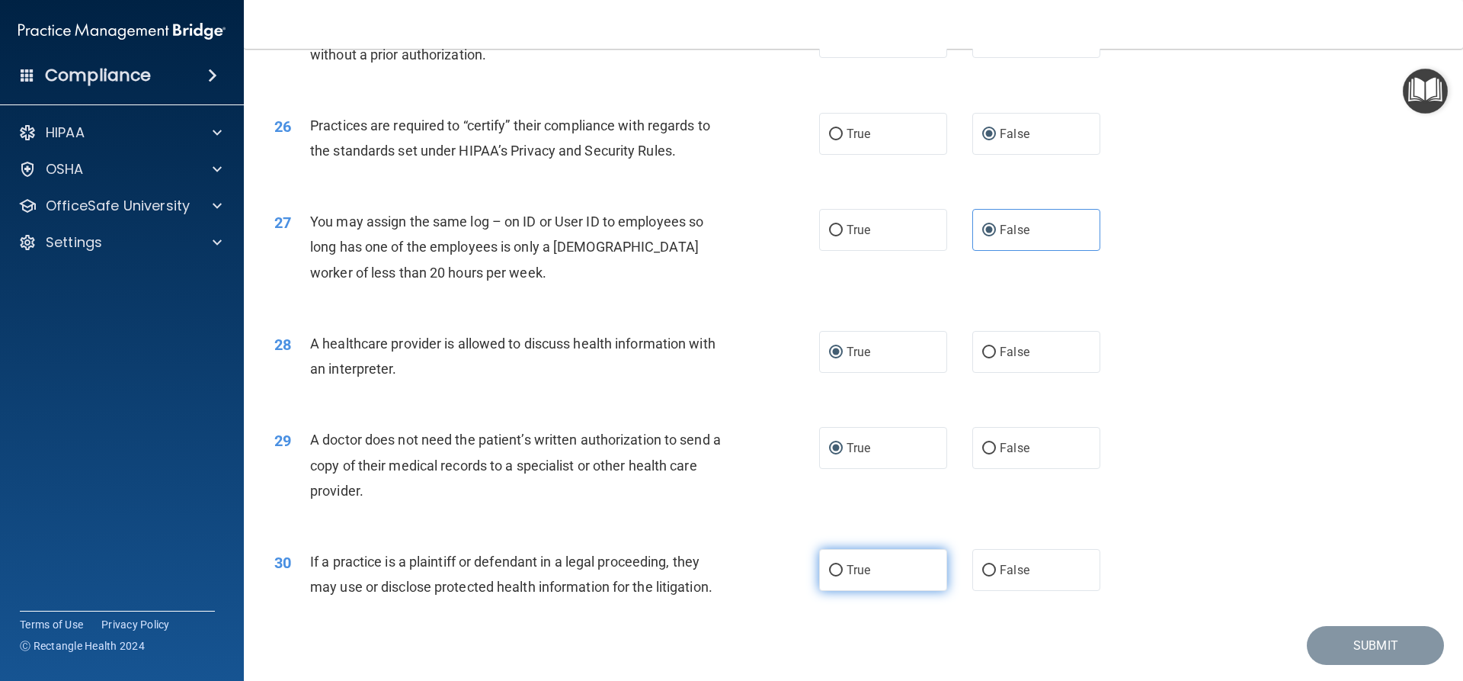
click at [830, 568] on input "True" at bounding box center [836, 570] width 14 height 11
radio input "true"
click at [1372, 639] on button "Submit" at bounding box center [1375, 645] width 137 height 39
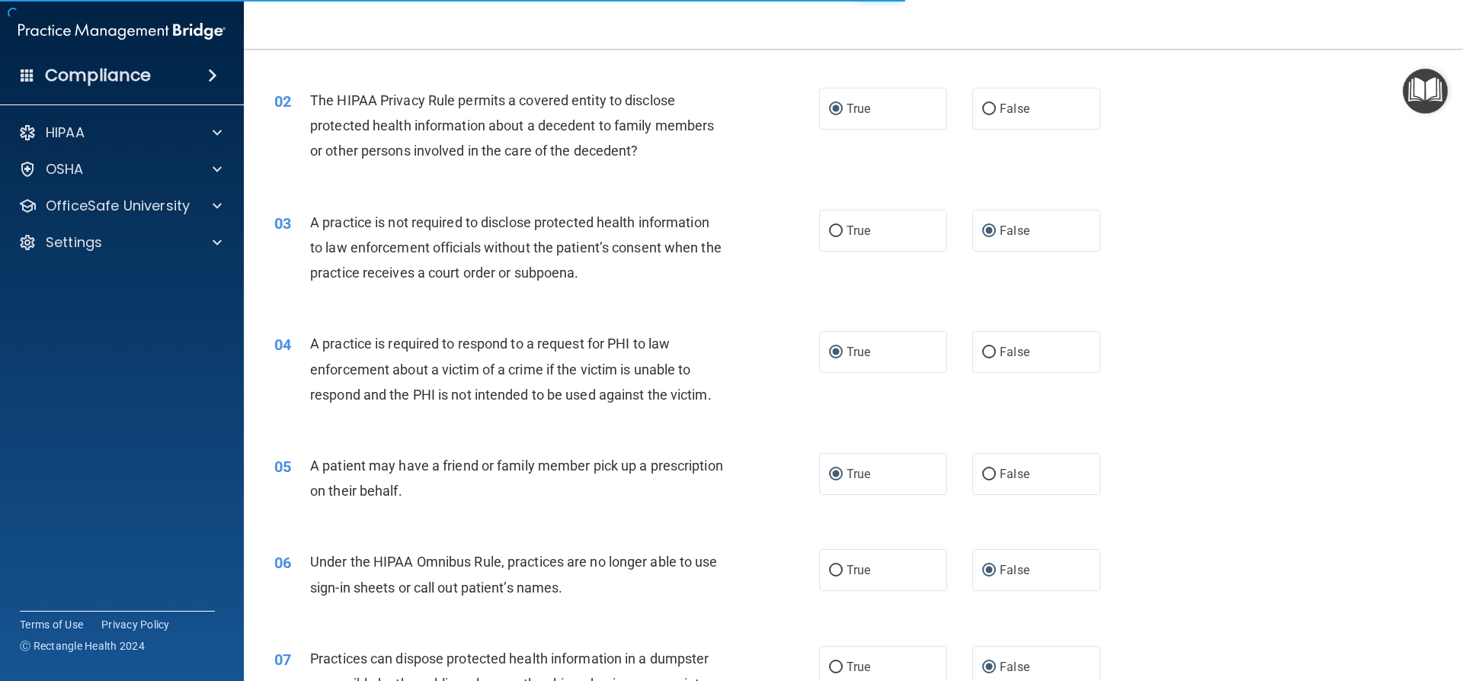
scroll to position [11, 0]
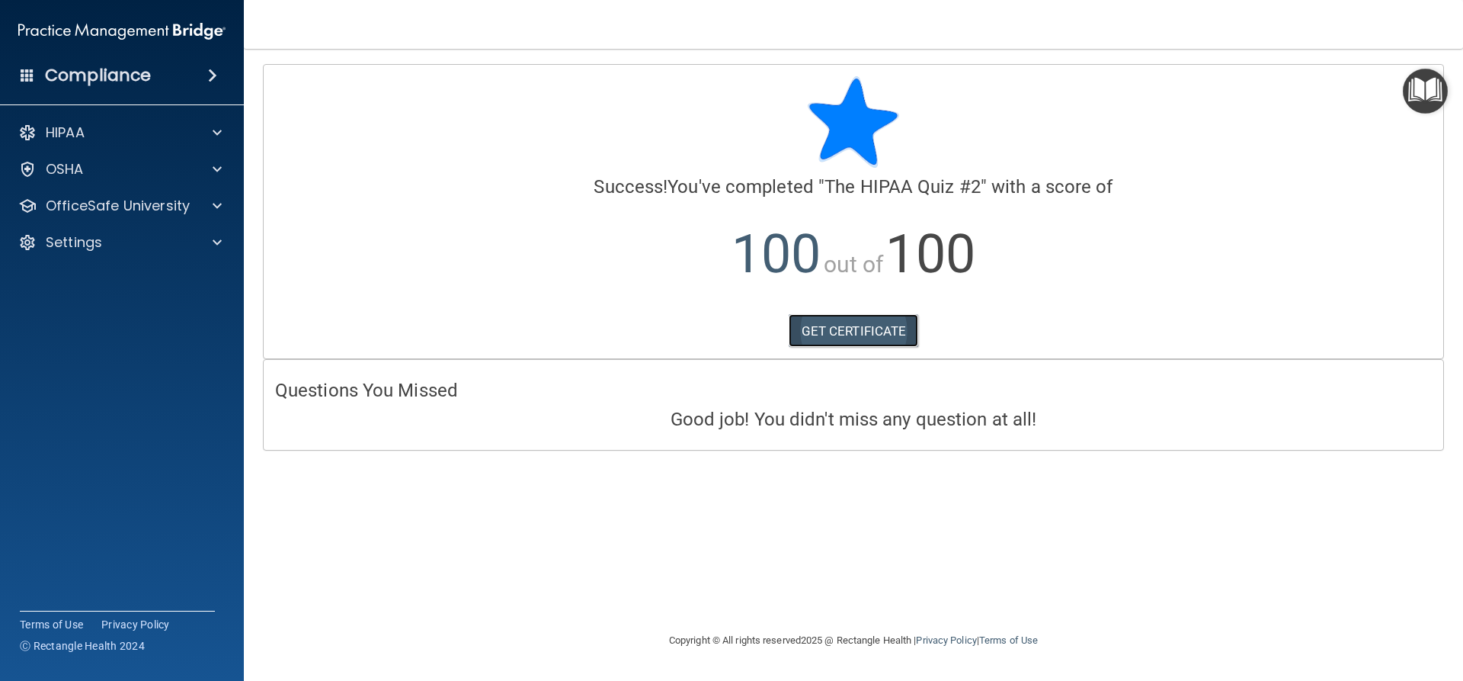
click at [851, 331] on link "GET CERTIFICATE" at bounding box center [854, 331] width 130 height 34
click at [218, 130] on span at bounding box center [217, 132] width 9 height 18
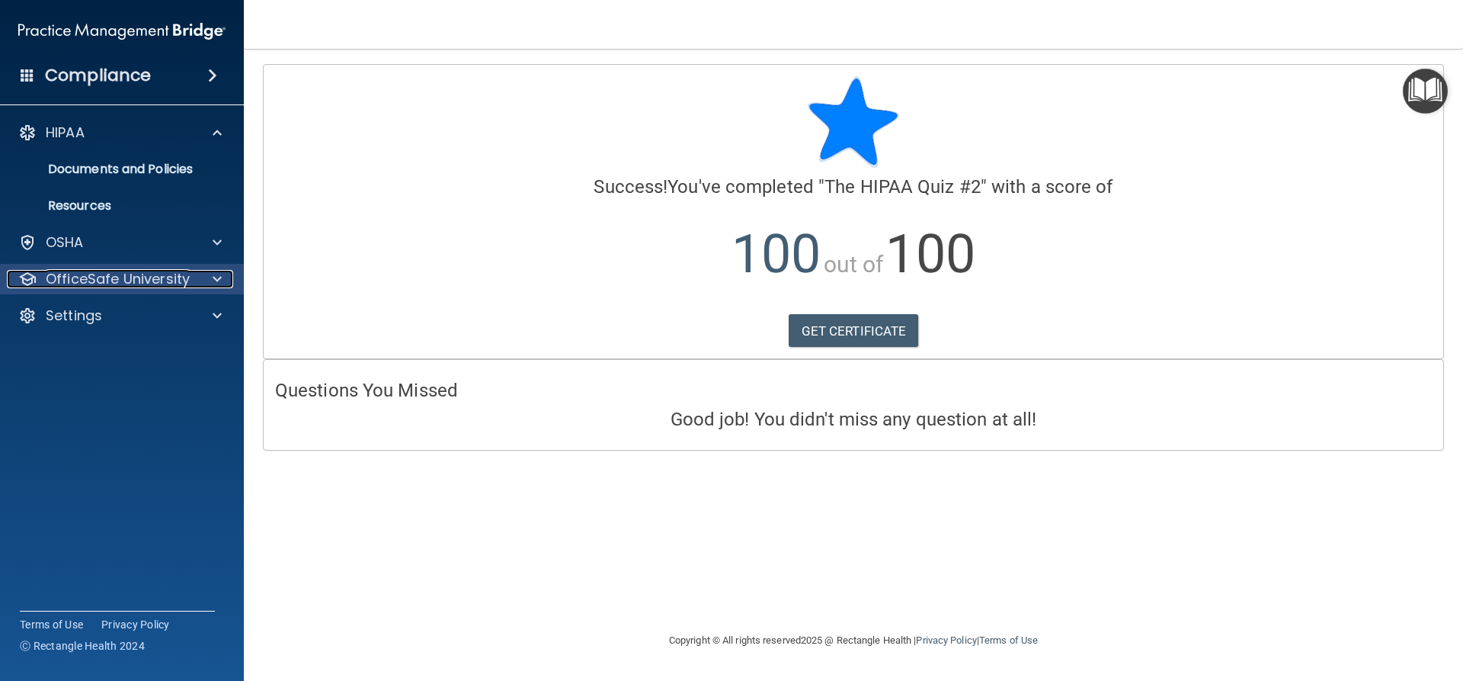
click at [220, 277] on span at bounding box center [217, 279] width 9 height 18
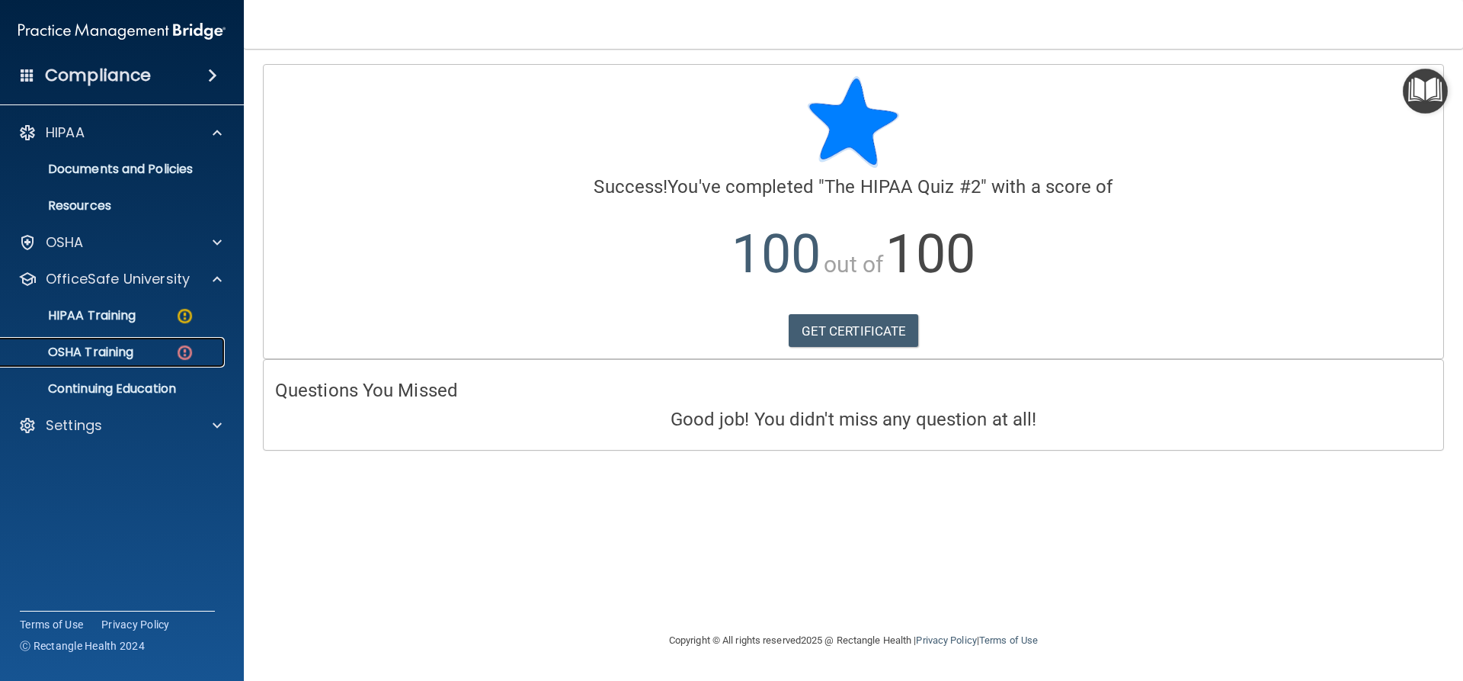
click at [185, 352] on img at bounding box center [184, 352] width 19 height 19
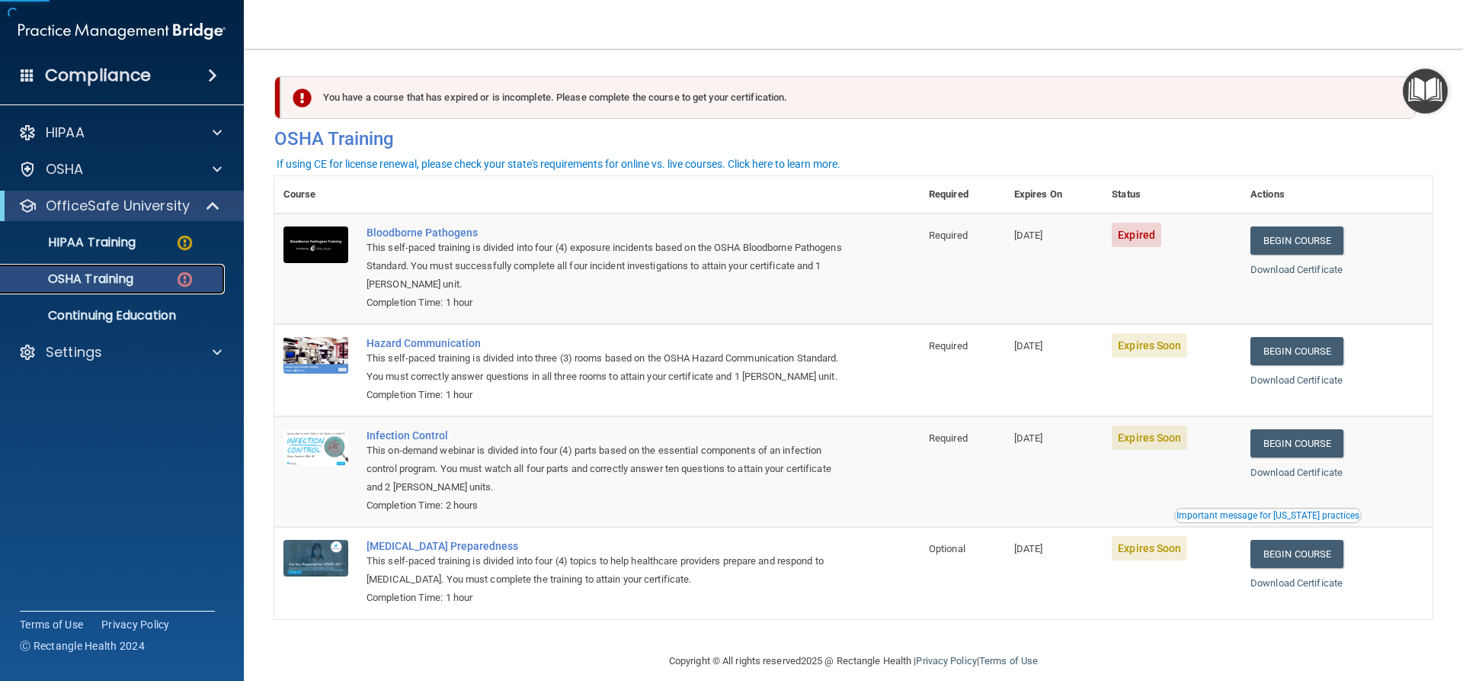
click at [123, 278] on p "OSHA Training" at bounding box center [71, 278] width 123 height 15
click at [1285, 242] on link "Begin Course" at bounding box center [1297, 240] width 93 height 28
click at [1284, 354] on link "Begin Course" at bounding box center [1297, 351] width 93 height 28
click at [1304, 457] on link "Begin Course" at bounding box center [1297, 443] width 93 height 28
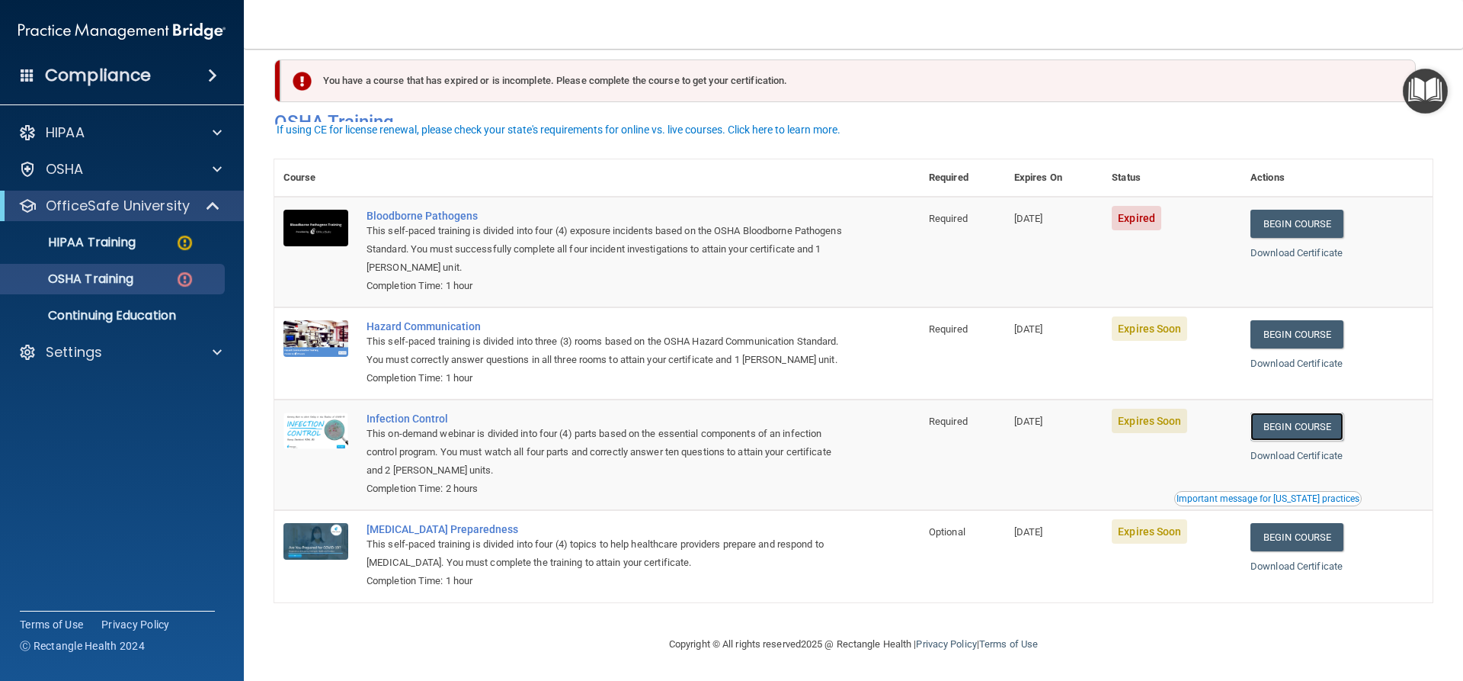
scroll to position [39, 0]
click at [1289, 320] on link "Begin Course" at bounding box center [1297, 334] width 93 height 28
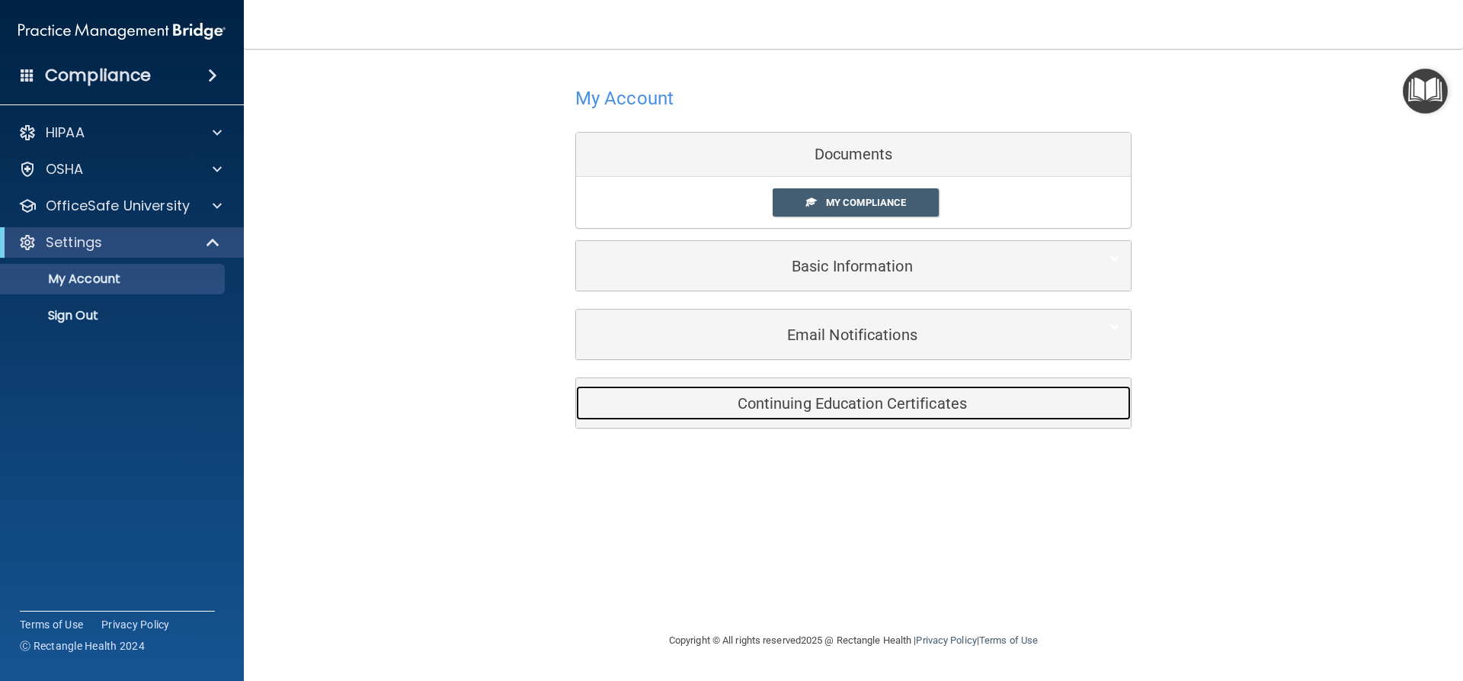
click at [821, 409] on h5 "Continuing Education Certificates" at bounding box center [830, 403] width 485 height 17
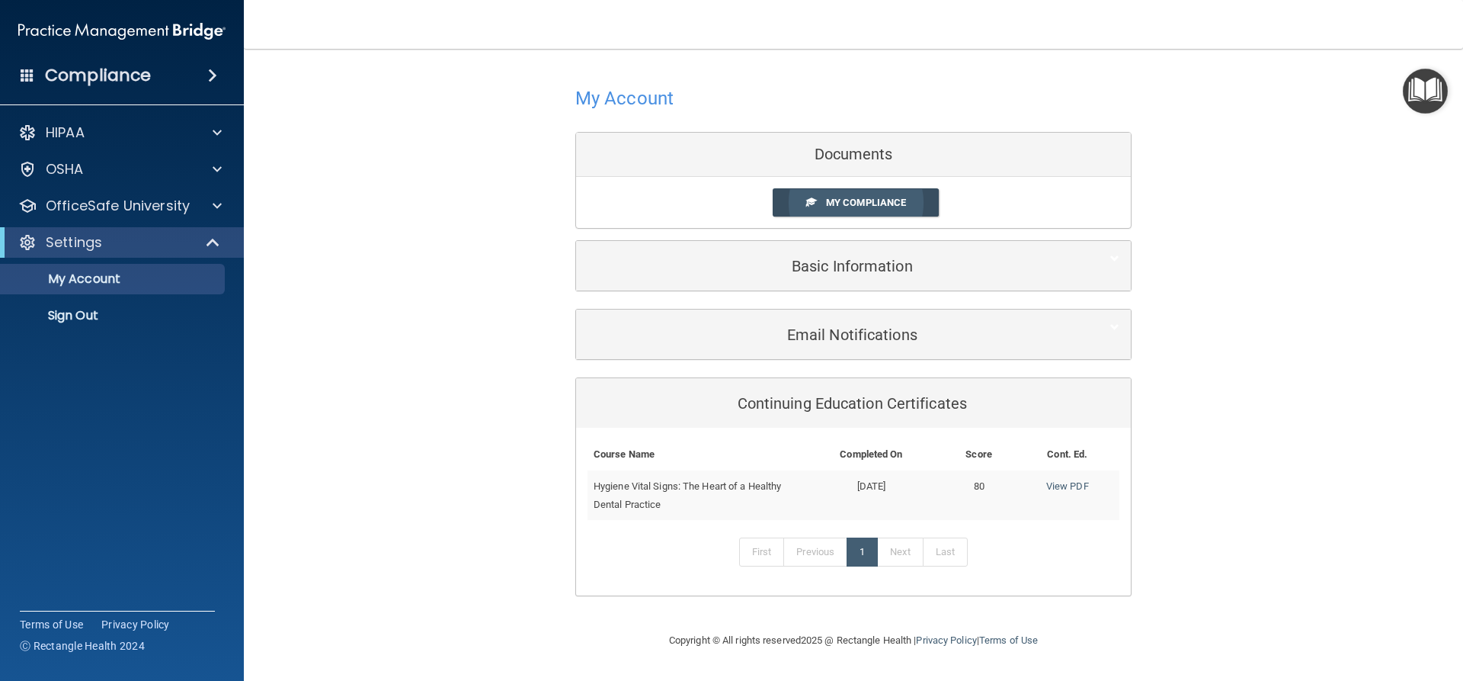
click at [852, 200] on span "My Compliance" at bounding box center [866, 202] width 80 height 11
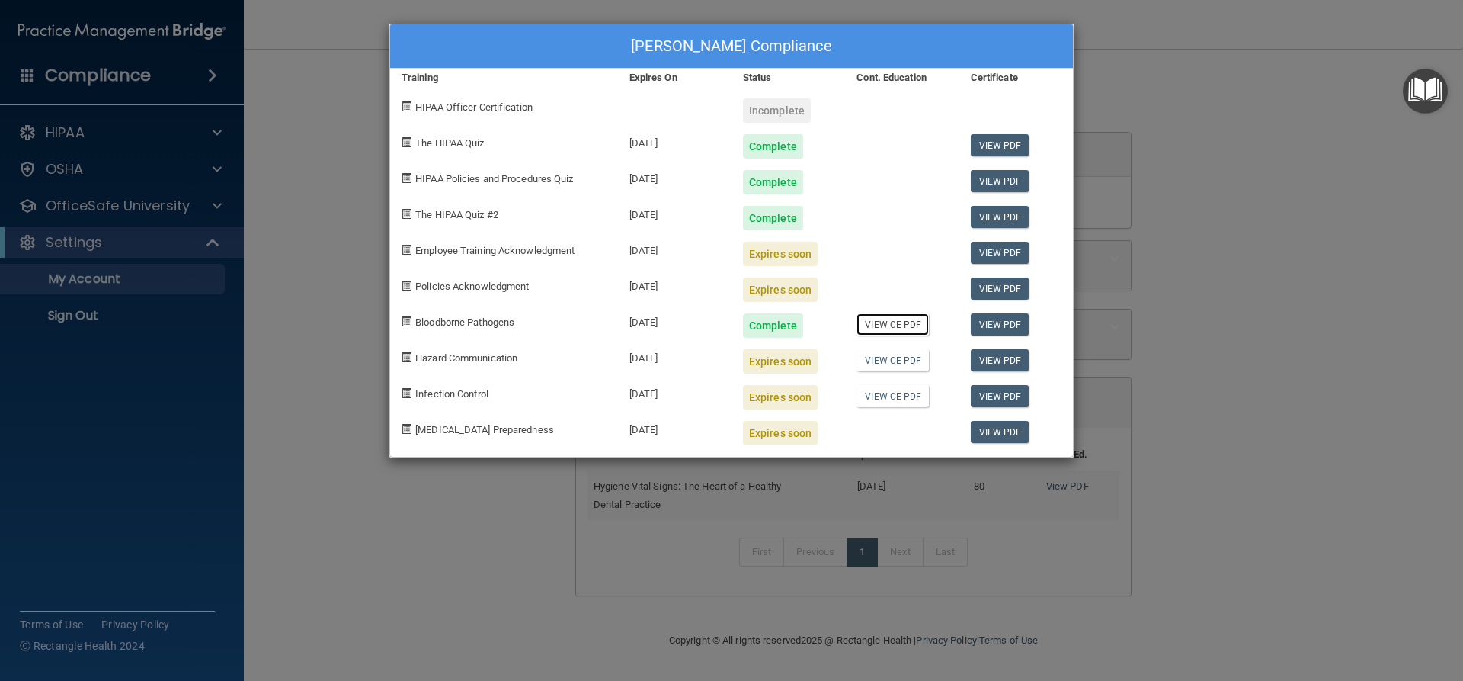
click at [905, 326] on link "View CE PDF" at bounding box center [893, 324] width 72 height 22
click at [777, 110] on div "Incomplete" at bounding box center [777, 110] width 68 height 24
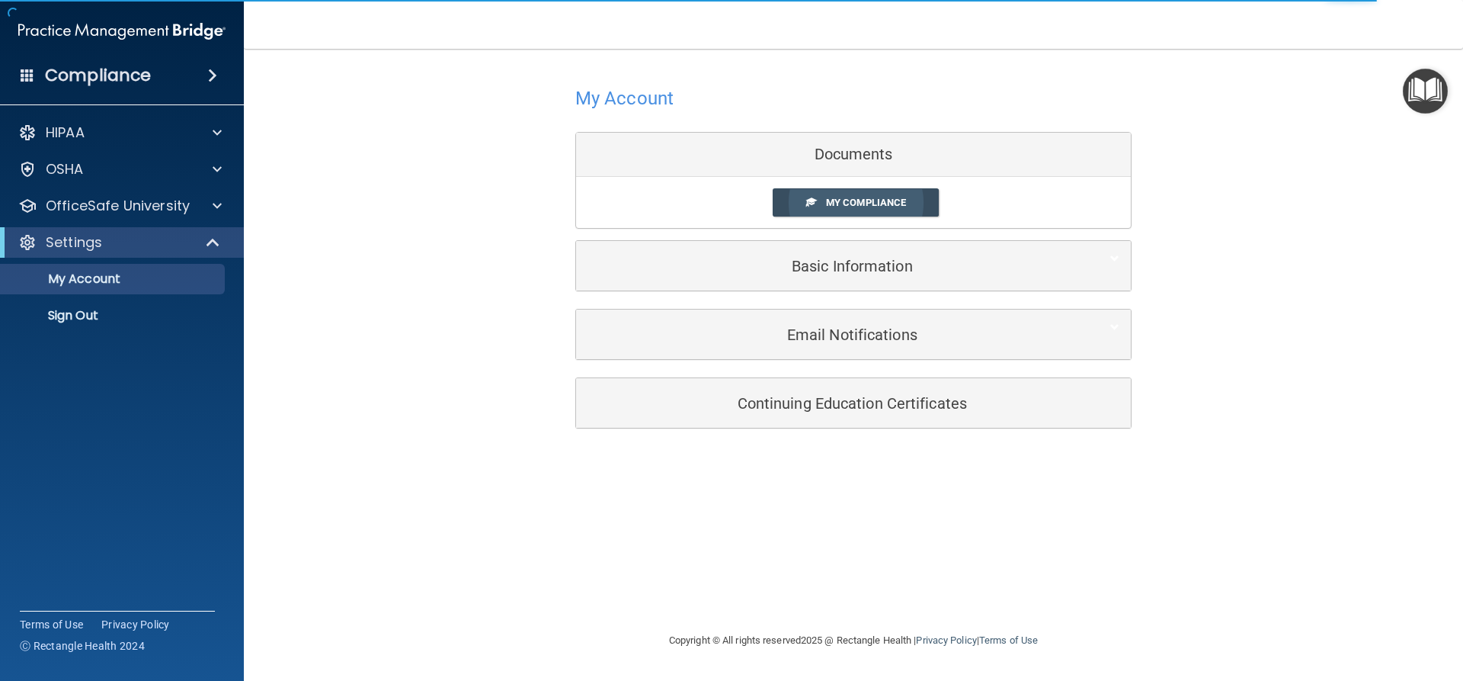
click at [853, 198] on span "My Compliance" at bounding box center [866, 202] width 80 height 11
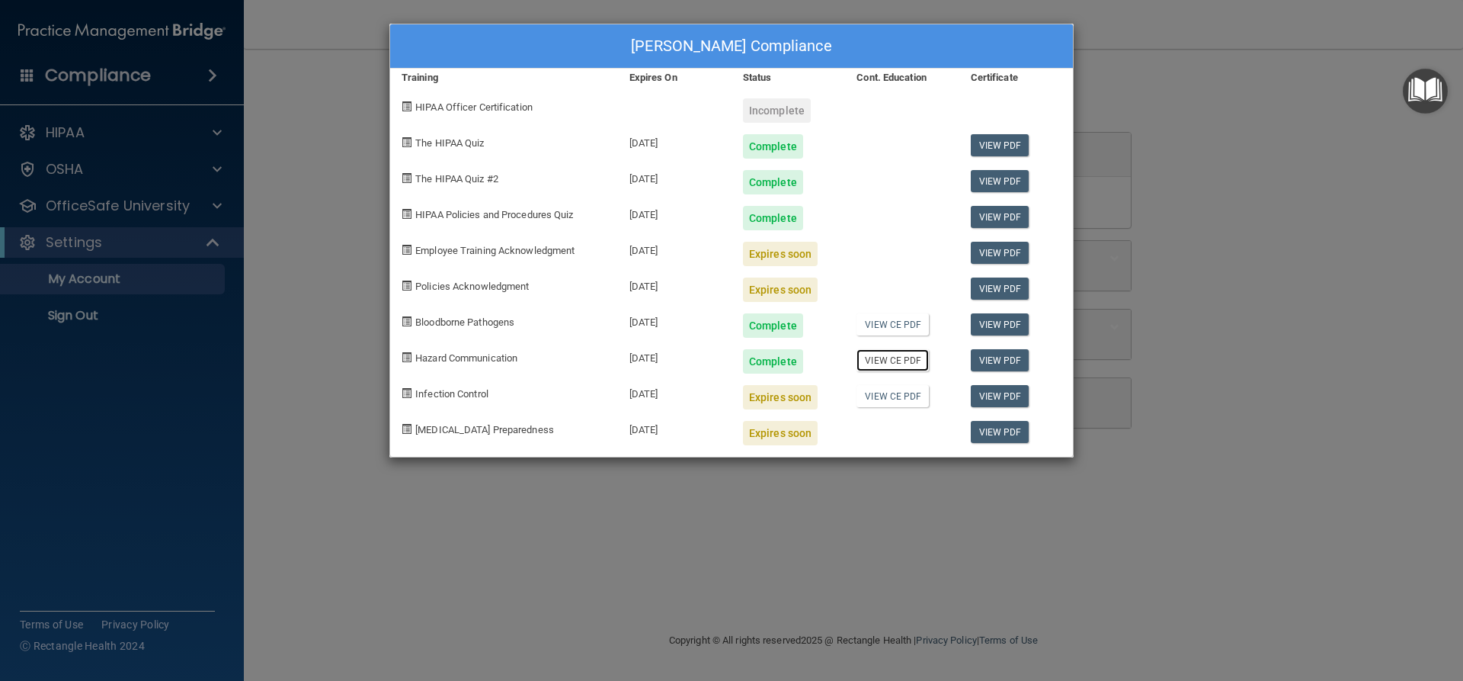
click at [907, 362] on link "View CE PDF" at bounding box center [893, 360] width 72 height 22
click at [886, 399] on link "View CE PDF" at bounding box center [893, 396] width 72 height 22
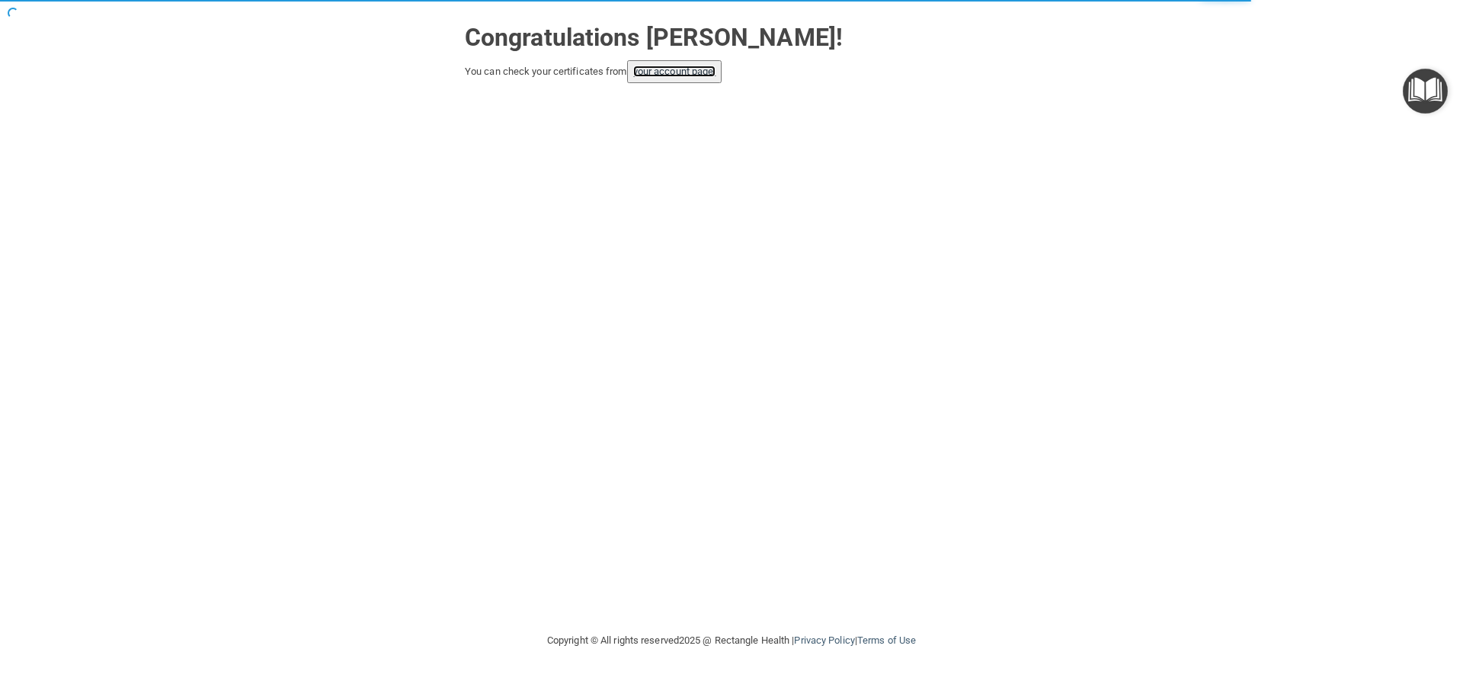
click at [674, 71] on link "your account page!" at bounding box center [674, 71] width 83 height 11
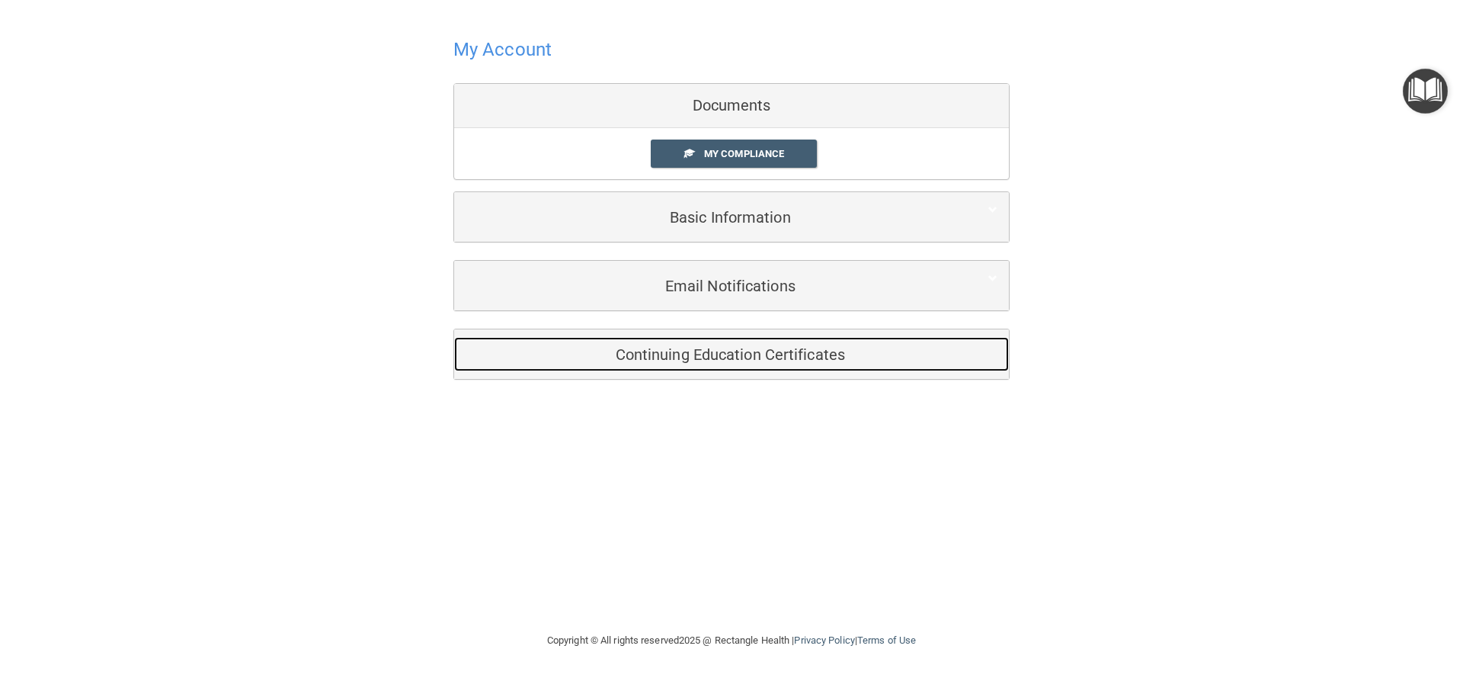
click at [719, 360] on h5 "Continuing Education Certificates" at bounding box center [708, 354] width 485 height 17
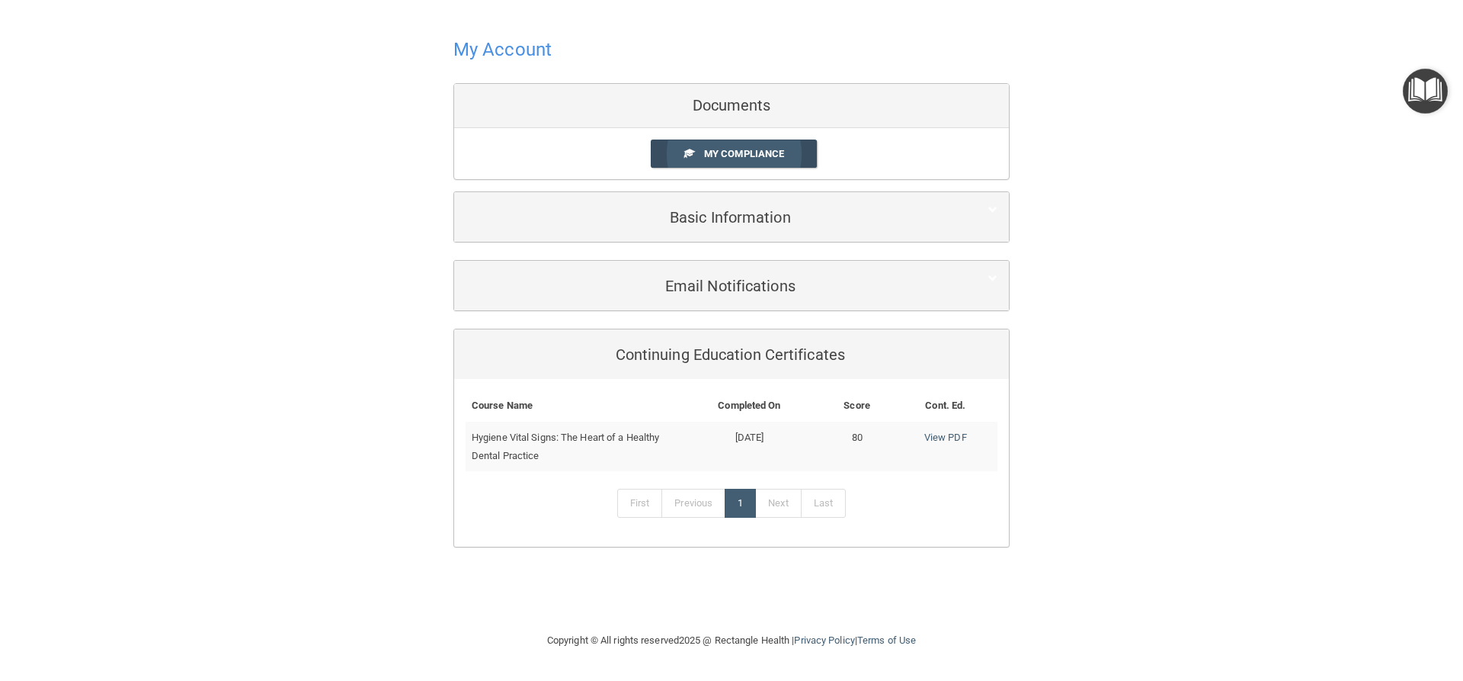
click at [732, 152] on span "My Compliance" at bounding box center [744, 153] width 80 height 11
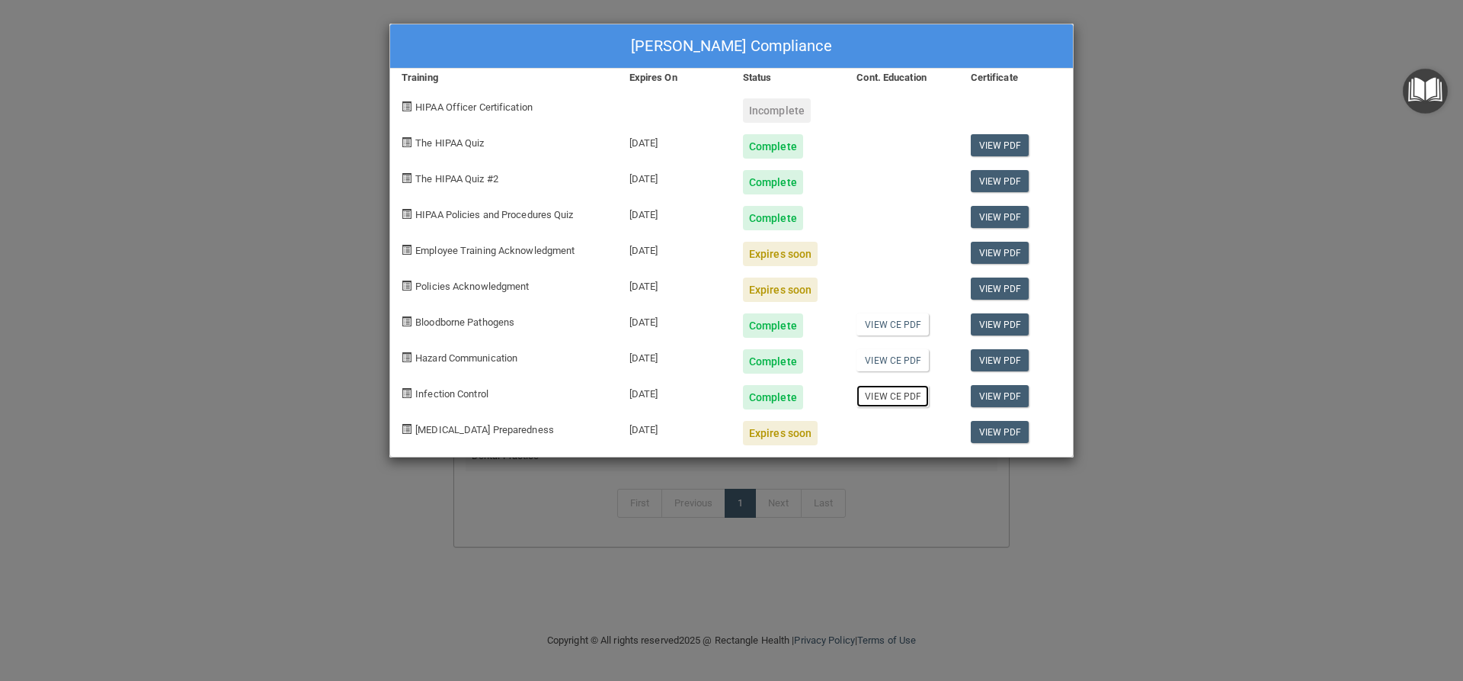
click at [902, 399] on link "View CE PDF" at bounding box center [893, 396] width 72 height 22
